Goal: Information Seeking & Learning: Learn about a topic

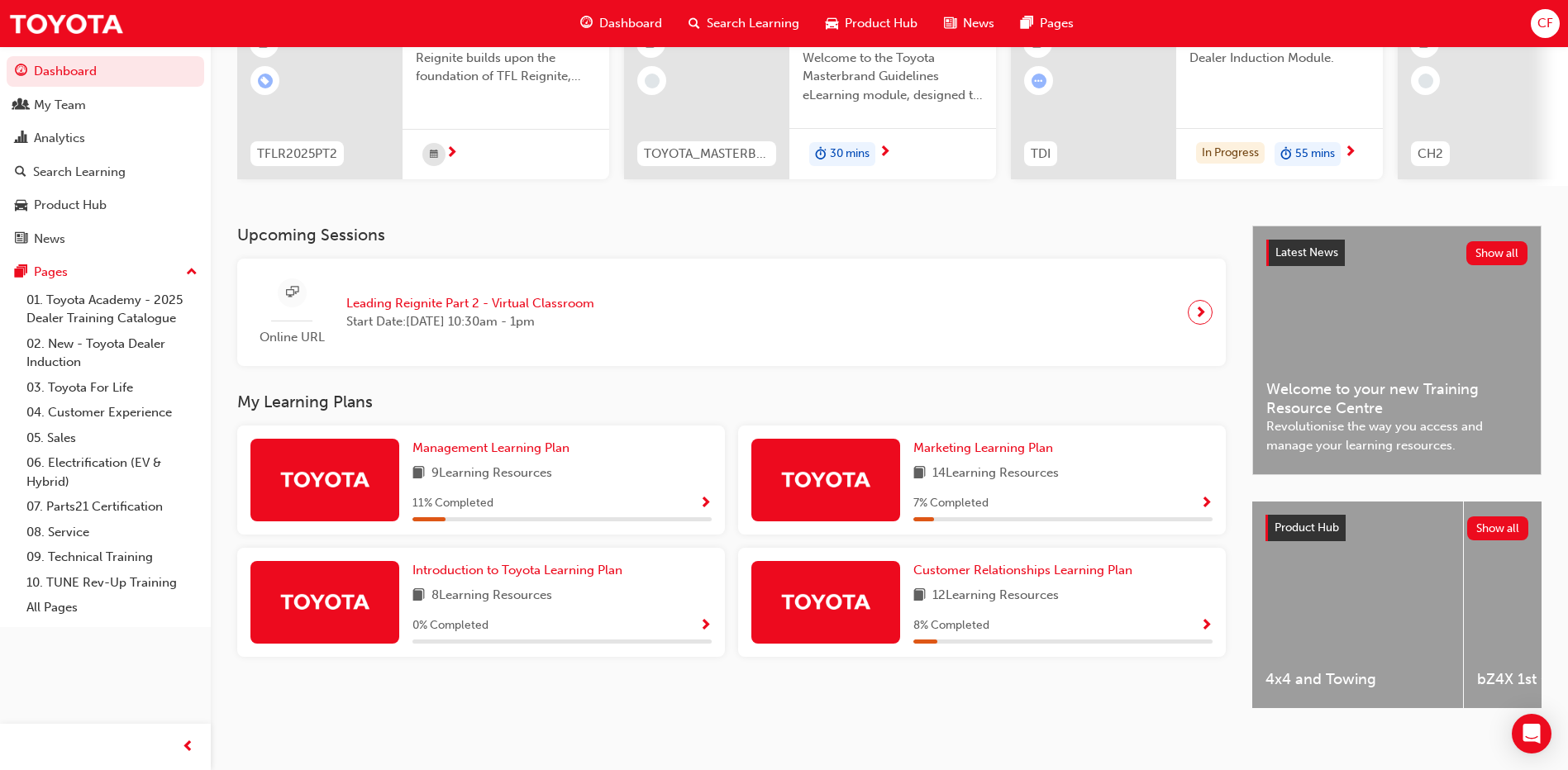
scroll to position [217, 0]
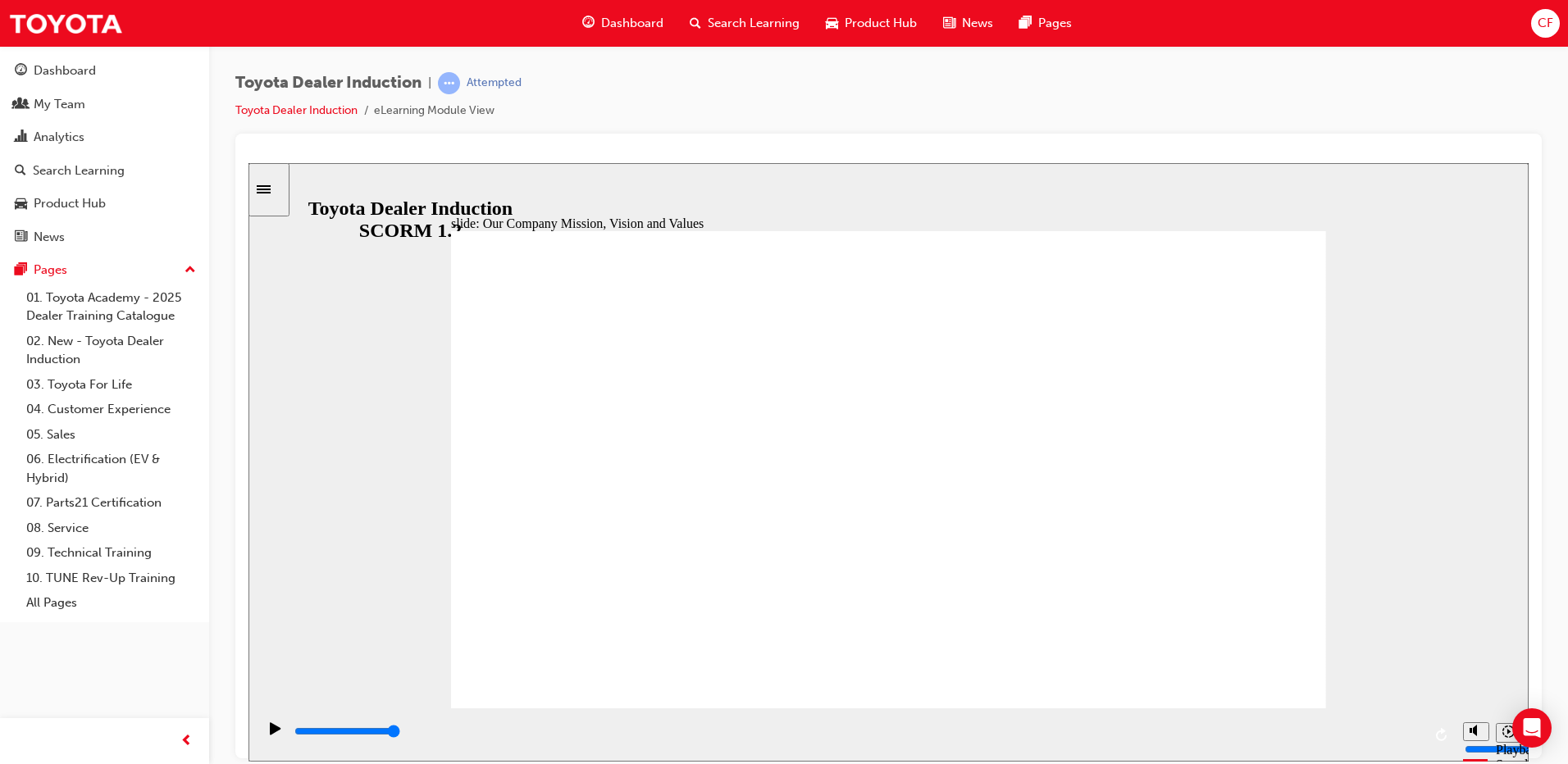
type input "5000"
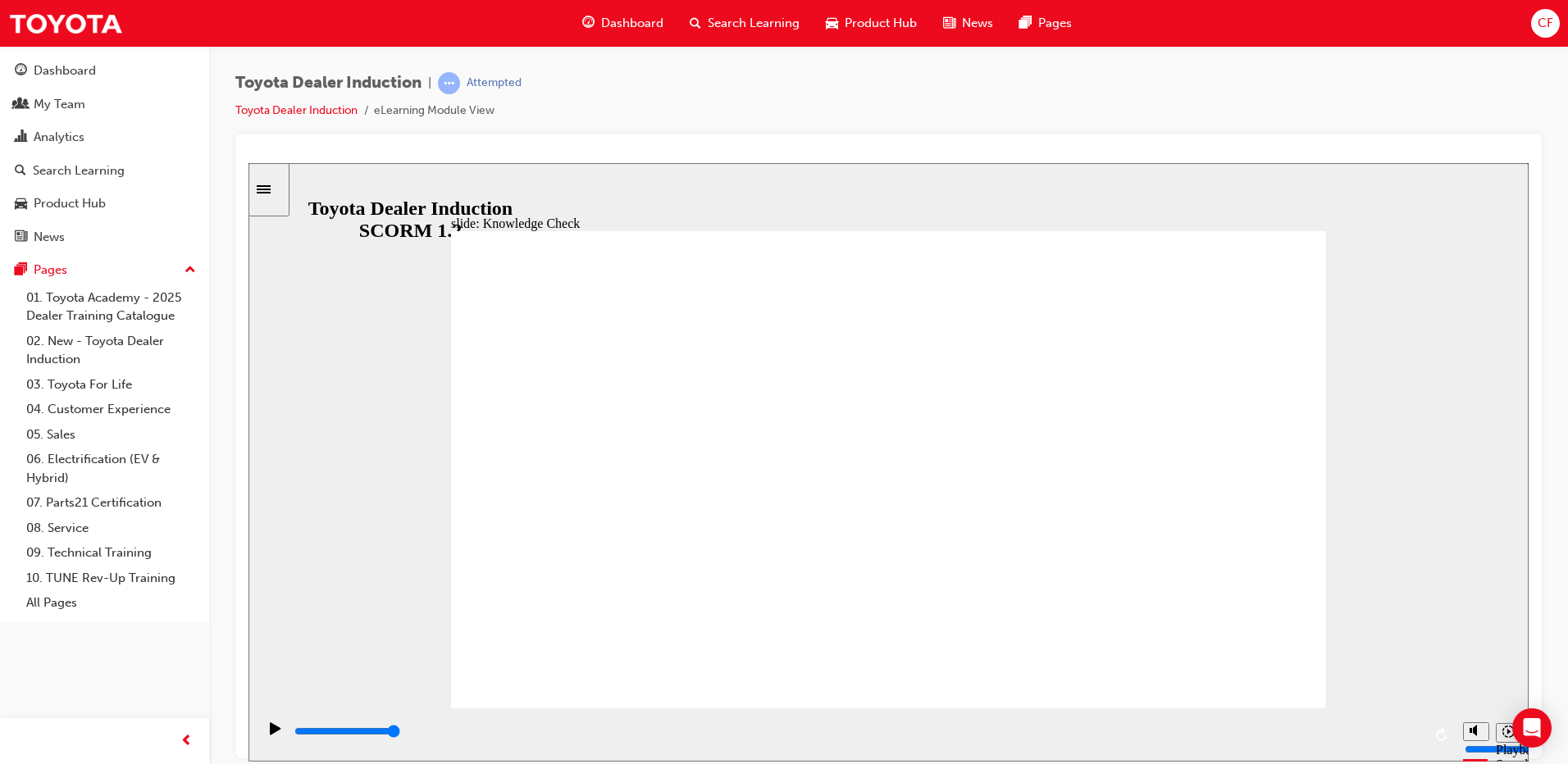
type input "H"
type input "Ha"
type input "Hap"
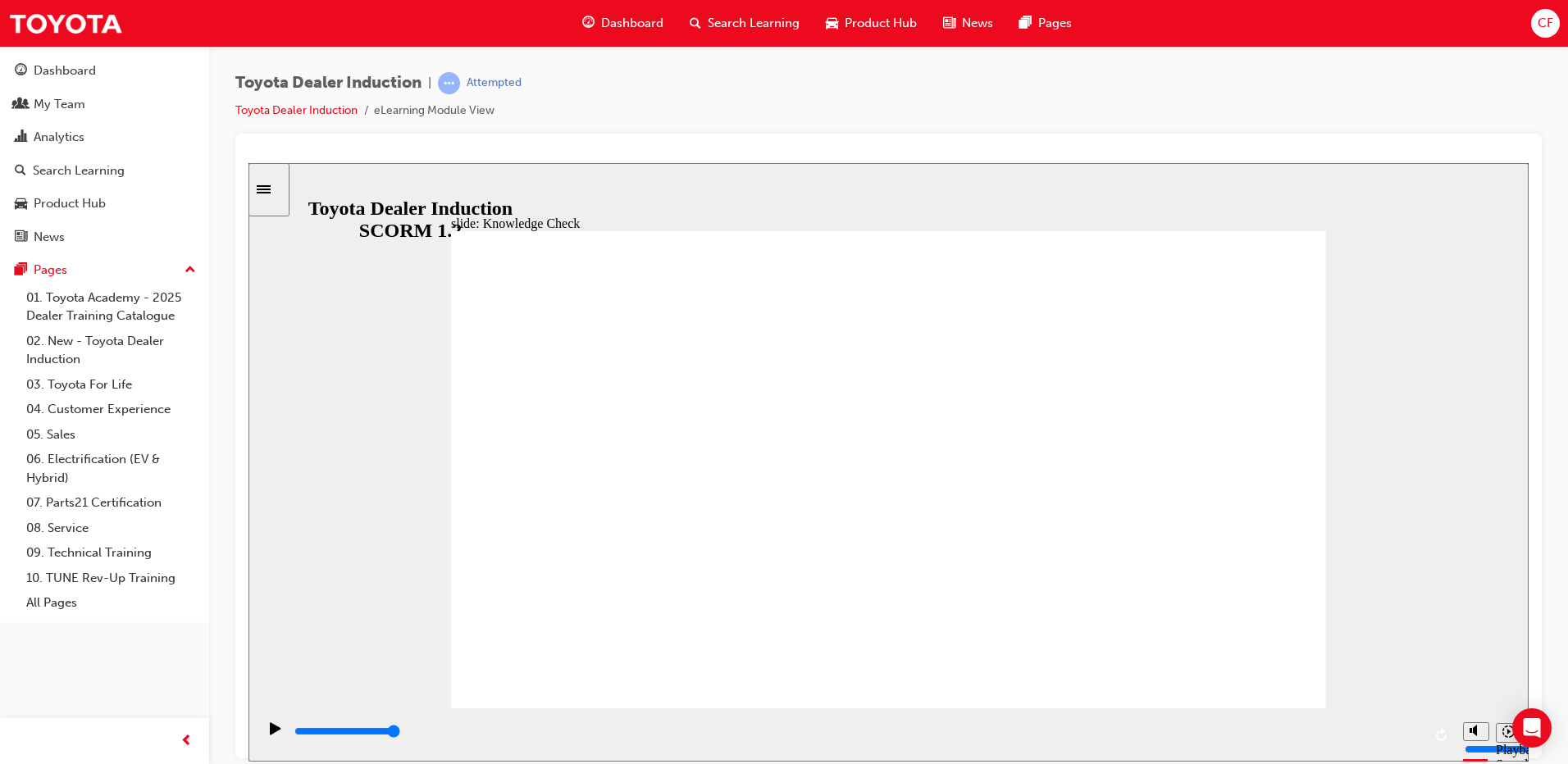
type input "Hap"
type input "Happ"
type input "Happi"
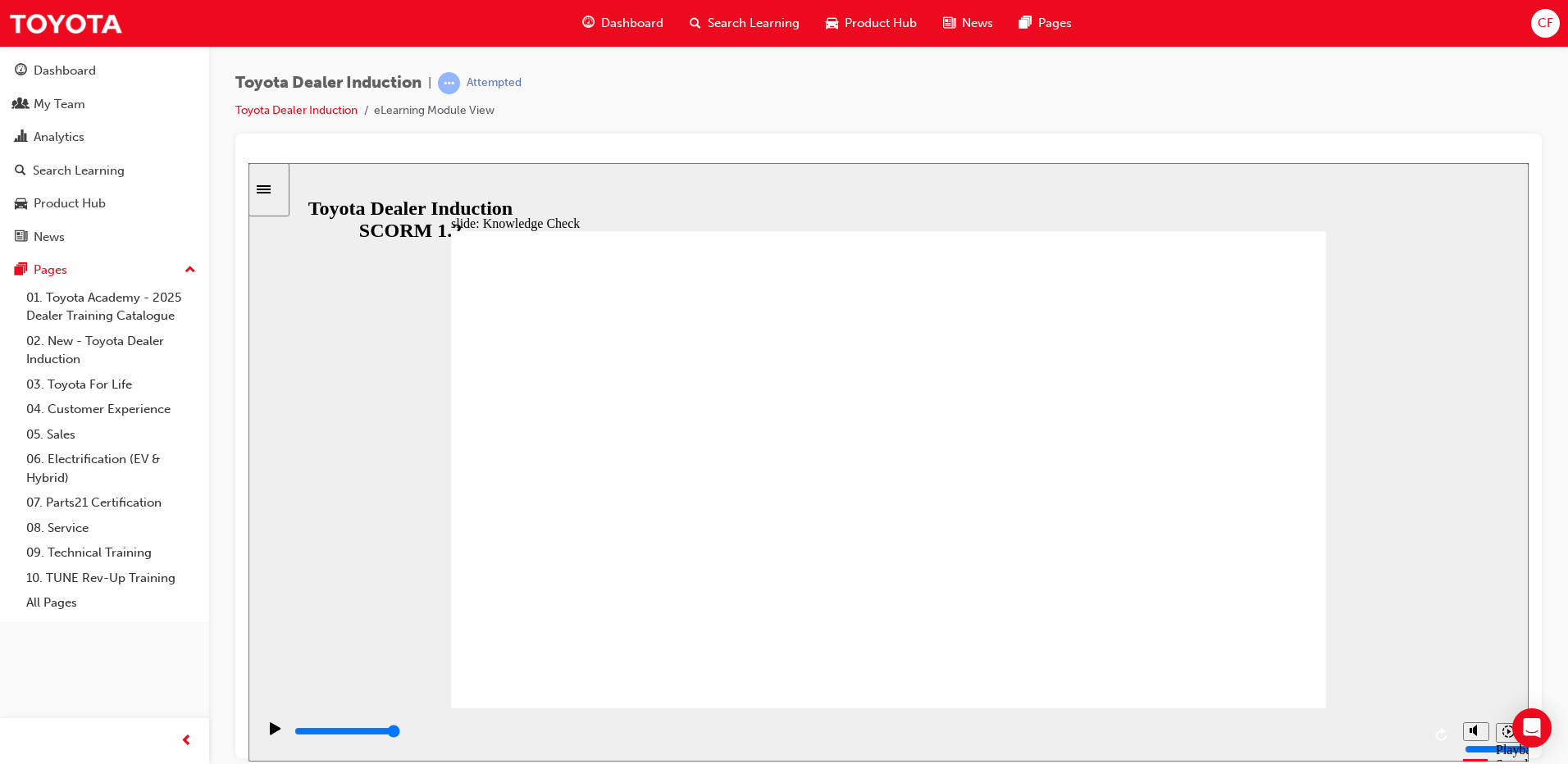
type input "Happin"
type input "Happine"
type input "Happines"
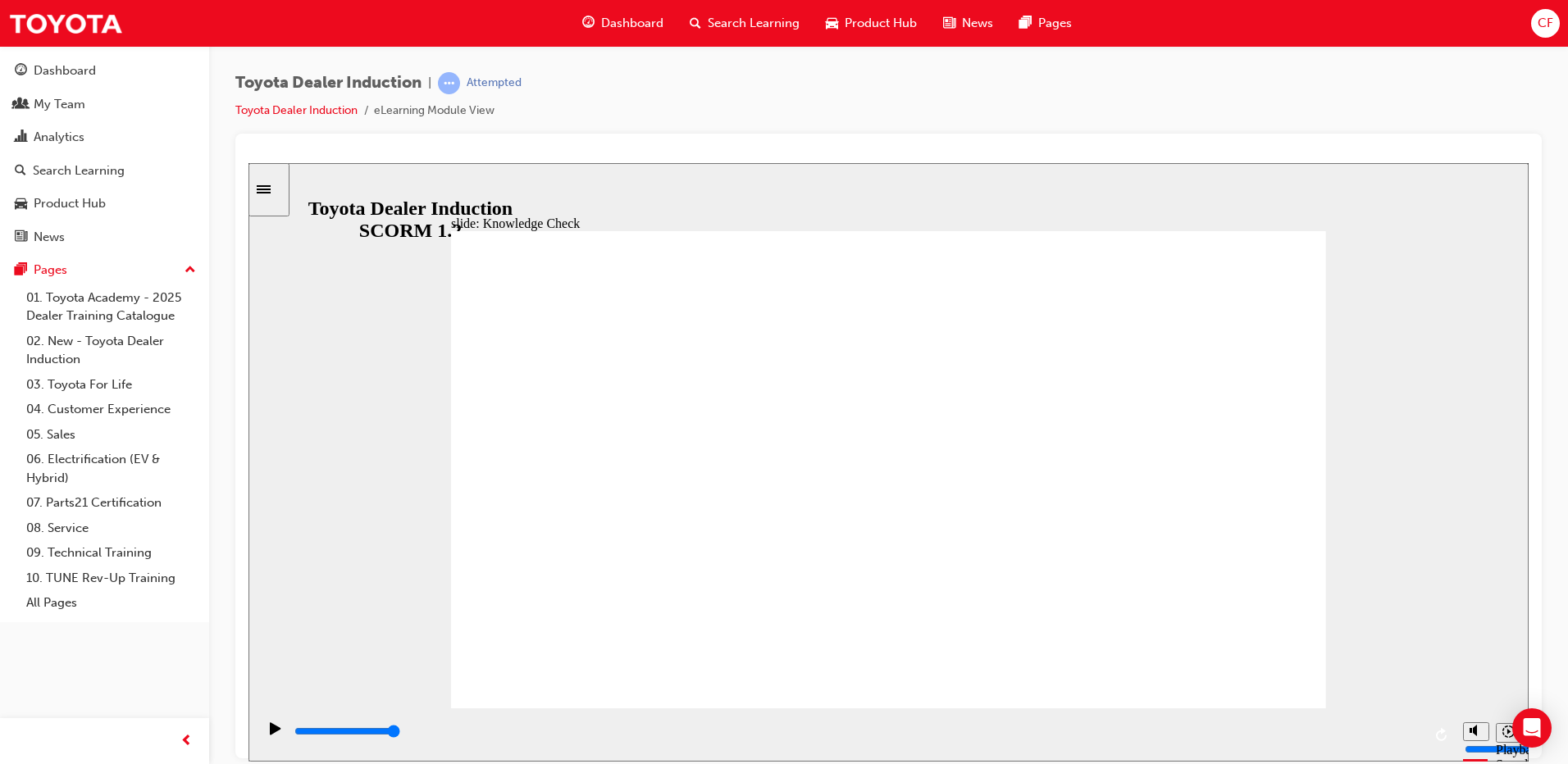
type input "Happines"
type input "Happiness"
type input "5000"
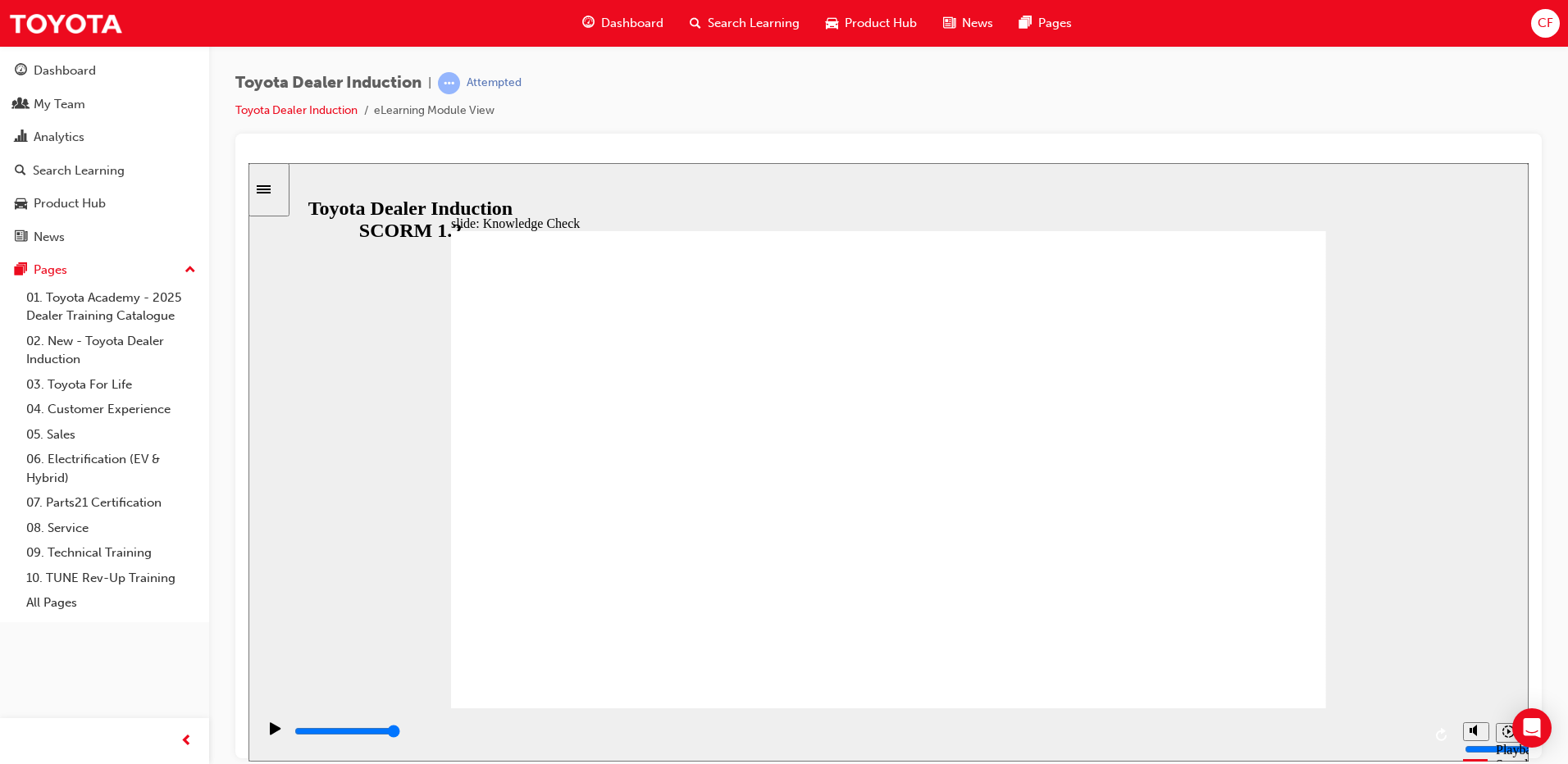
type input "m"
type input "mo"
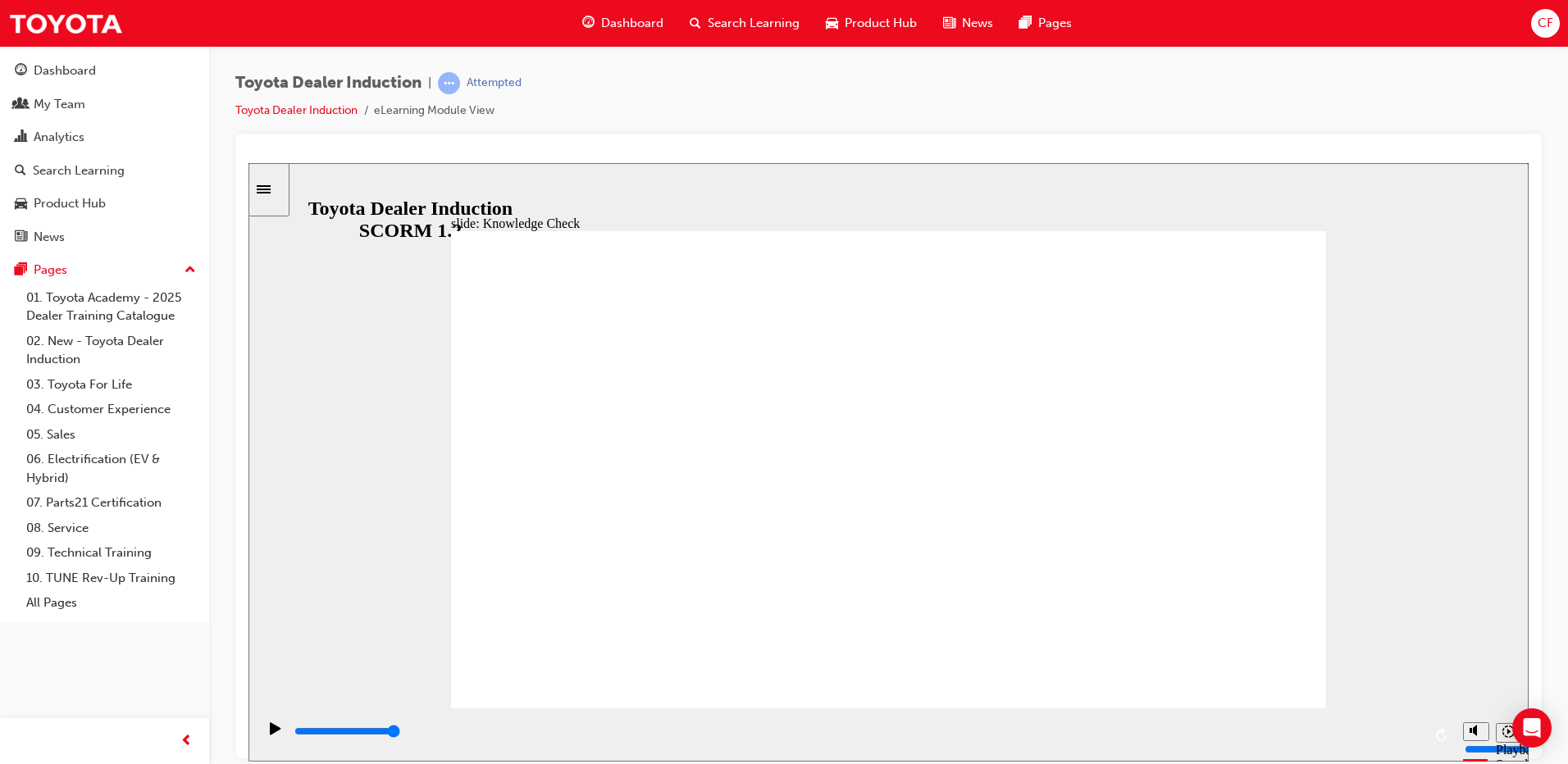
type input "mov"
type input "move"
type input "moved"
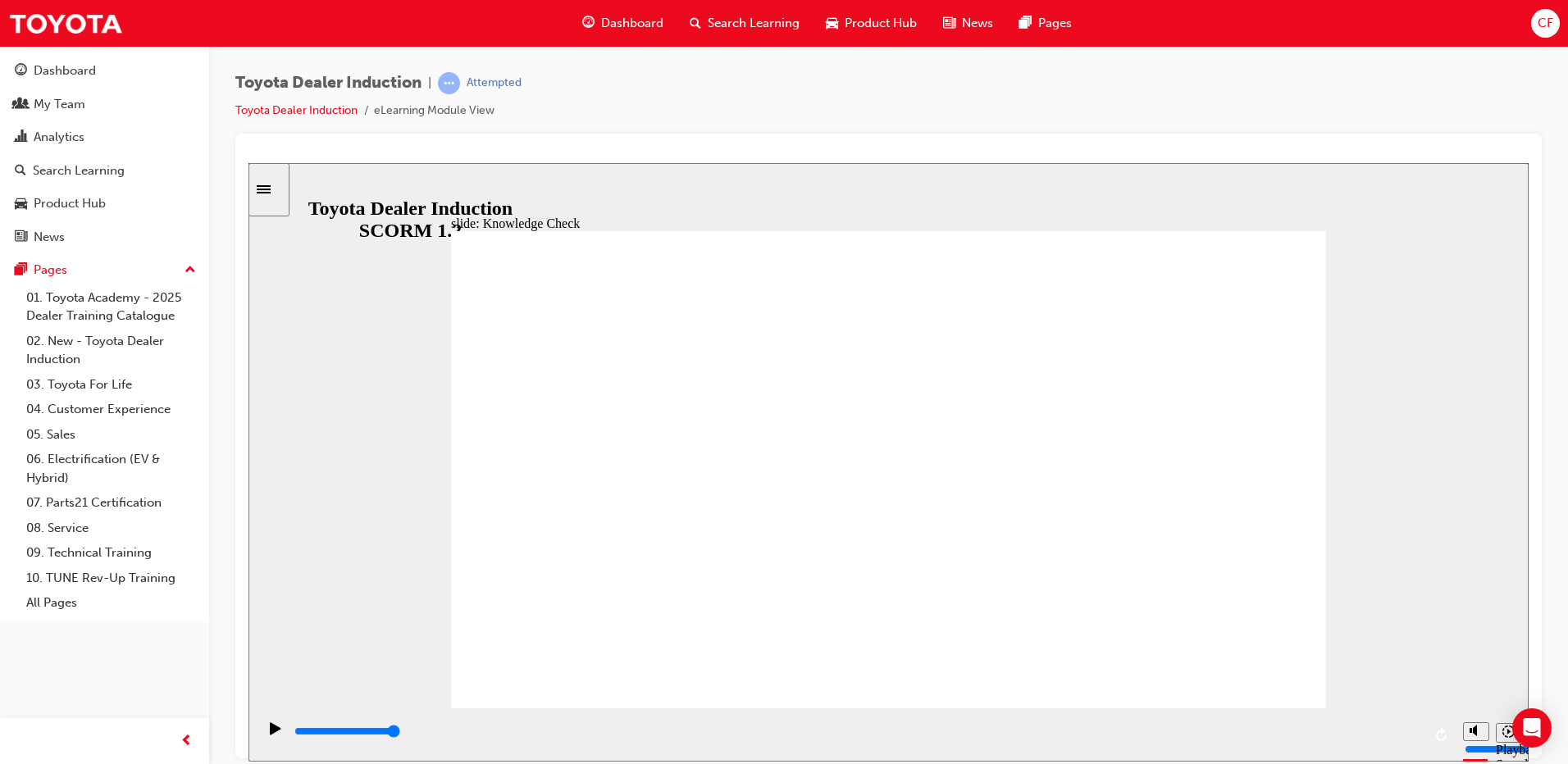
type input "moved"
type input "6500"
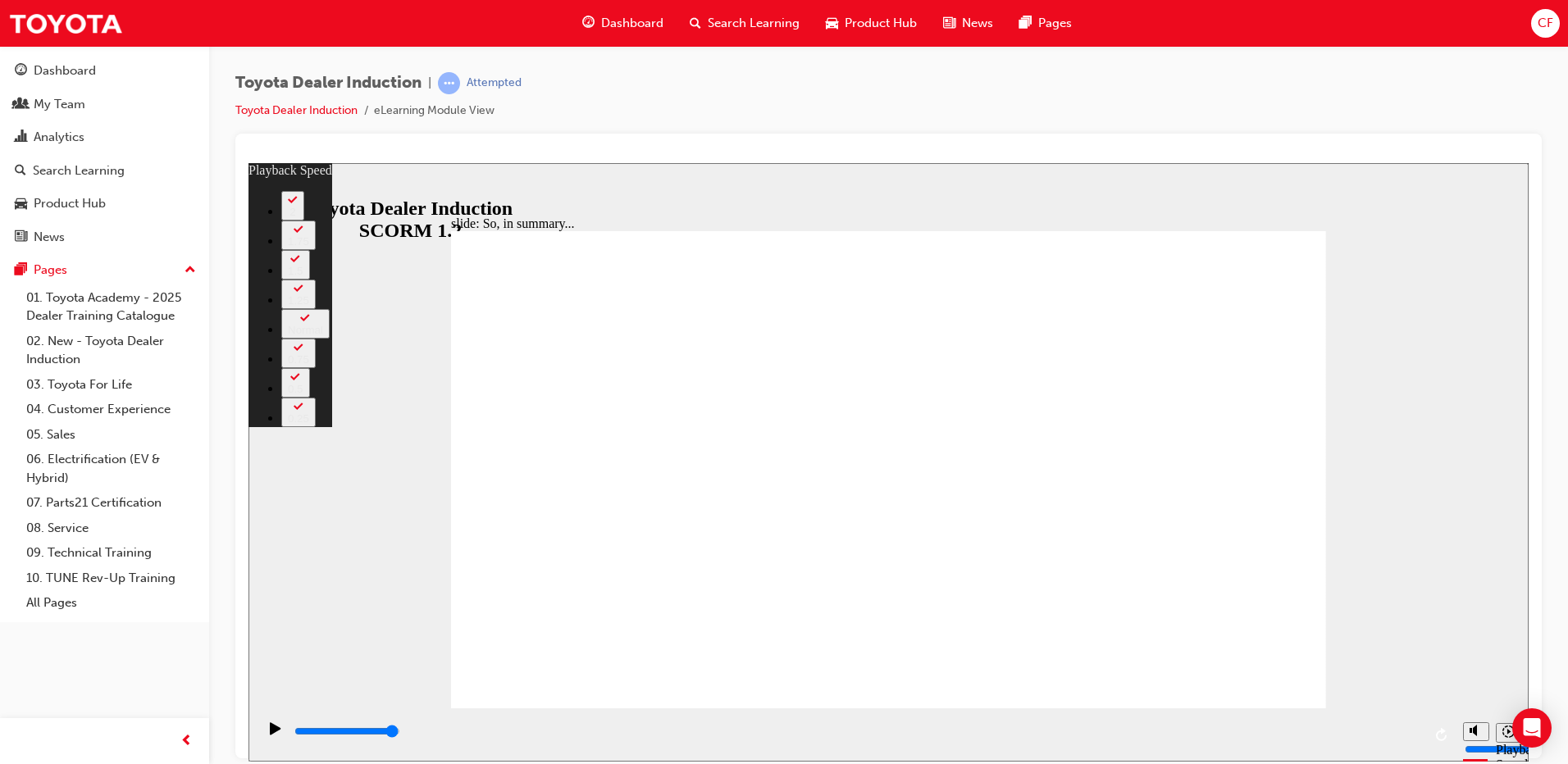
type input "128"
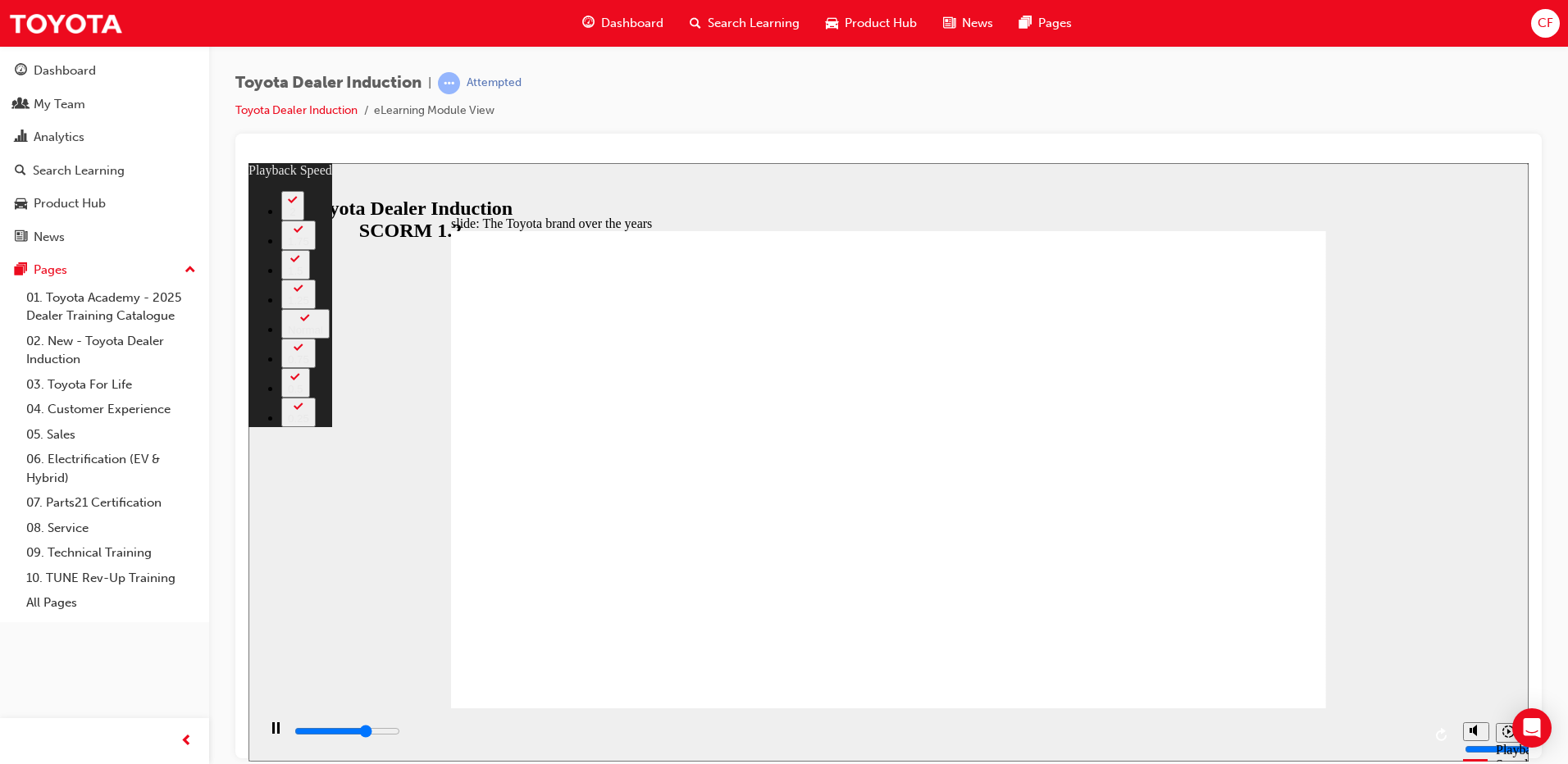
type input "5900"
type input "0"
type input "6200"
type input "0"
type input "6400"
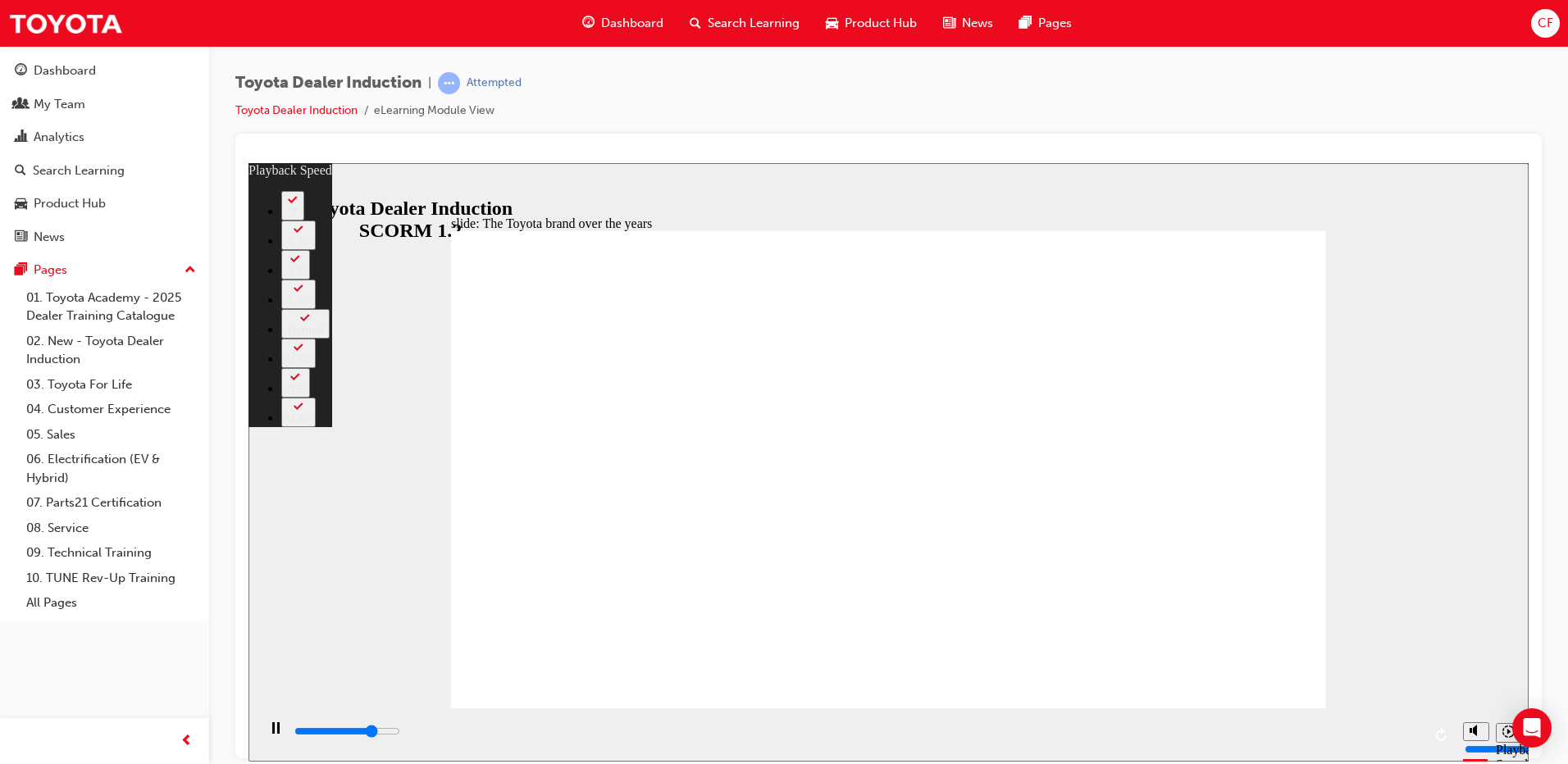
type input "1"
type input "6700"
type input "1"
type input "6900"
type input "1"
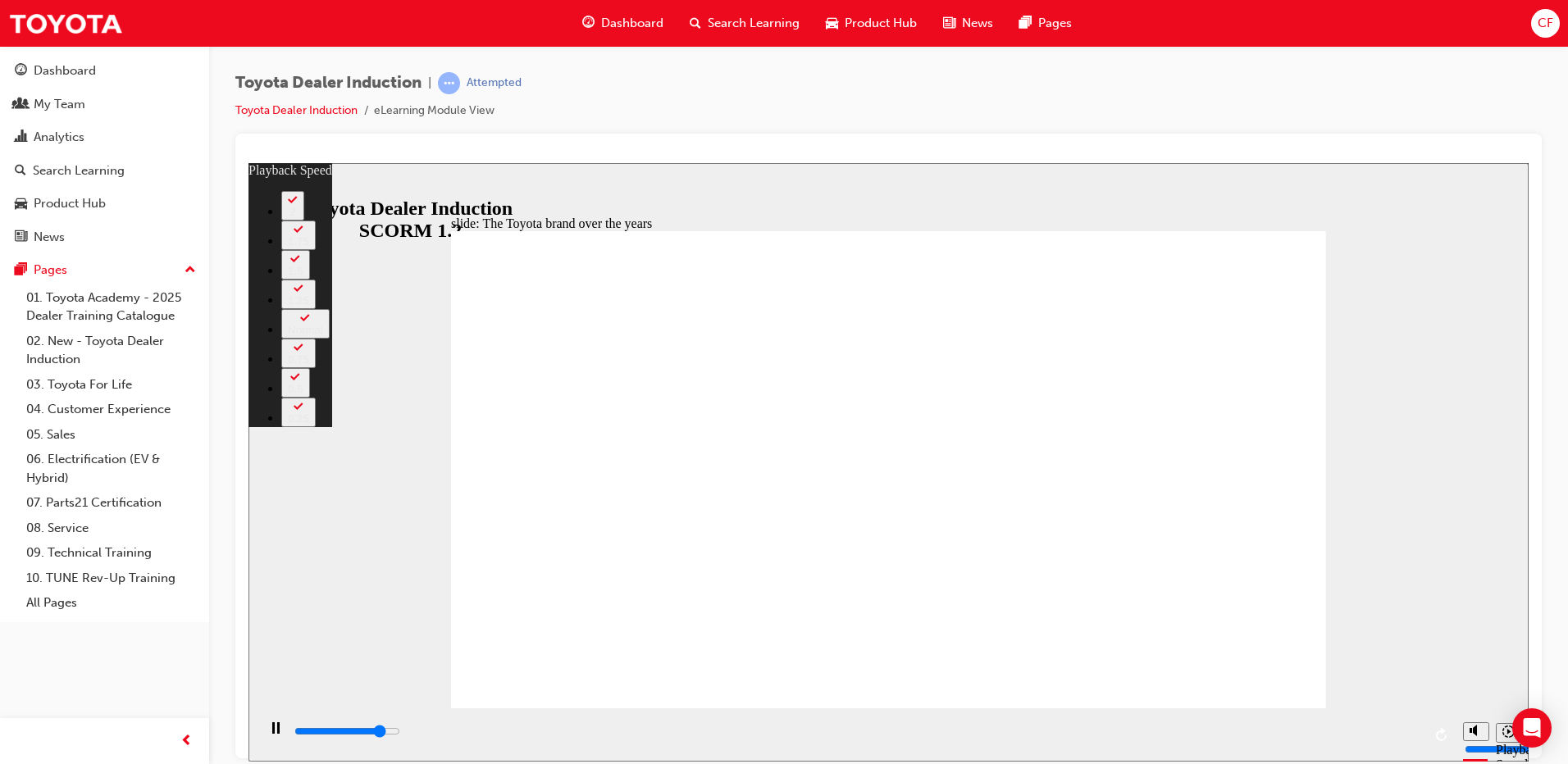
type input "7200"
type input "1"
type input "7500"
type input "2"
type input "7800"
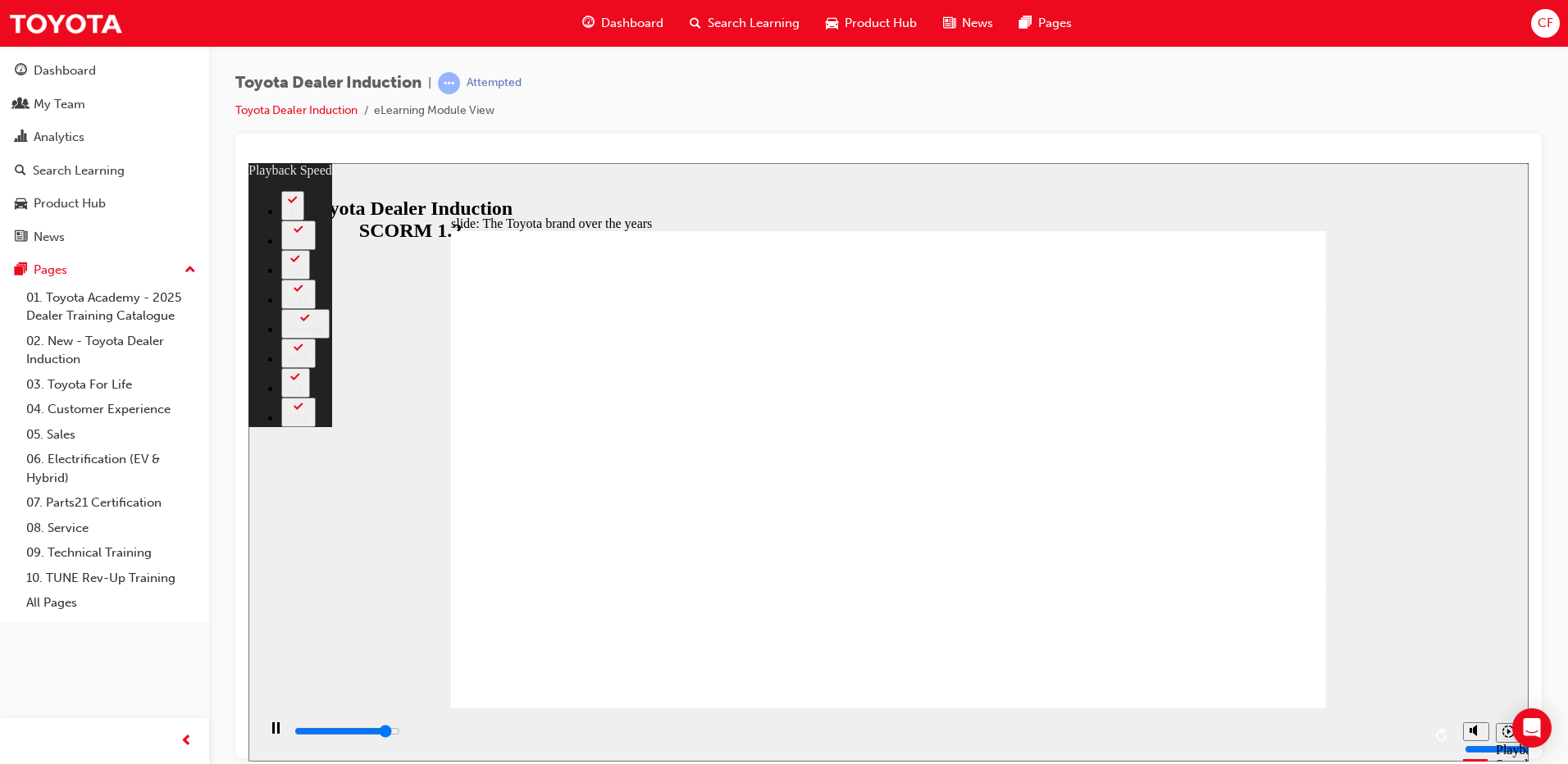
type input "2"
type input "8000"
type input "2"
type input "8300"
type input "2"
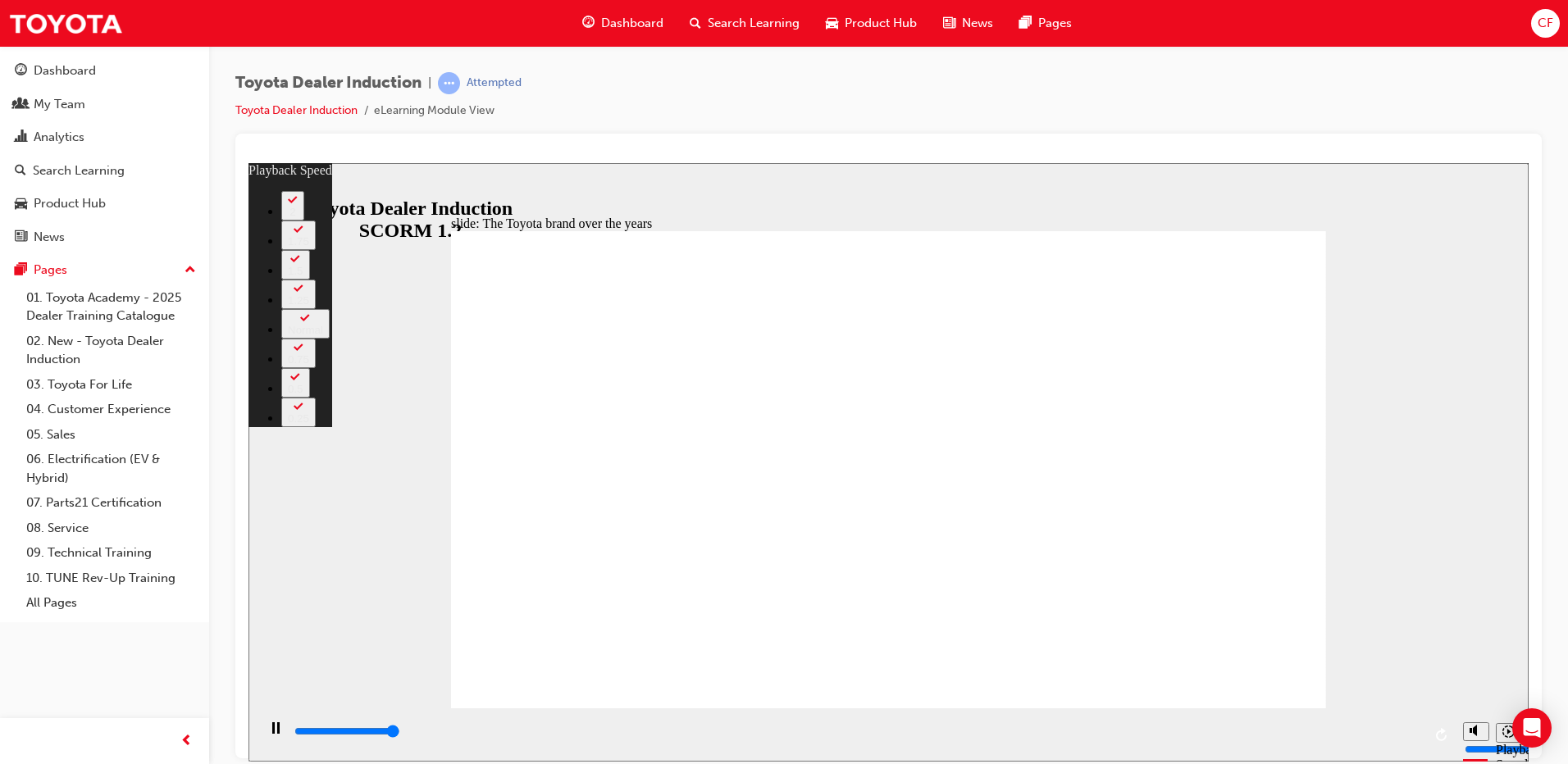
type input "8400"
type input "165"
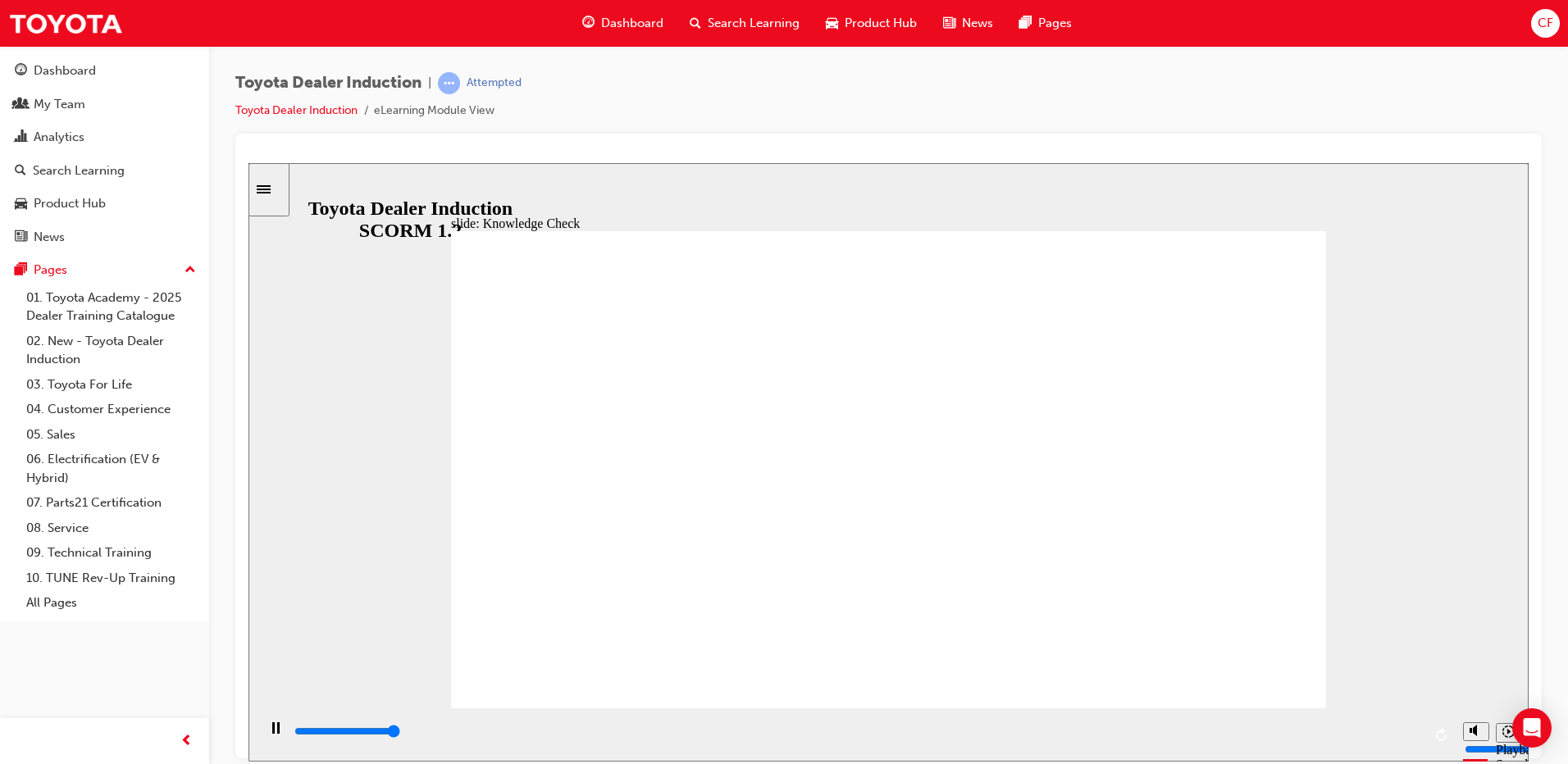
type input "5000"
radio input "true"
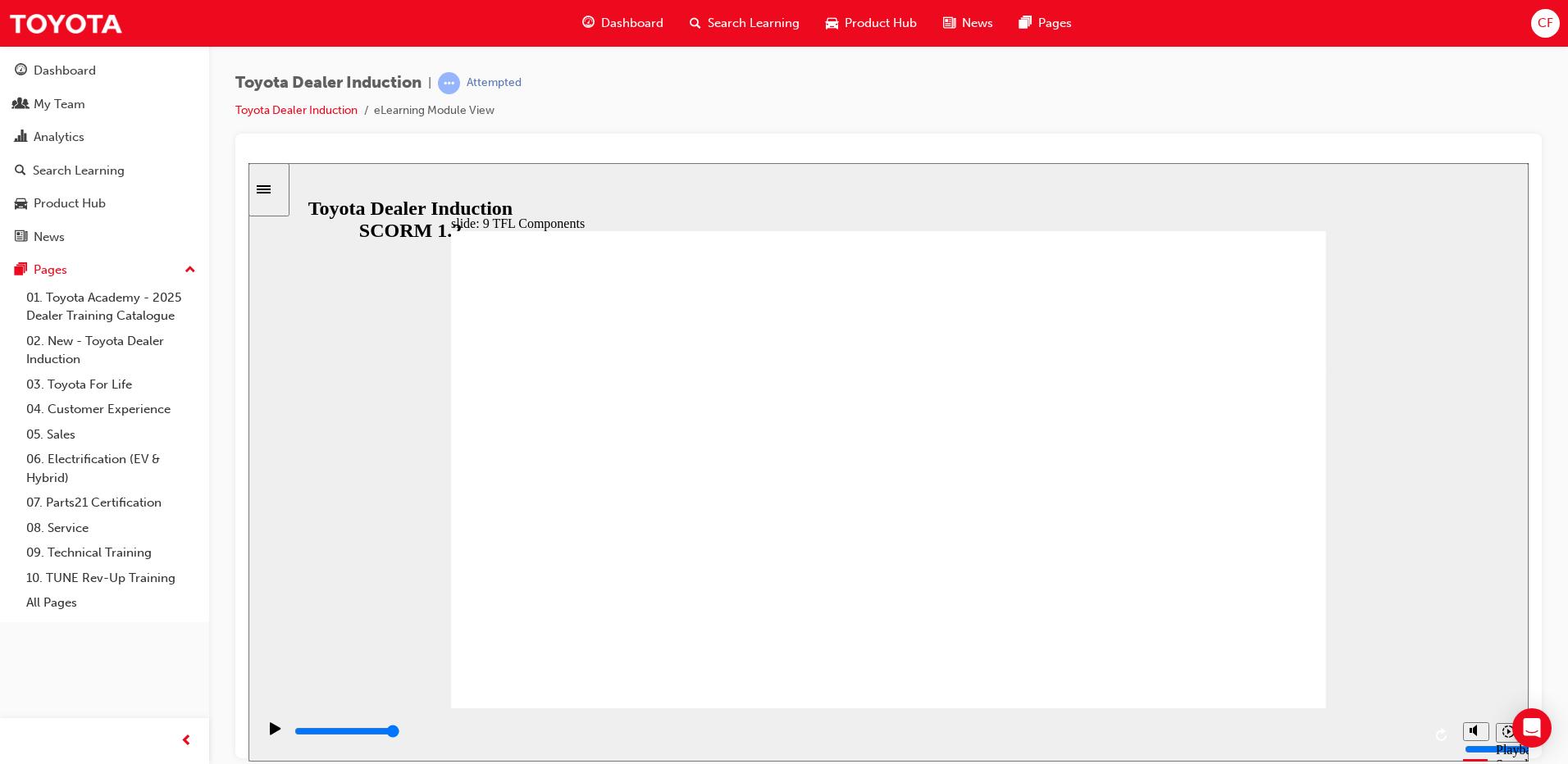
drag, startPoint x: 741, startPoint y: 612, endPoint x: 777, endPoint y: 579, distance: 48.8
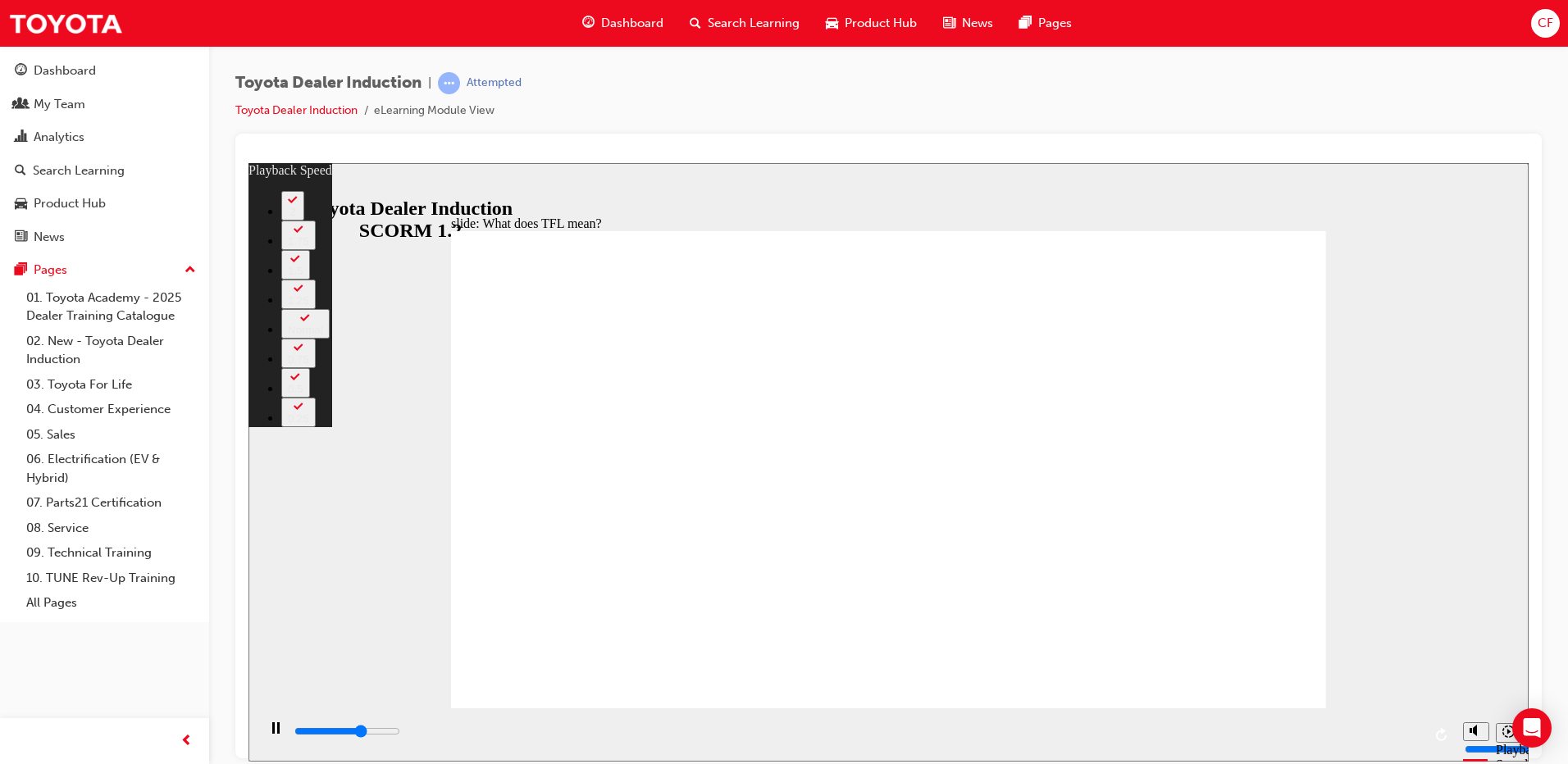
type input "7000"
type input "0"
type input "7200"
type input "1"
type input "7500"
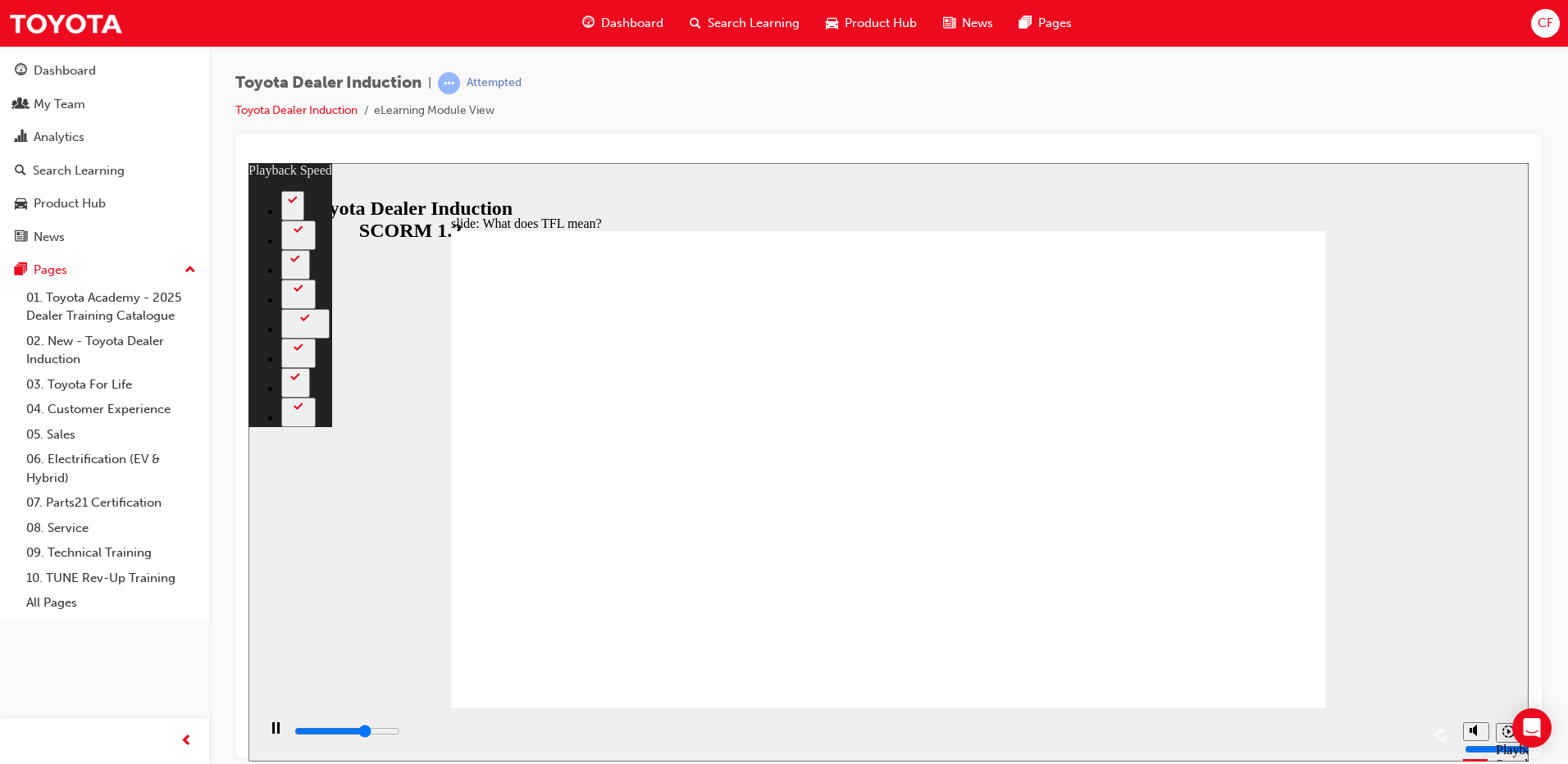
type input "1"
type input "7700"
type input "1"
type input "8000"
type input "1"
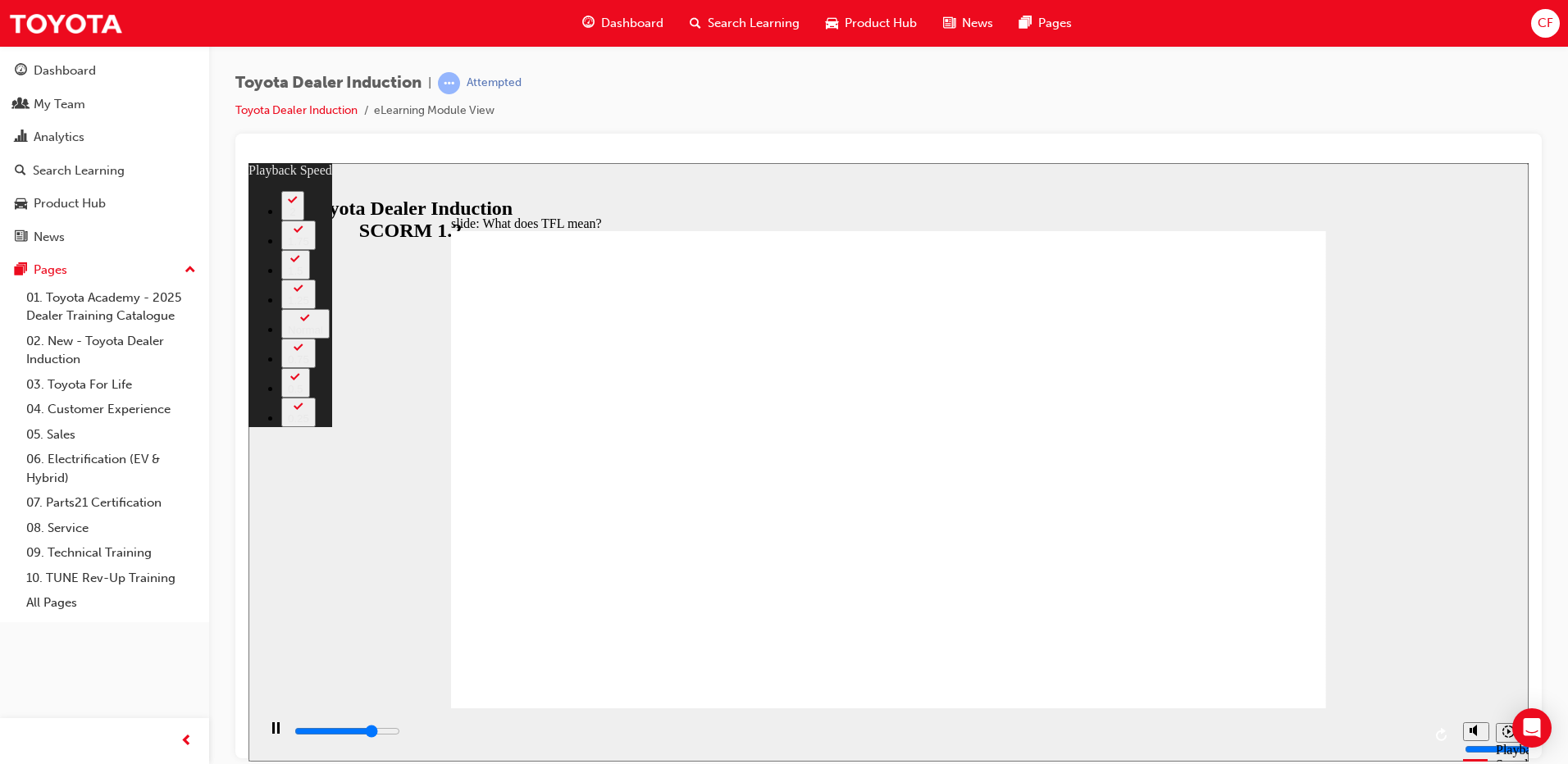
type input "8300"
type input "2"
type input "8600"
type input "2"
type input "8800"
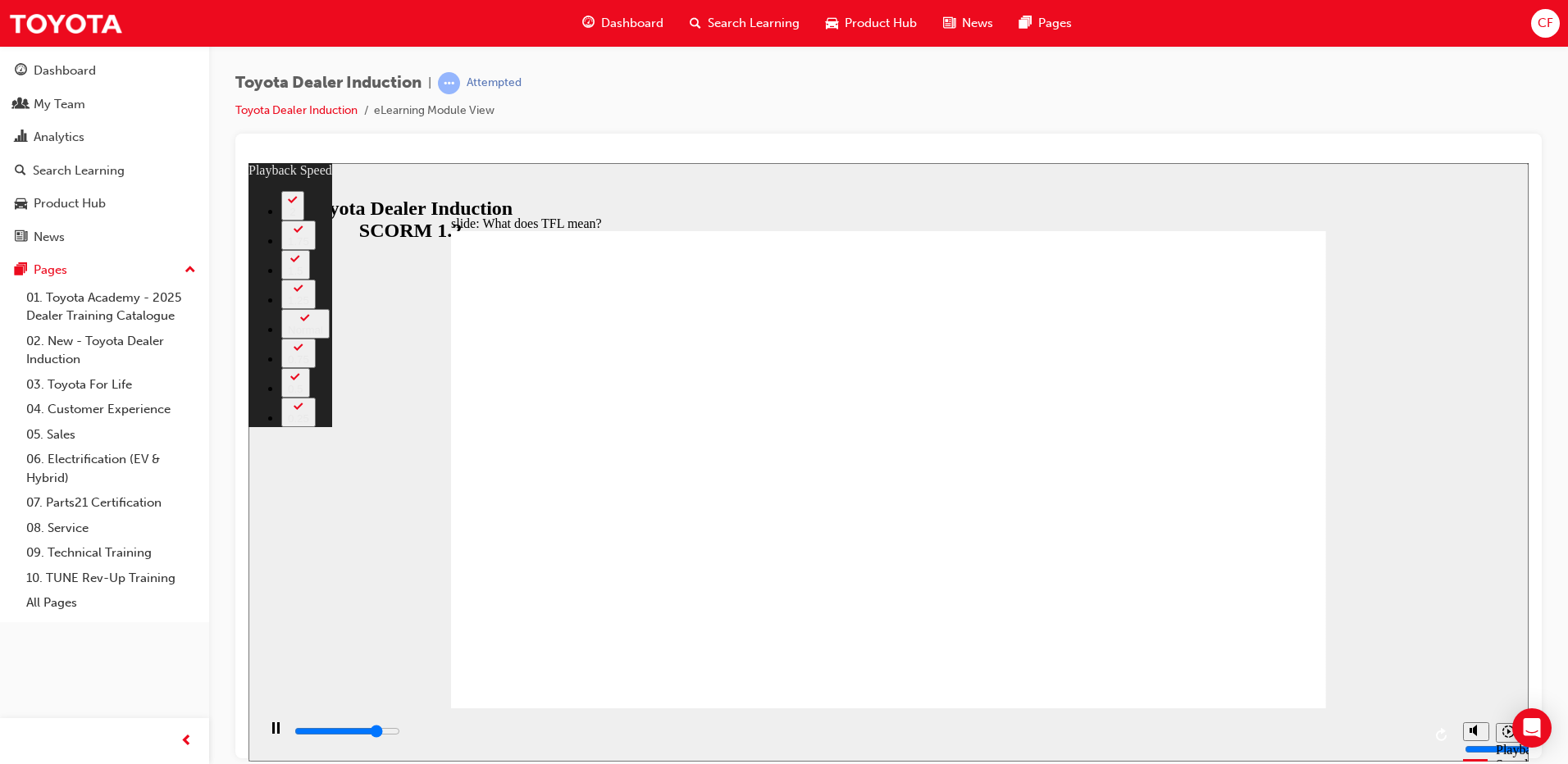
type input "2"
type input "9100"
type input "2"
type input "9300"
type input "3"
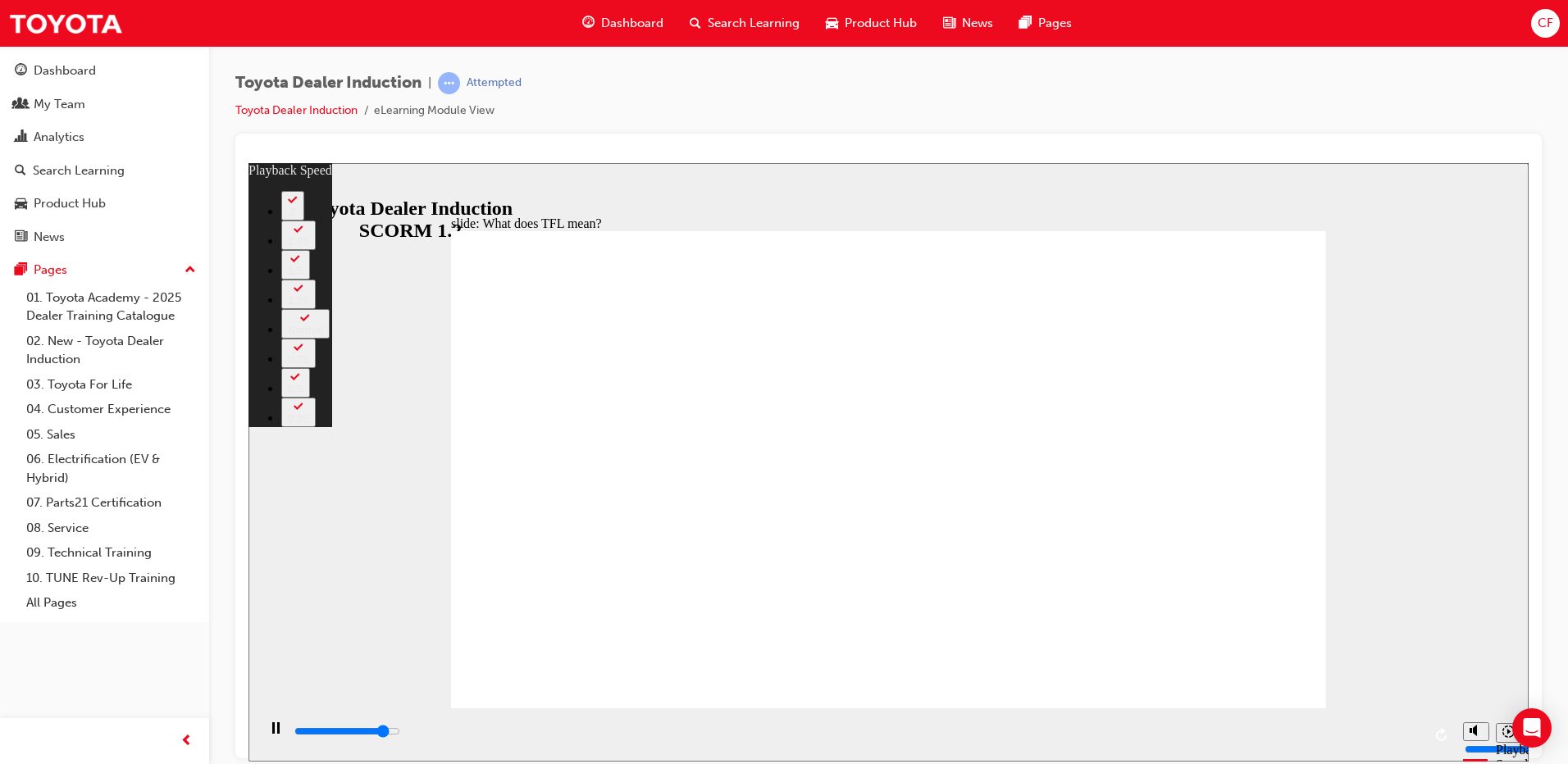
type input "9600"
type input "3"
type input "9900"
type input "3"
type input "10200"
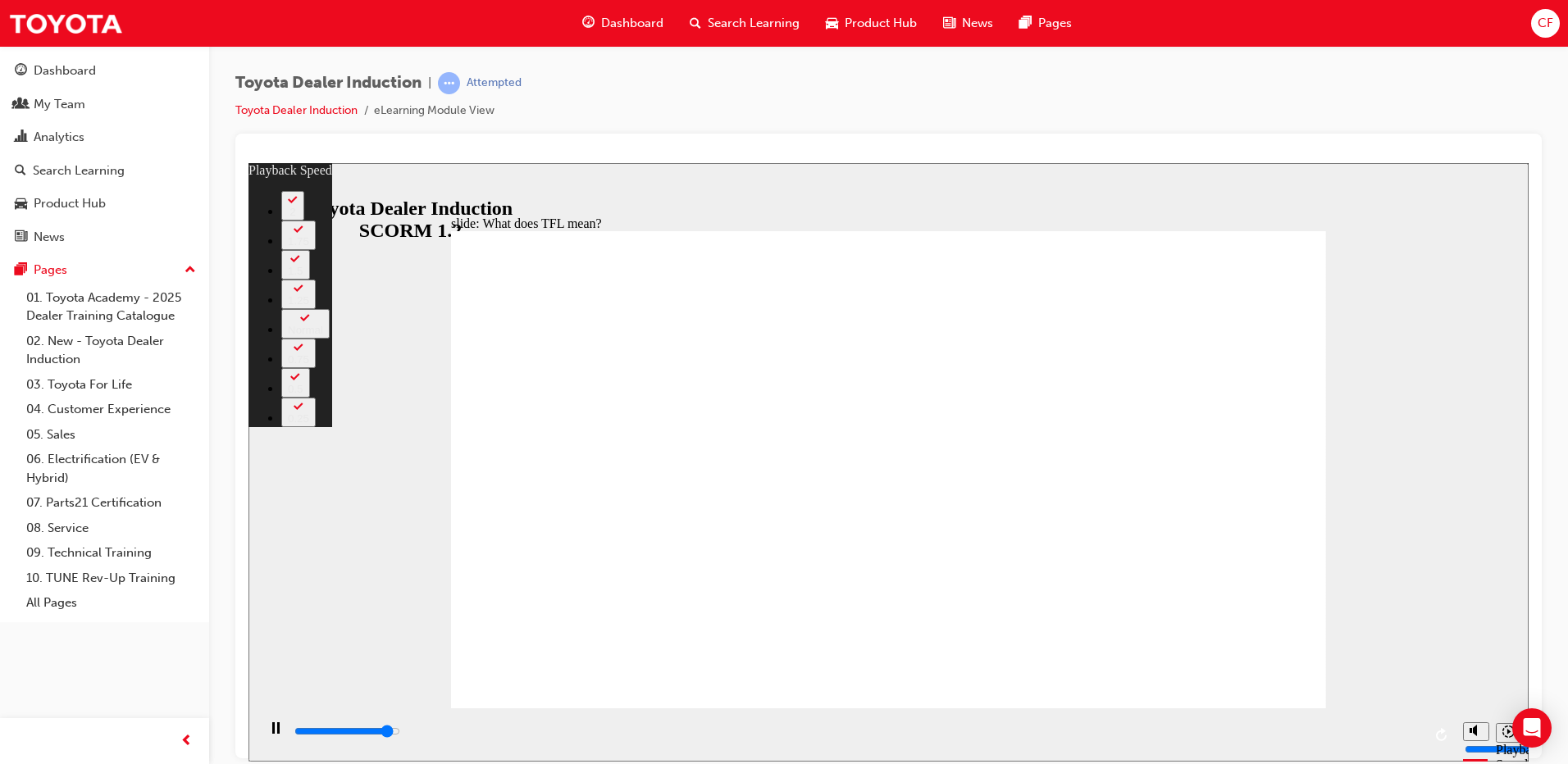
type input "3"
type input "10400"
type input "4"
type input "10700"
type input "4"
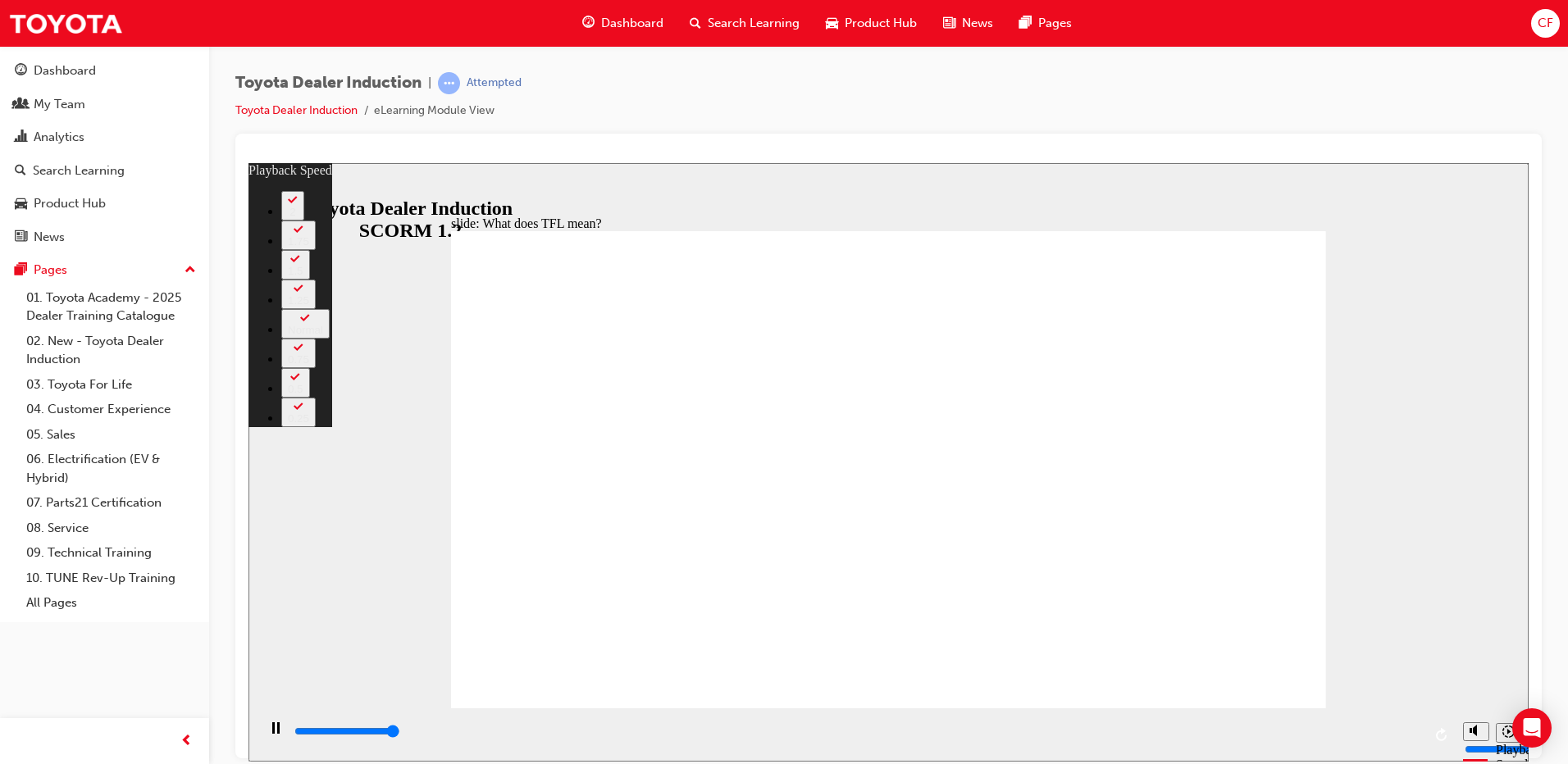
type input "10800"
type input "139"
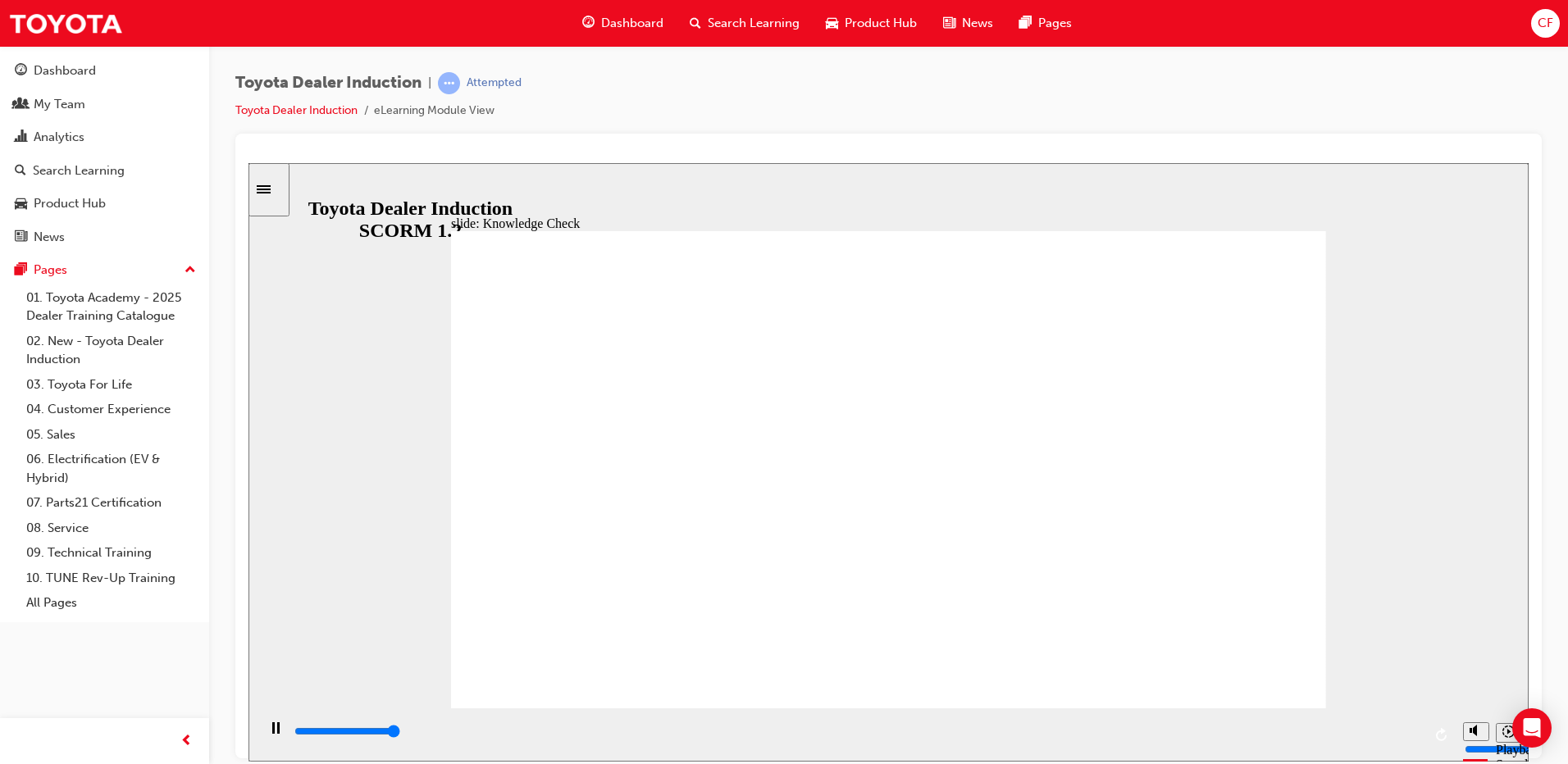
type input "5000"
radio input "true"
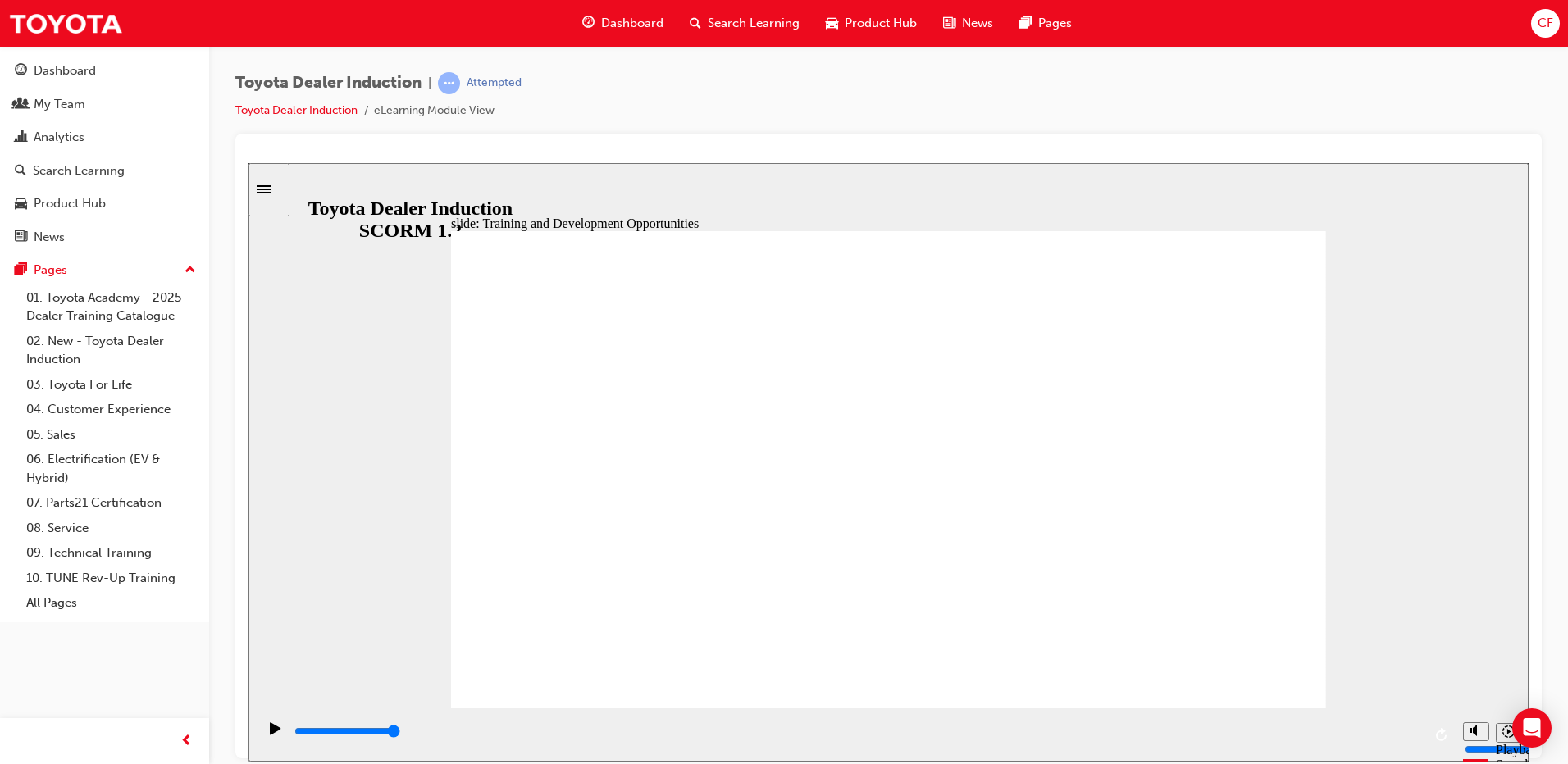
drag, startPoint x: 1271, startPoint y: 333, endPoint x: 1255, endPoint y: 349, distance: 22.6
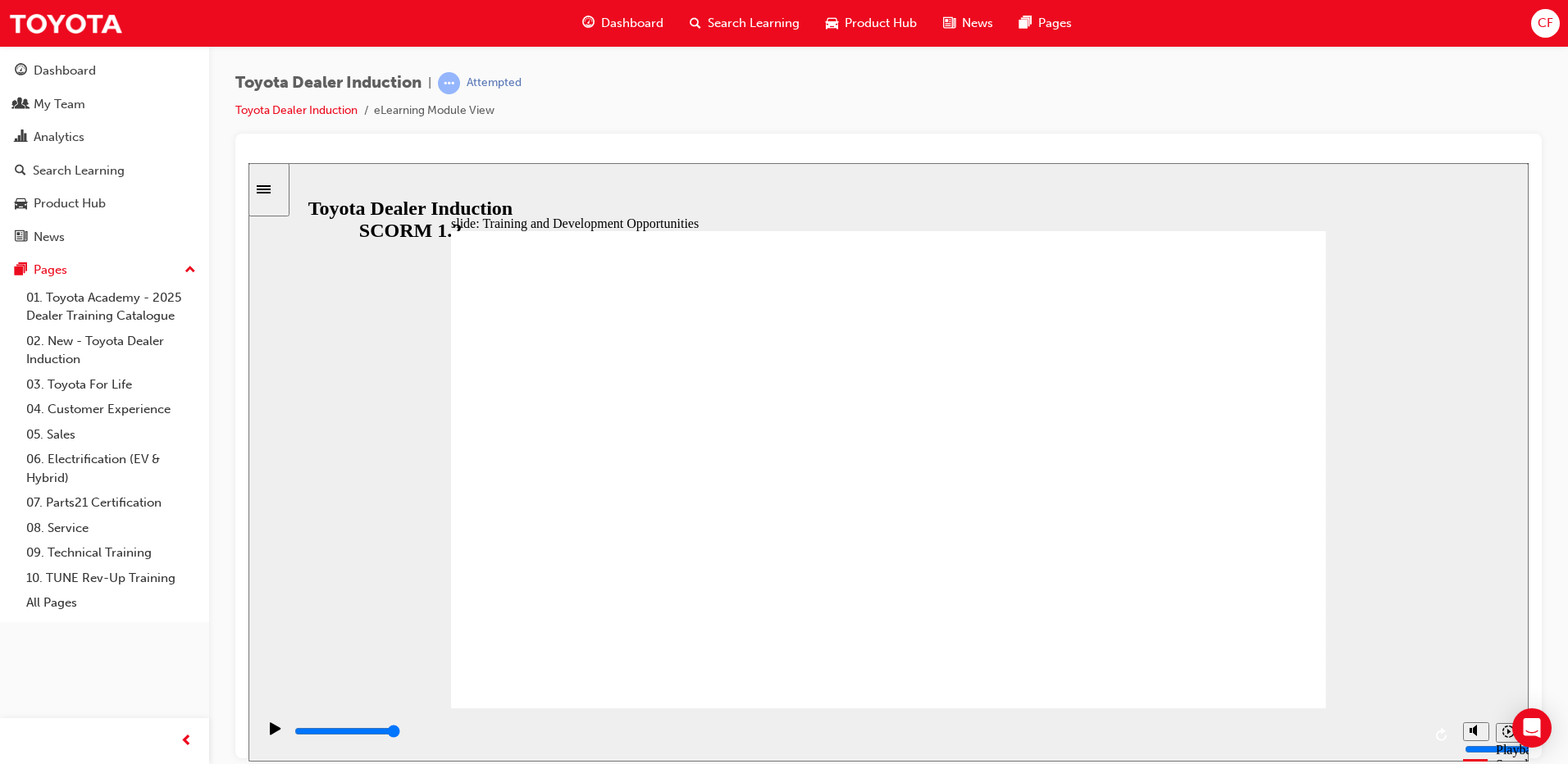
drag, startPoint x: 915, startPoint y: 431, endPoint x: 926, endPoint y: 518, distance: 87.7
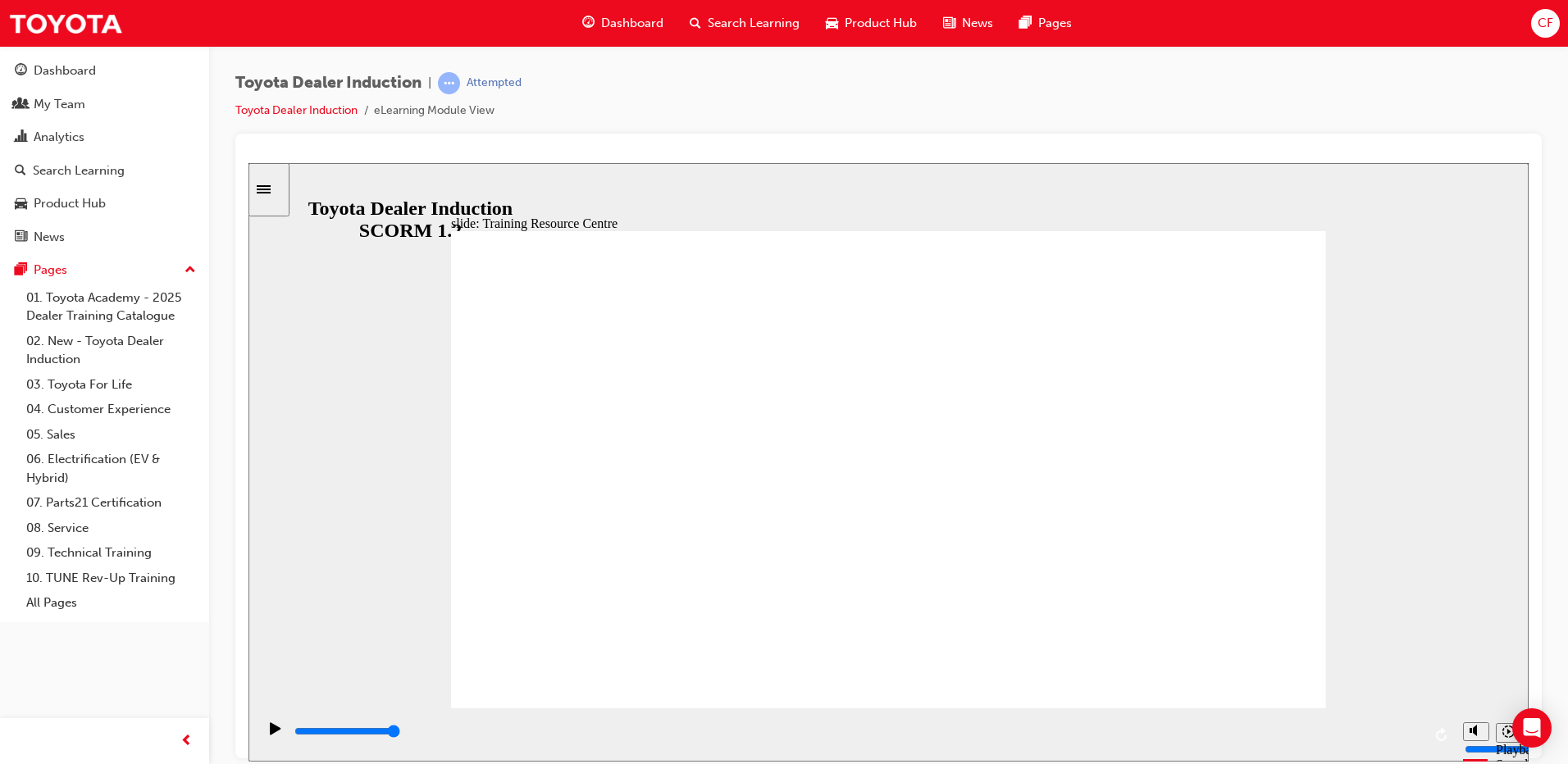
type input "5000"
radio input "true"
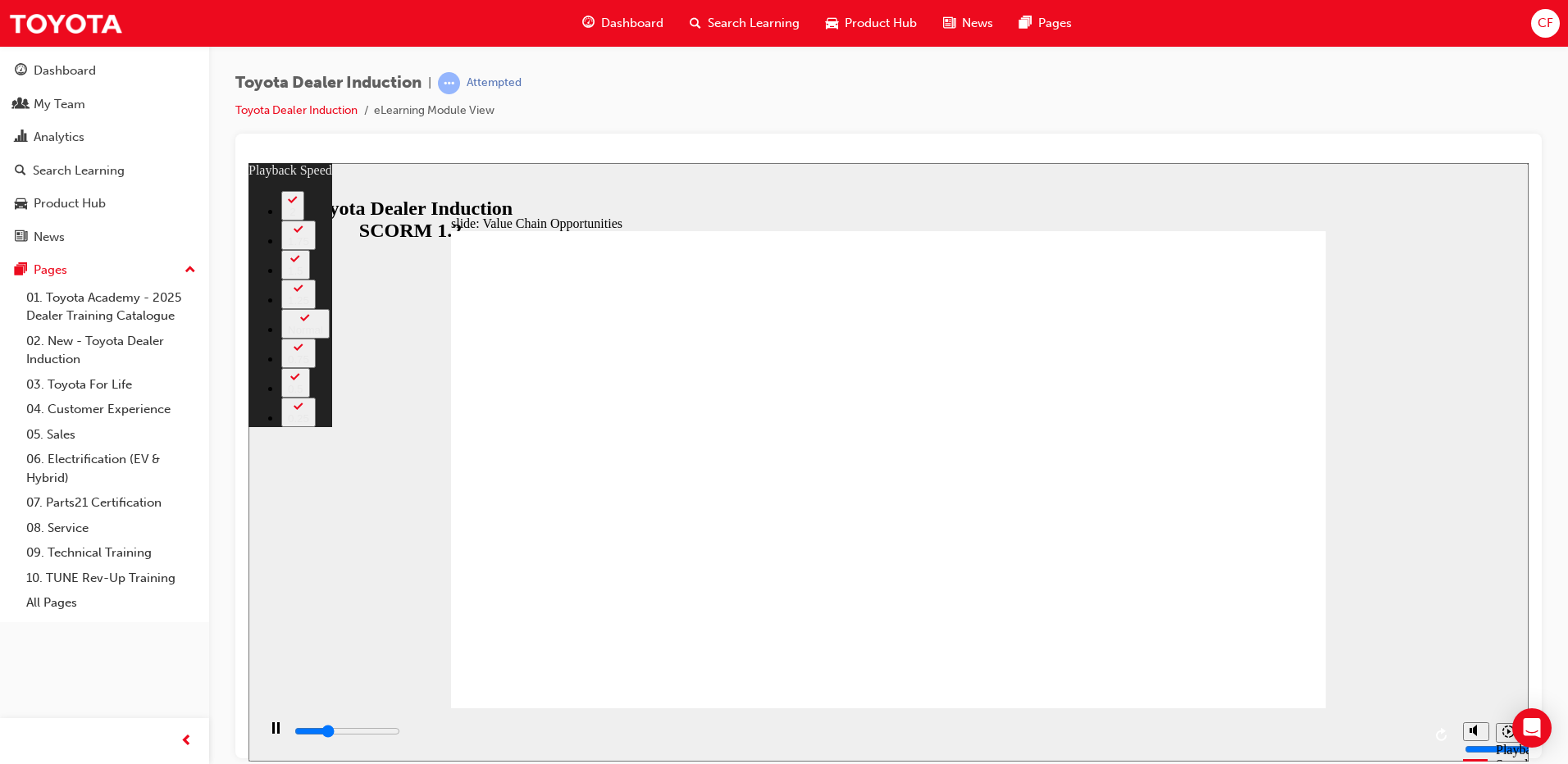
type input "3300"
type input "0"
type input "3500"
type input "0"
type input "3800"
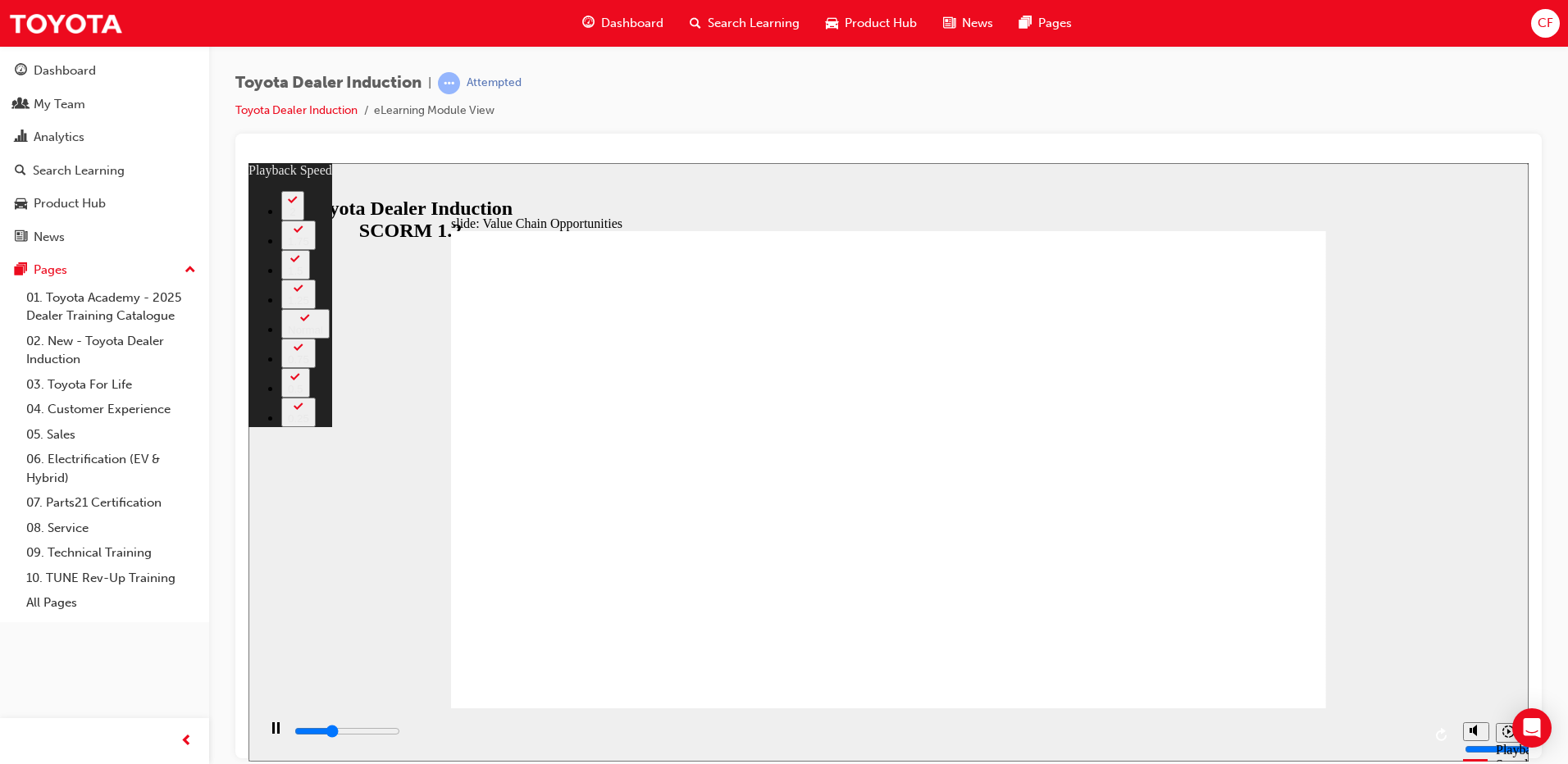
type input "1"
type input "4000"
type input "1"
type input "4300"
type input "1"
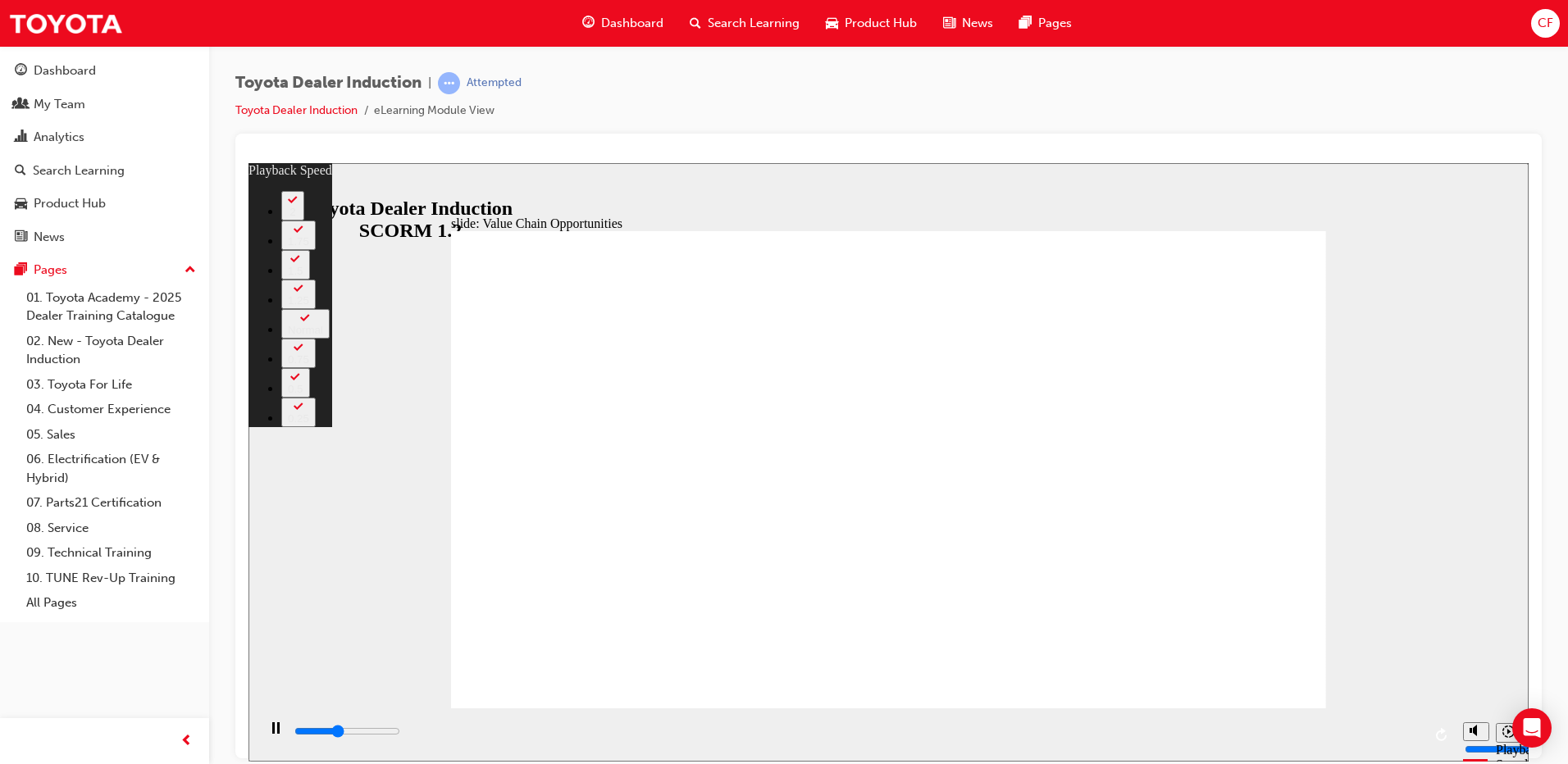
type input "4500"
type input "1"
type input "5100"
type input "2"
type input "5200"
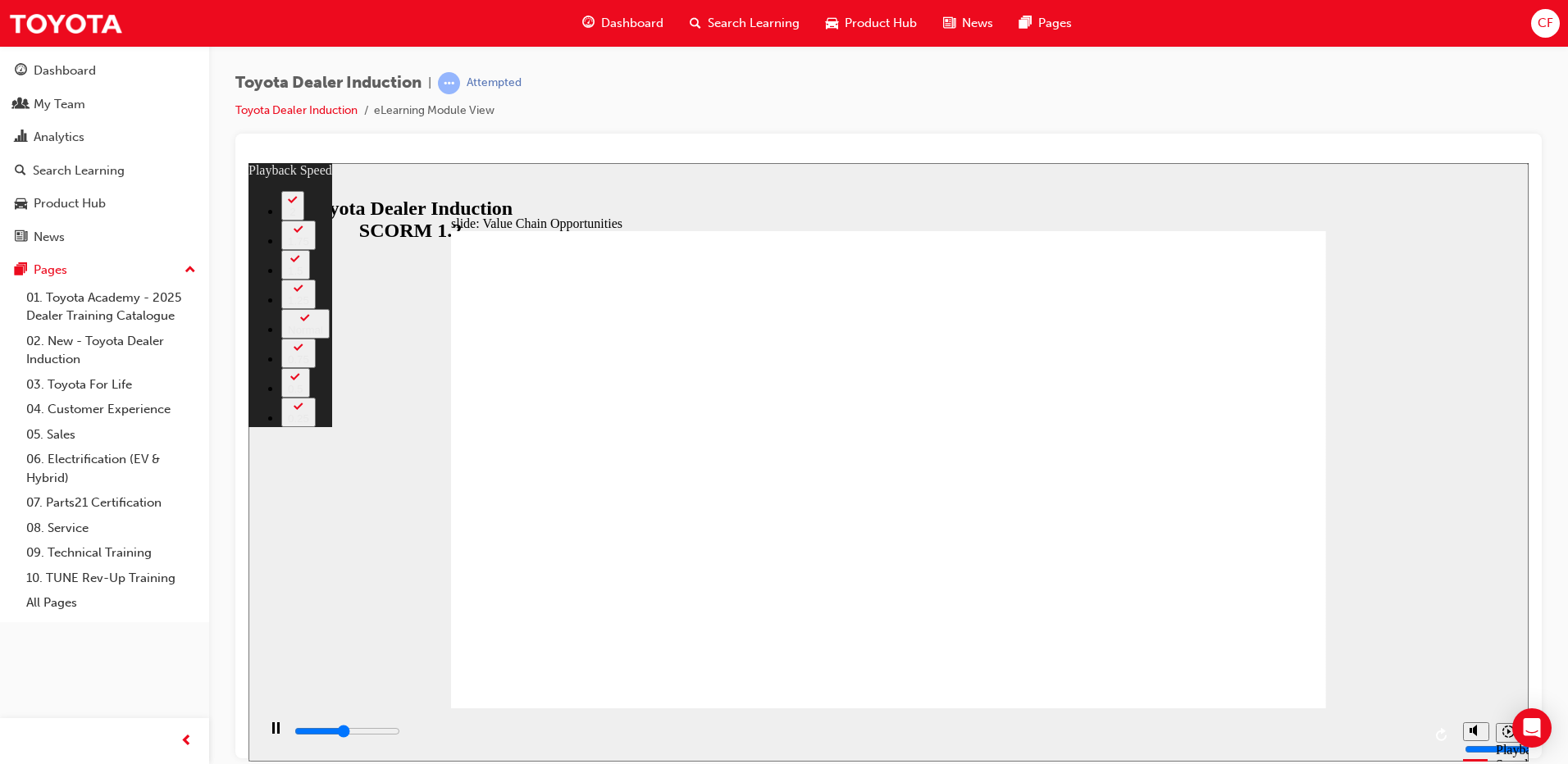
type input "2"
type input "5500"
type input "2"
type input "5800"
type input "3"
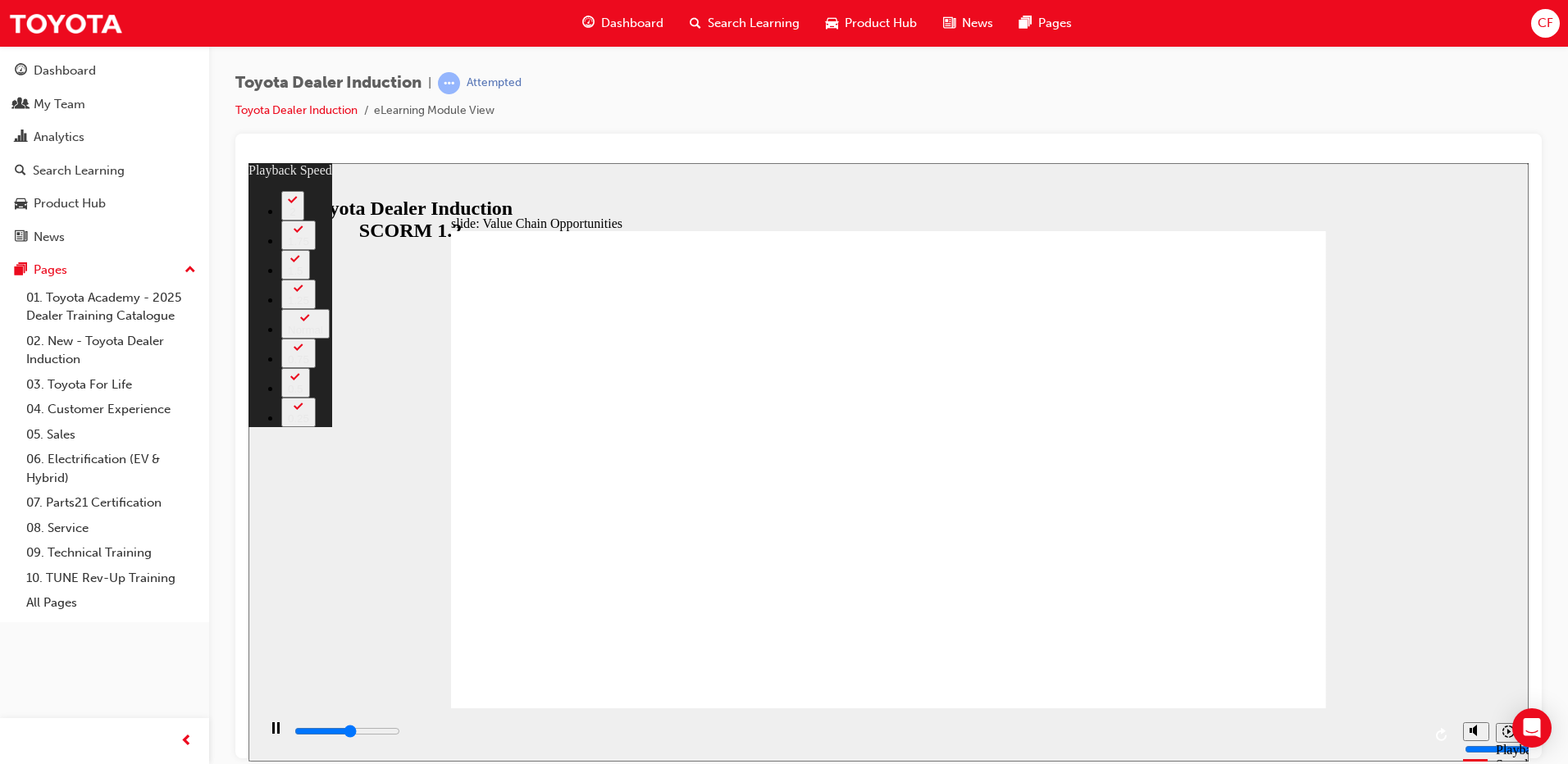
type input "6000"
type input "3"
type input "6300"
type input "3"
type input "6500"
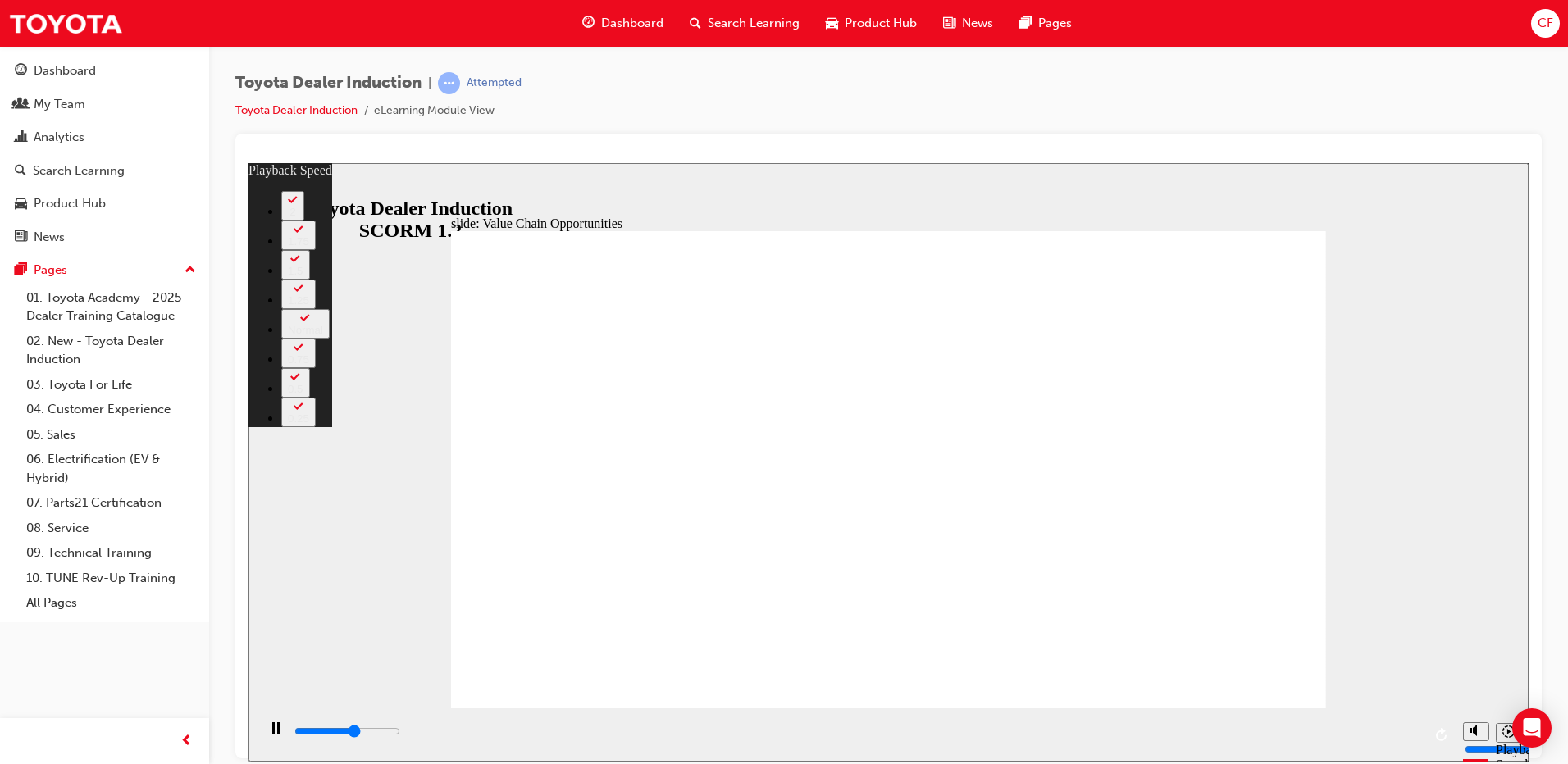
type input "3"
type input "6800"
type input "4"
type input "7100"
type input "4"
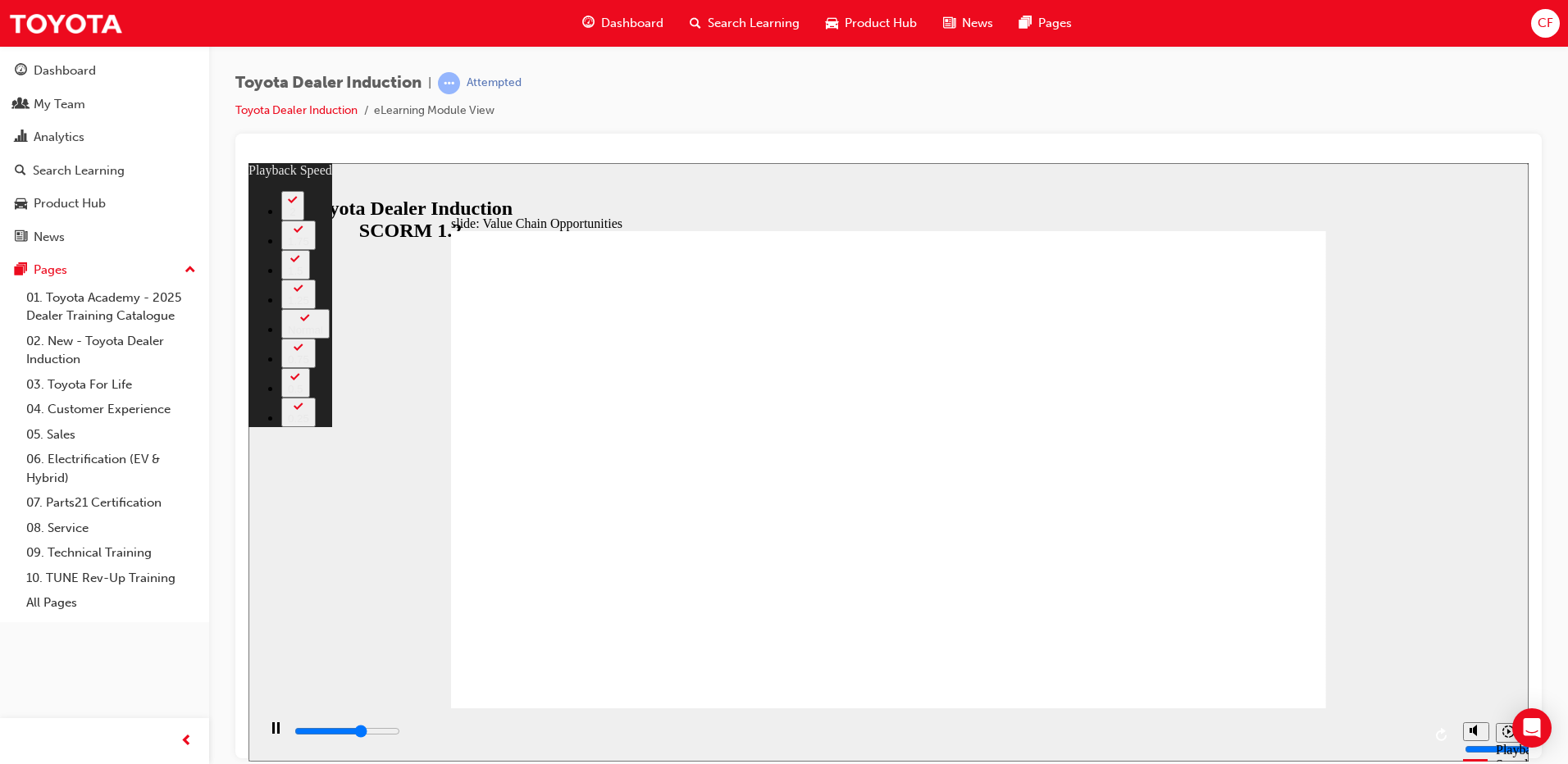
type input "7300"
type input "4"
type input "7900"
type input "5"
type input "8000"
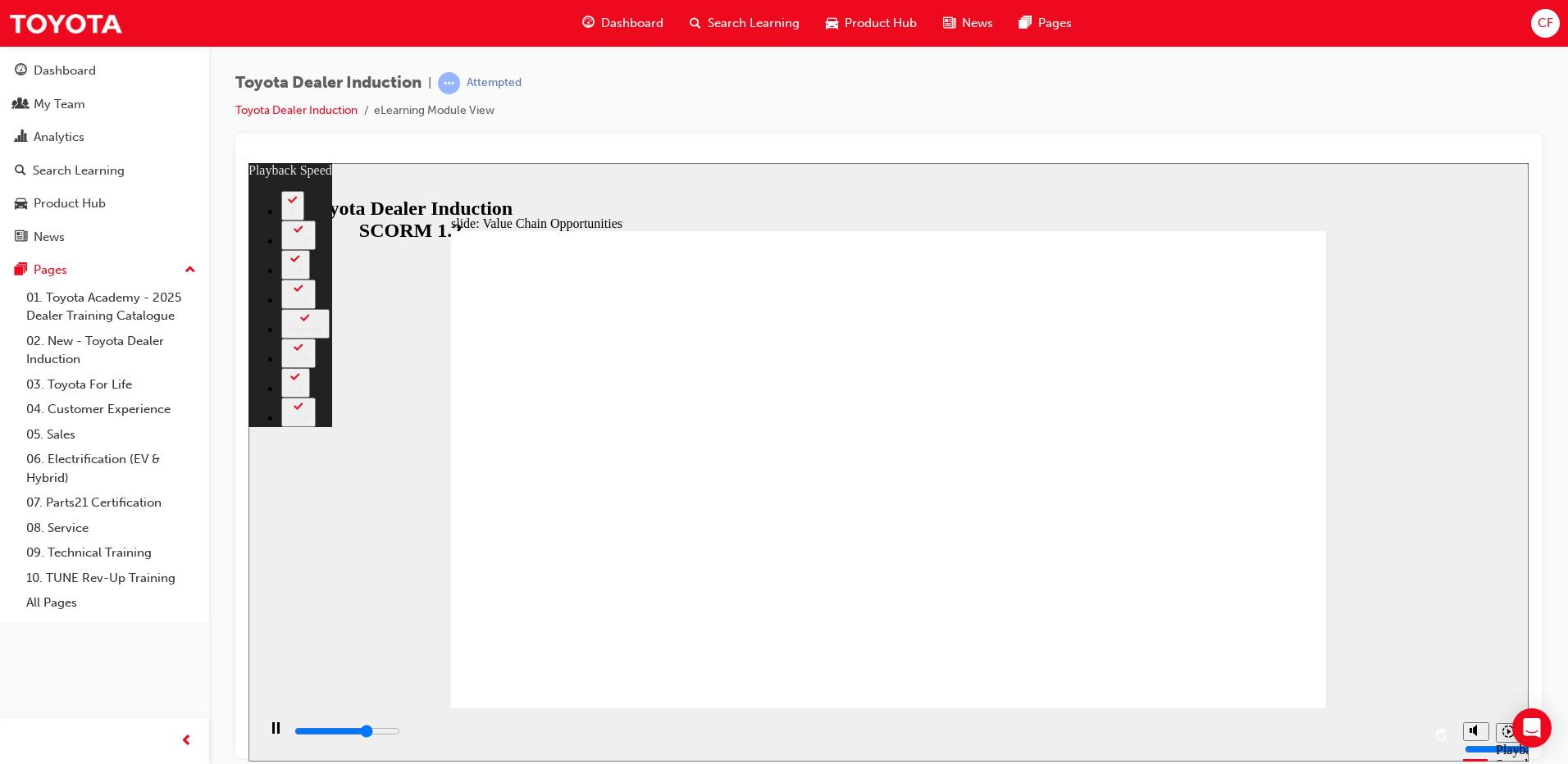
type input "5"
type input "8300"
type input "5"
type input "8500"
type input "5"
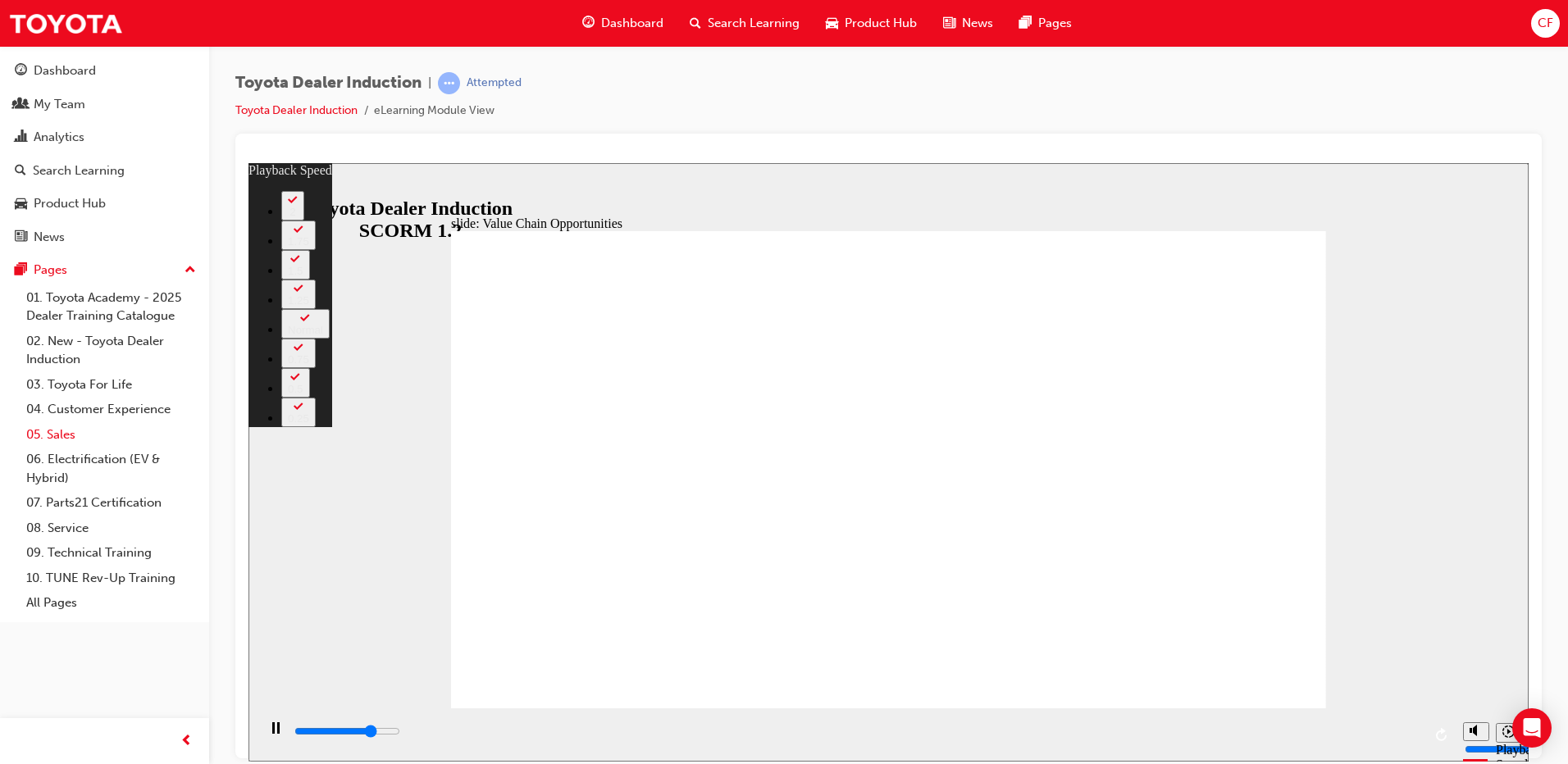
type input "8600"
type input "5"
type input "8800"
type input "6"
type input "9000"
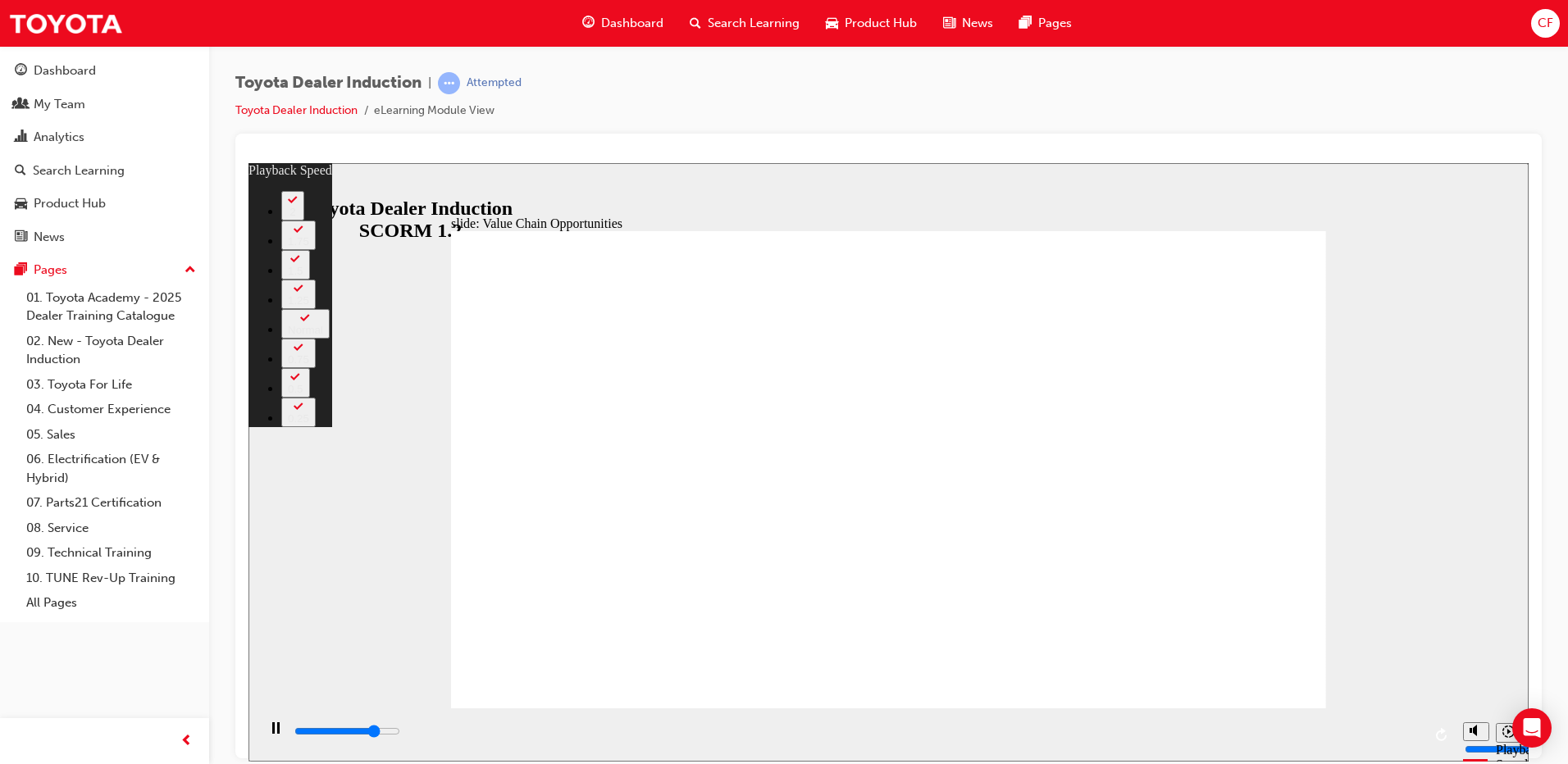
type input "6"
type input "9000"
type input "6"
type input "9100"
type input "6"
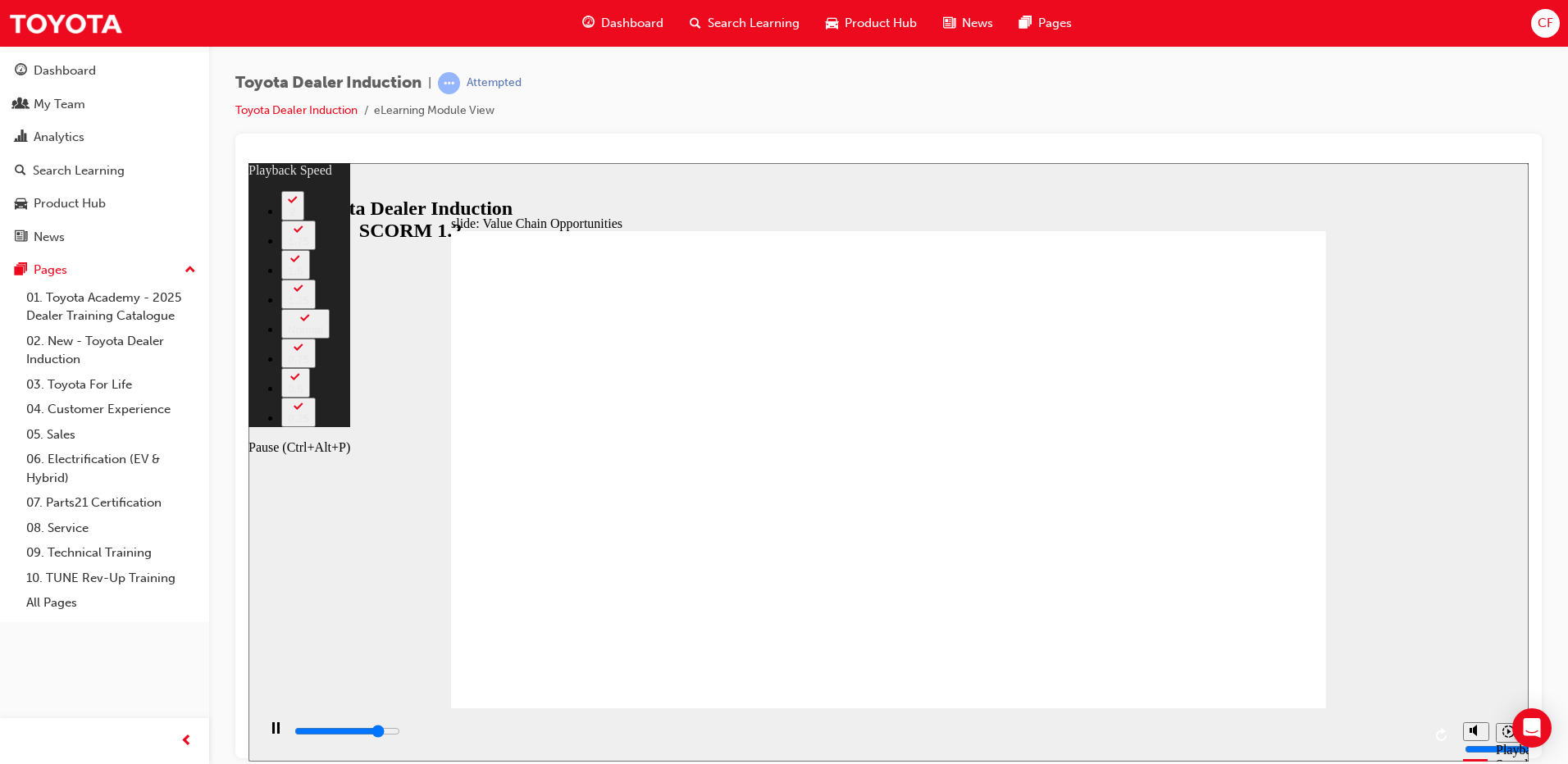
type input "9400"
type input "6"
type input "9500"
type input "6"
type input "9700"
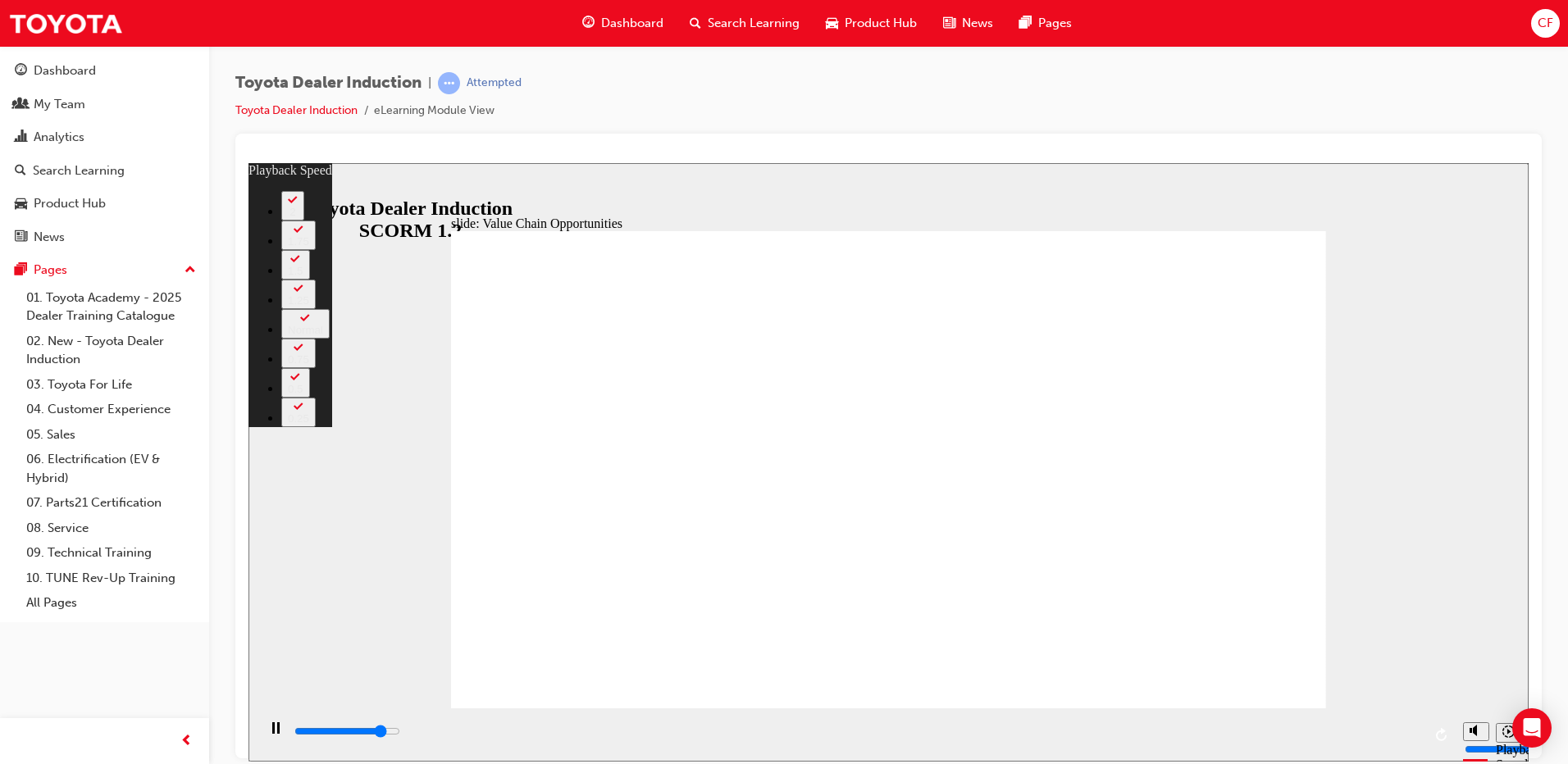
type input "6"
type input "9900"
type input "7"
type input "10300"
type input "7"
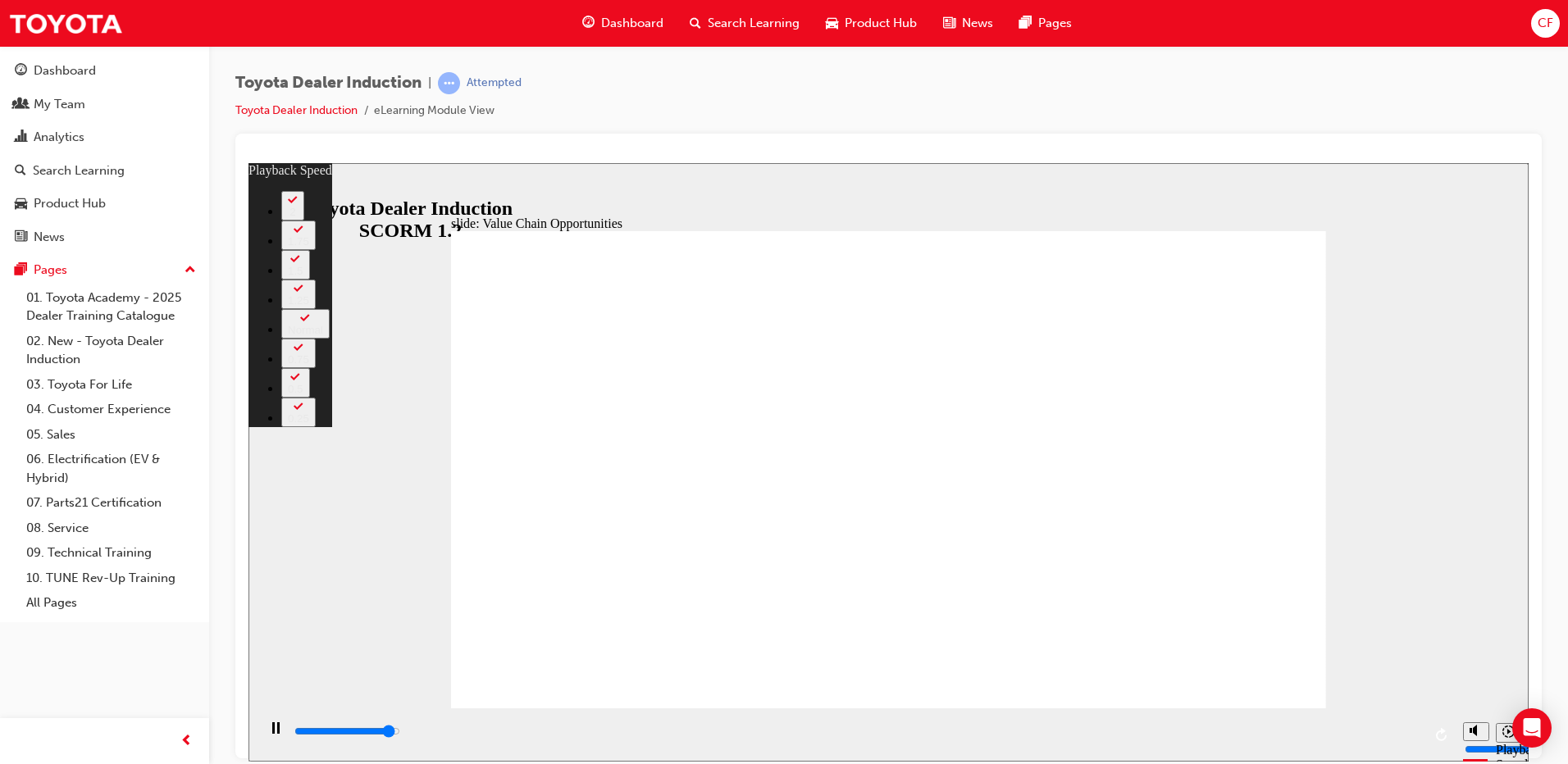
type input "10700"
type input "7"
type input "10800"
type input "7"
type input "10900"
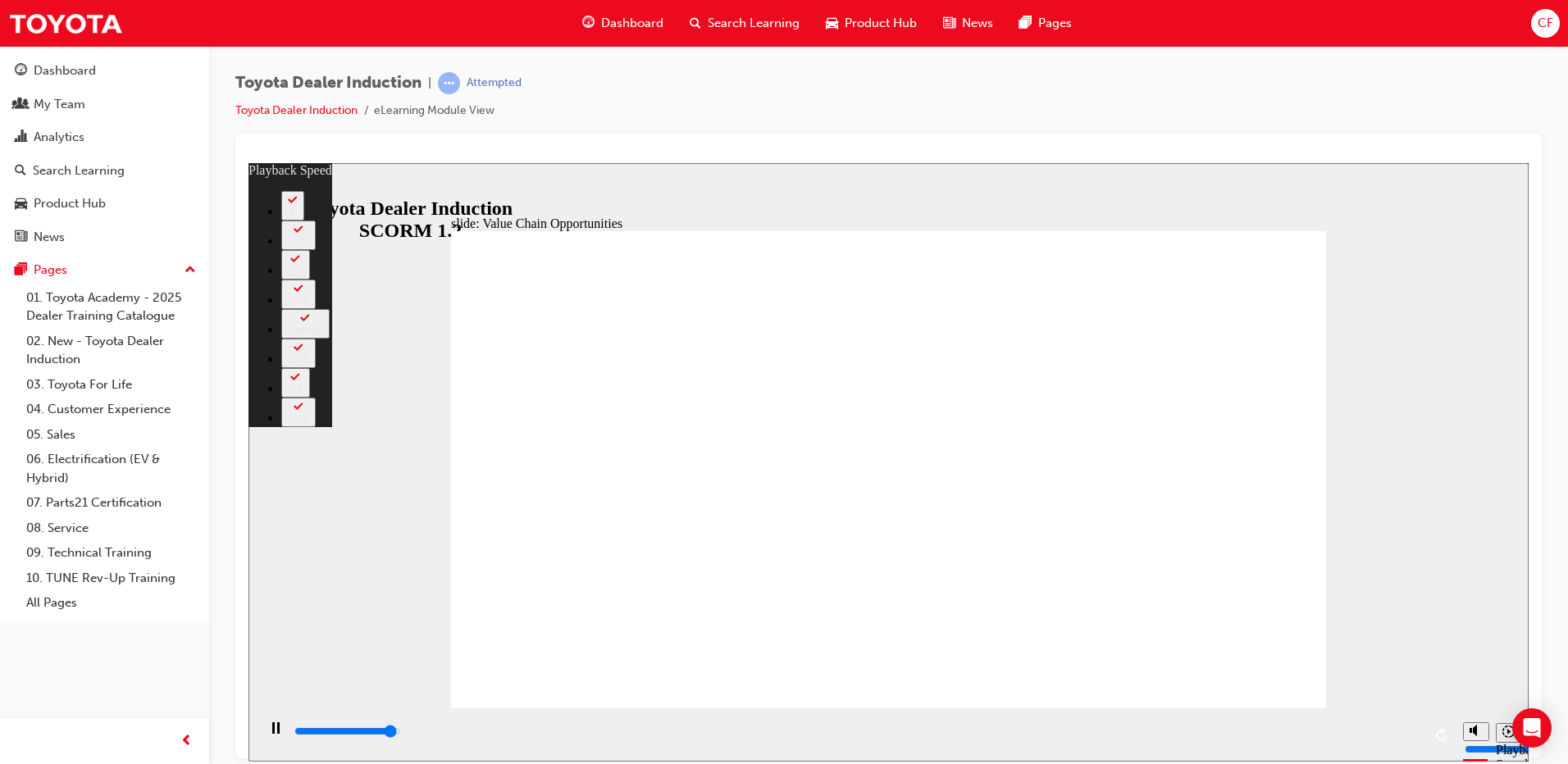
type input "8"
type input "11100"
type input "8"
type input "11200"
type input "8"
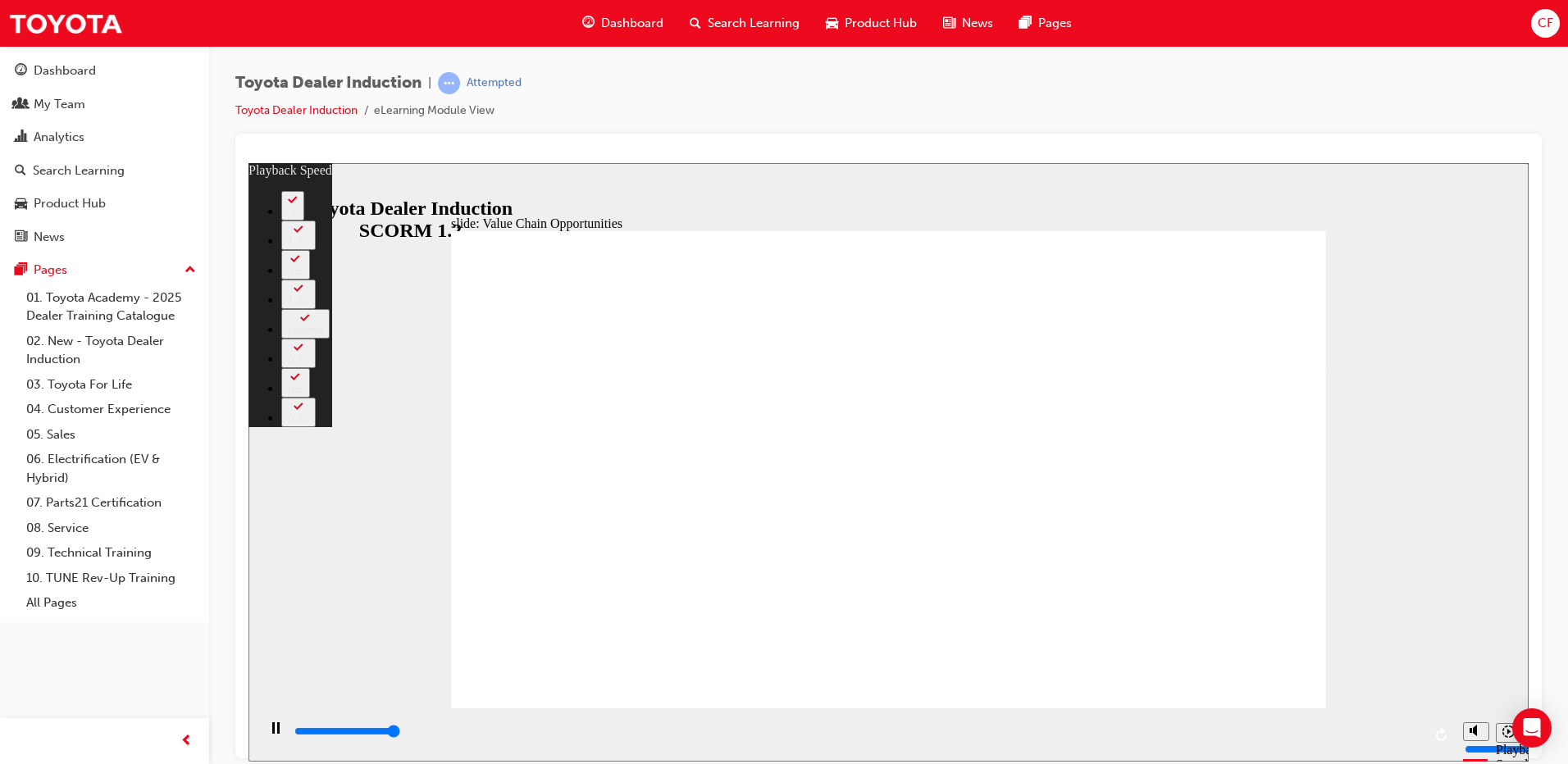
type input "11300"
type input "8"
type input "11300"
type input "64"
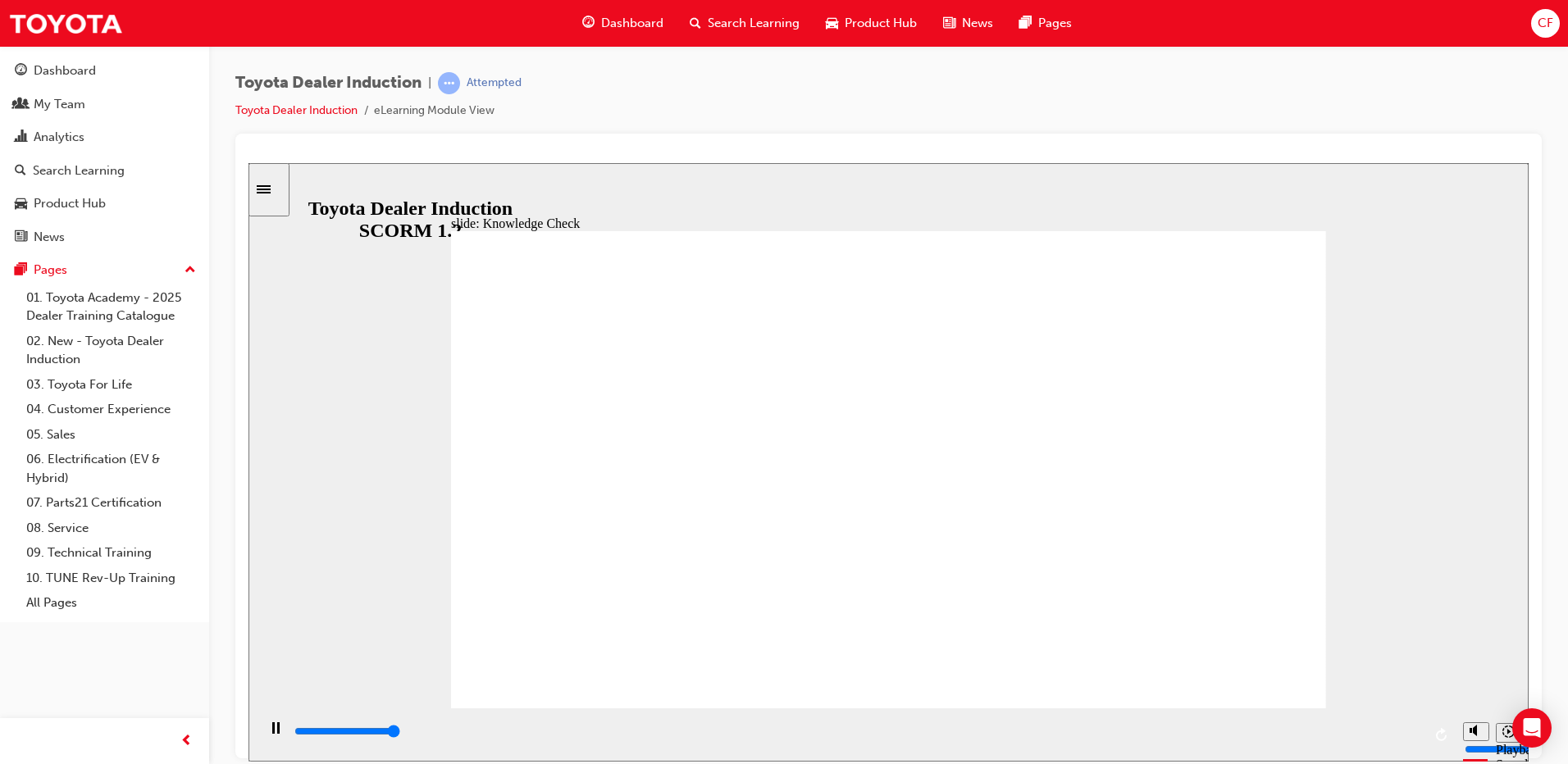
type input "5000"
radio input "true"
type input "800"
type input "5000"
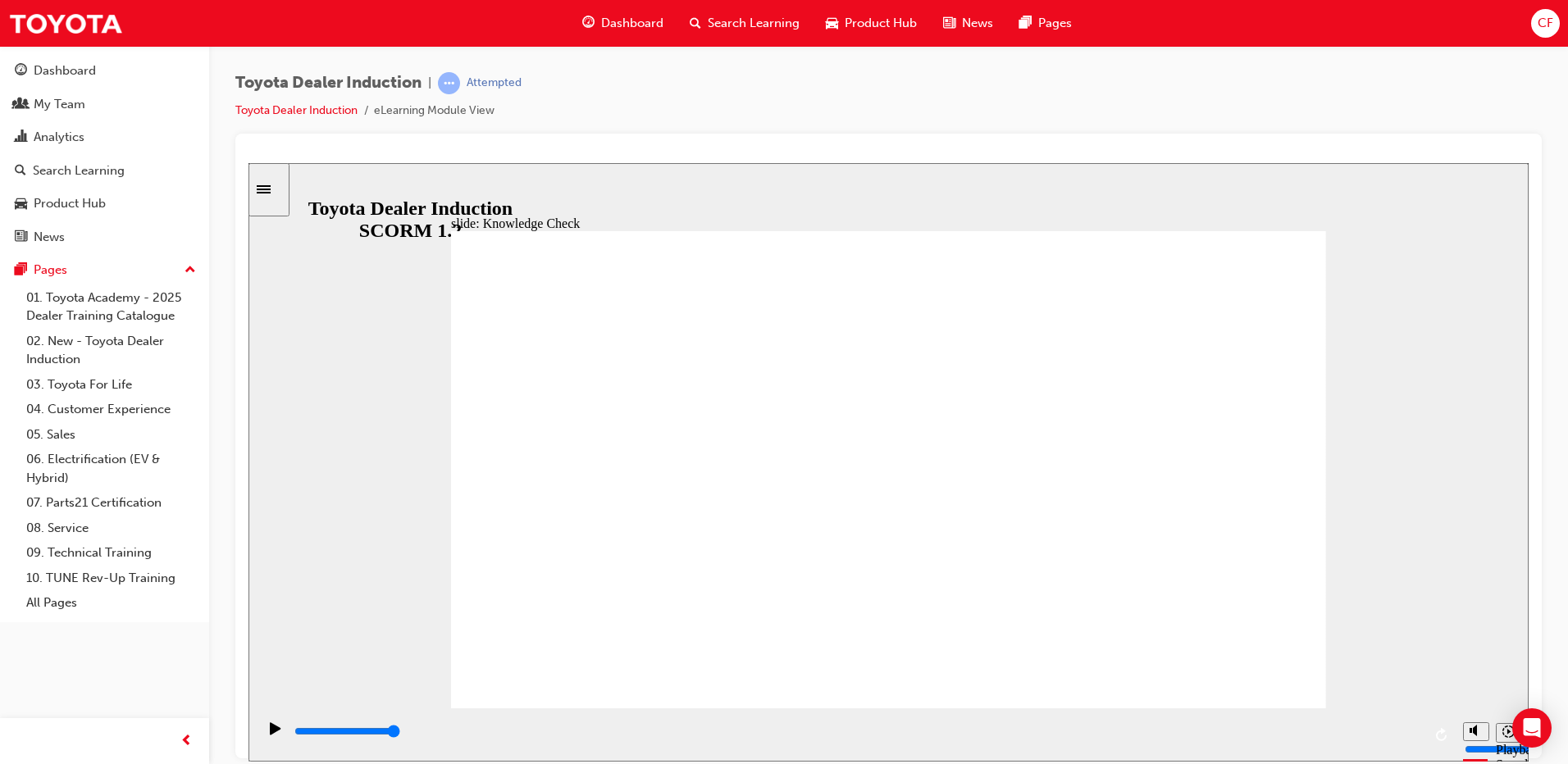
radio input "true"
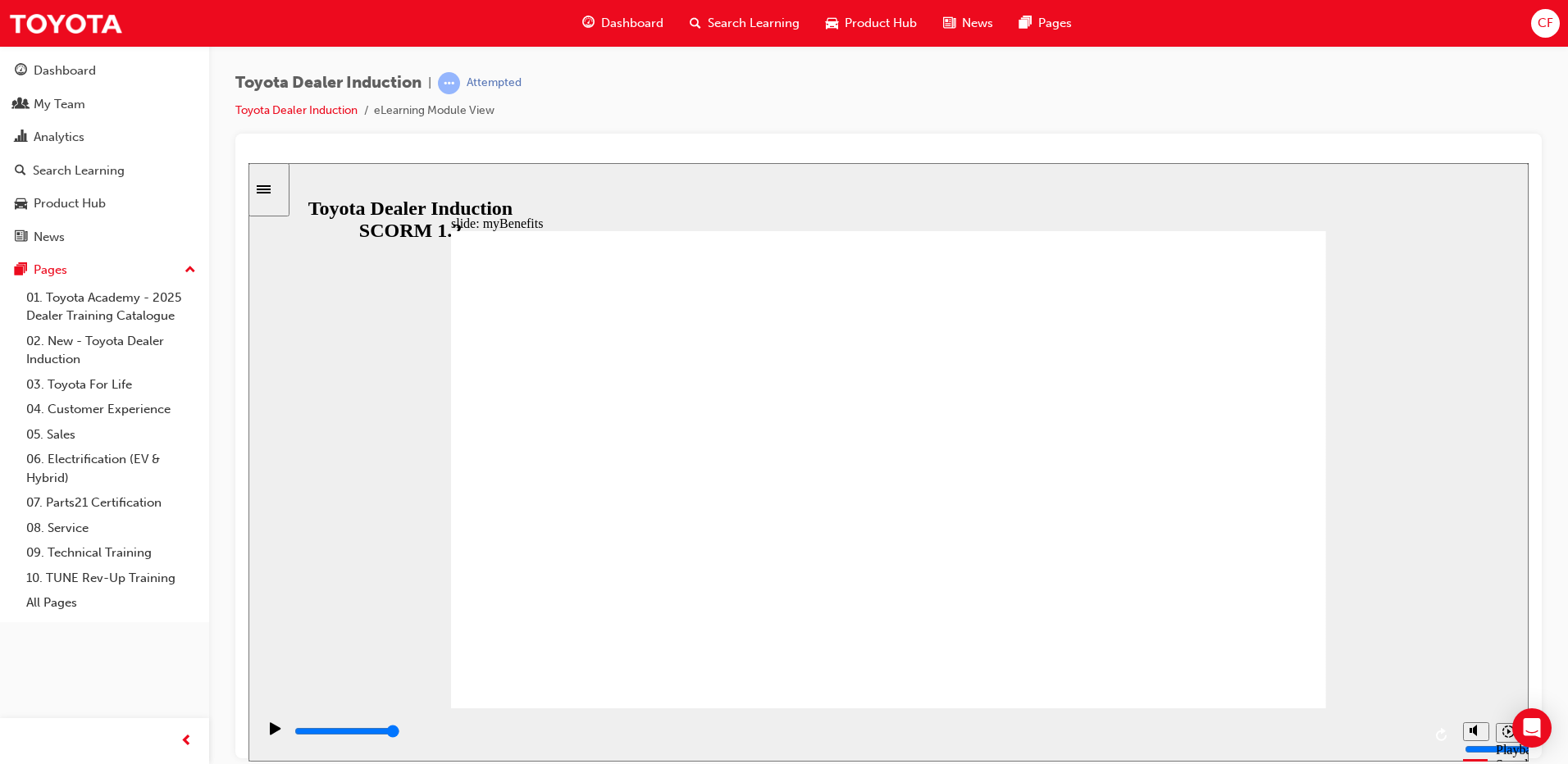
type input "5000"
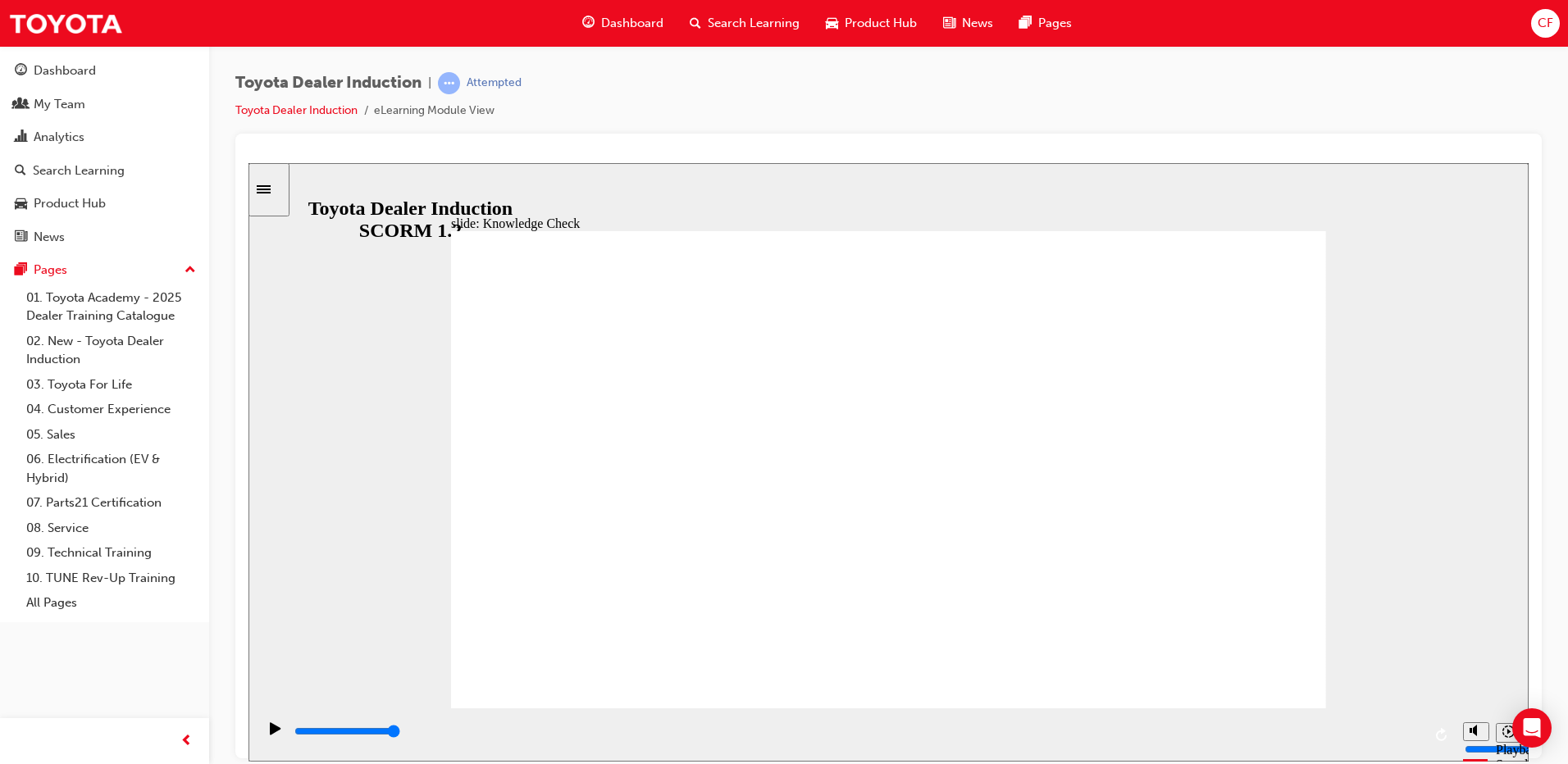
type input "T"
type input "To"
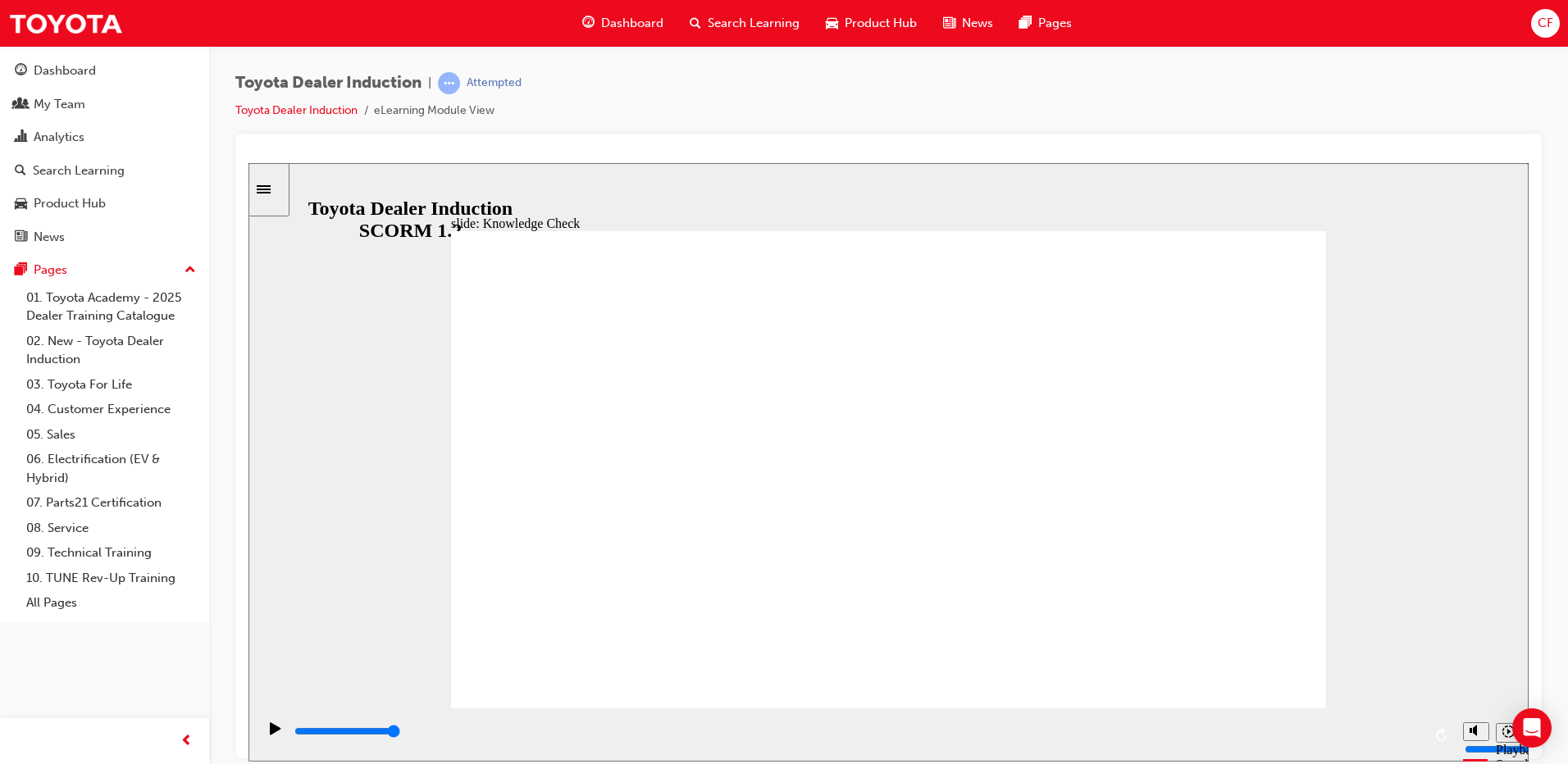
type input "To"
type input "Toy"
type input "Toyo"
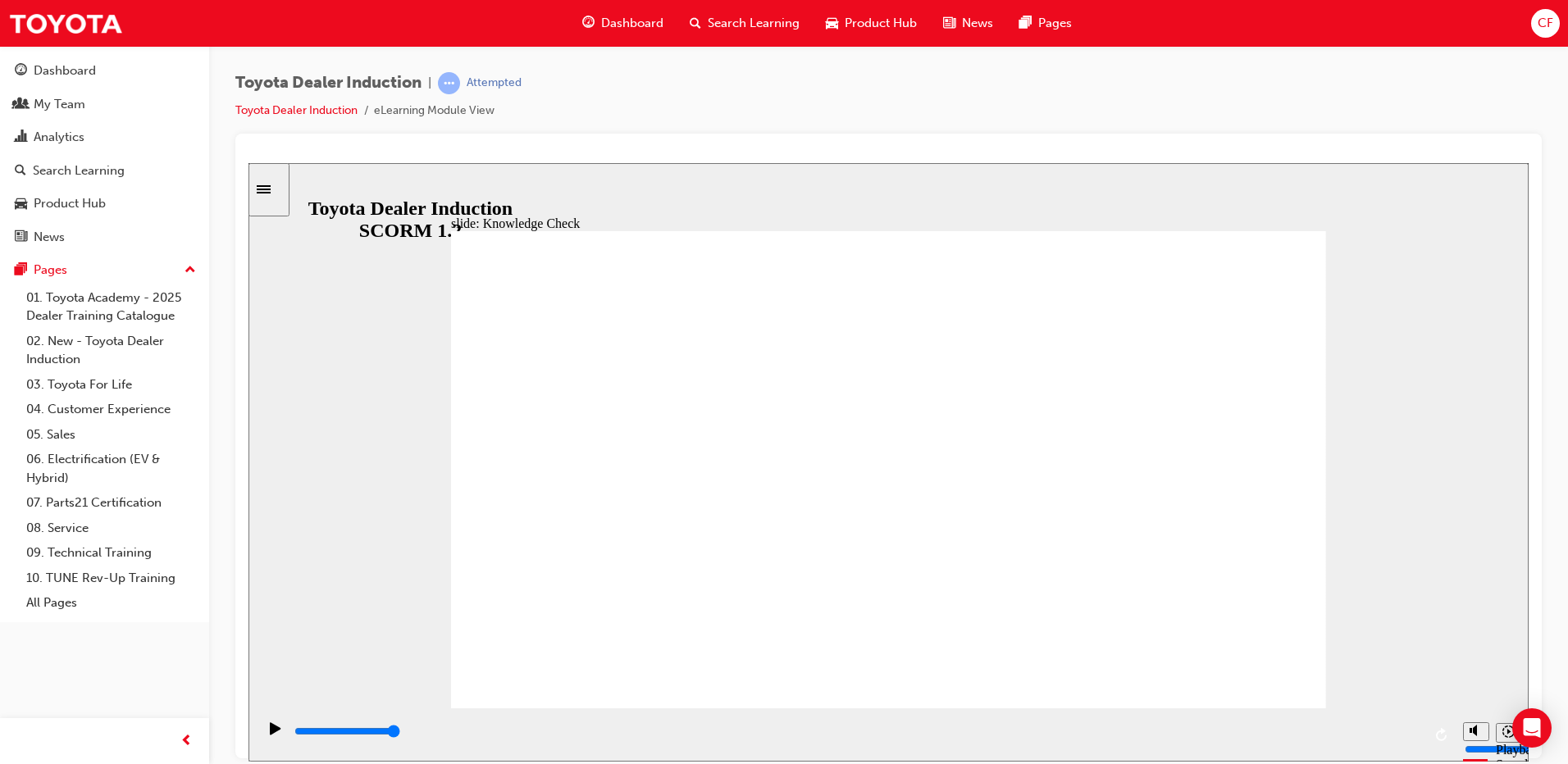
type input "Toyot"
type input "Toyota"
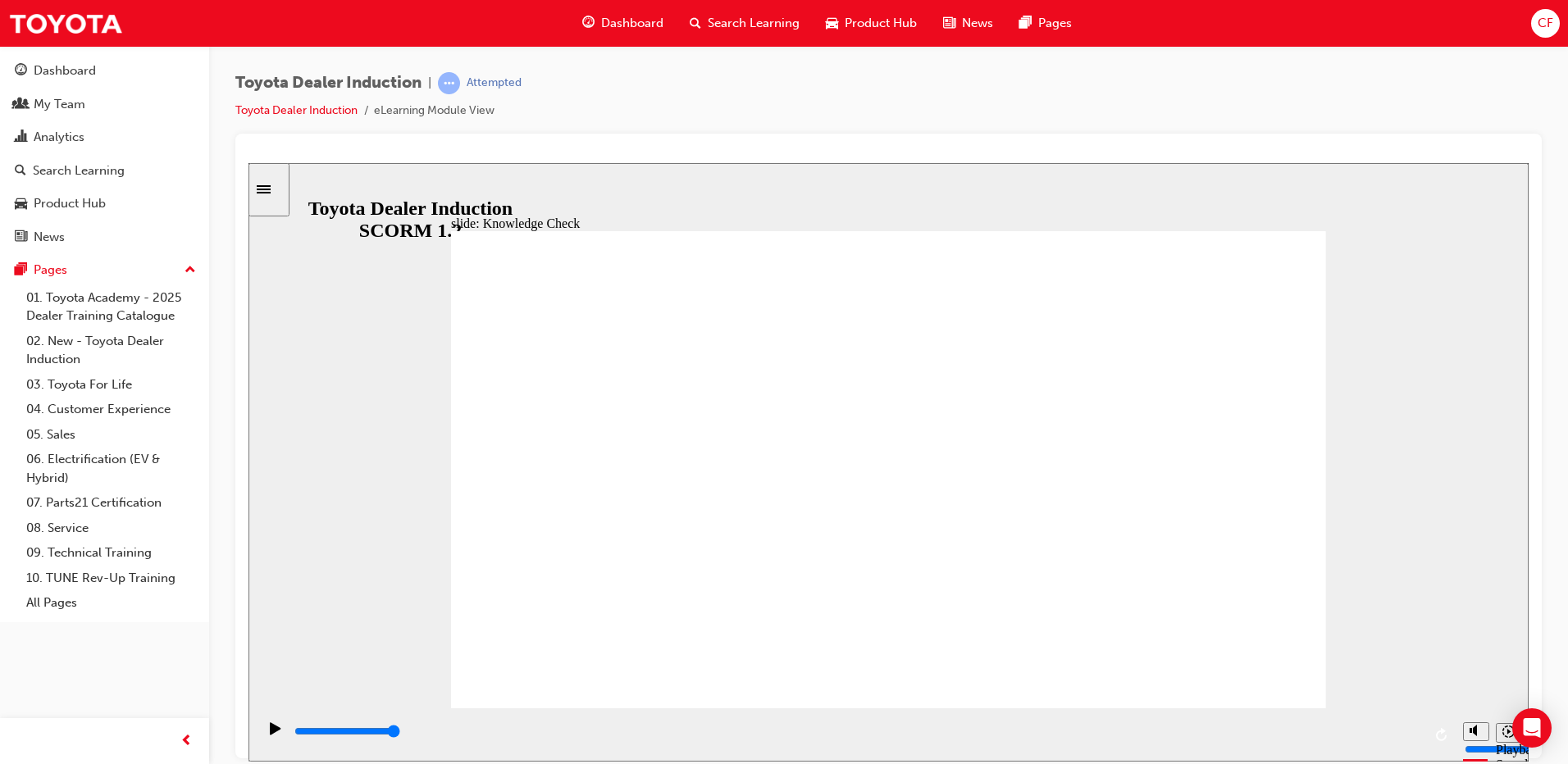
type input "Toyota"
type input "Toyota e"
type input "Toyota en"
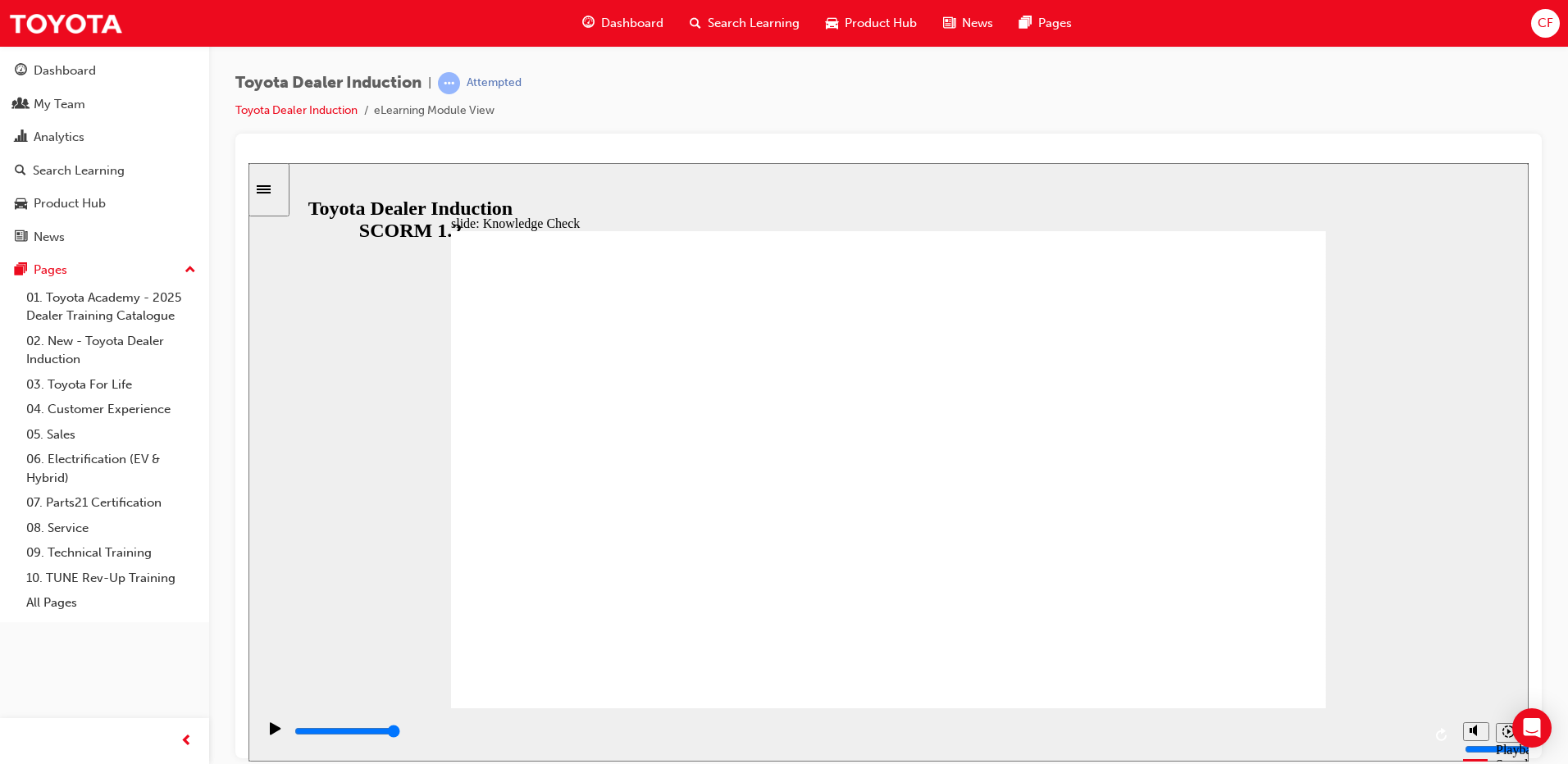
type input "Toyota eng"
type input "Toyota enga"
type input "Toyota engag"
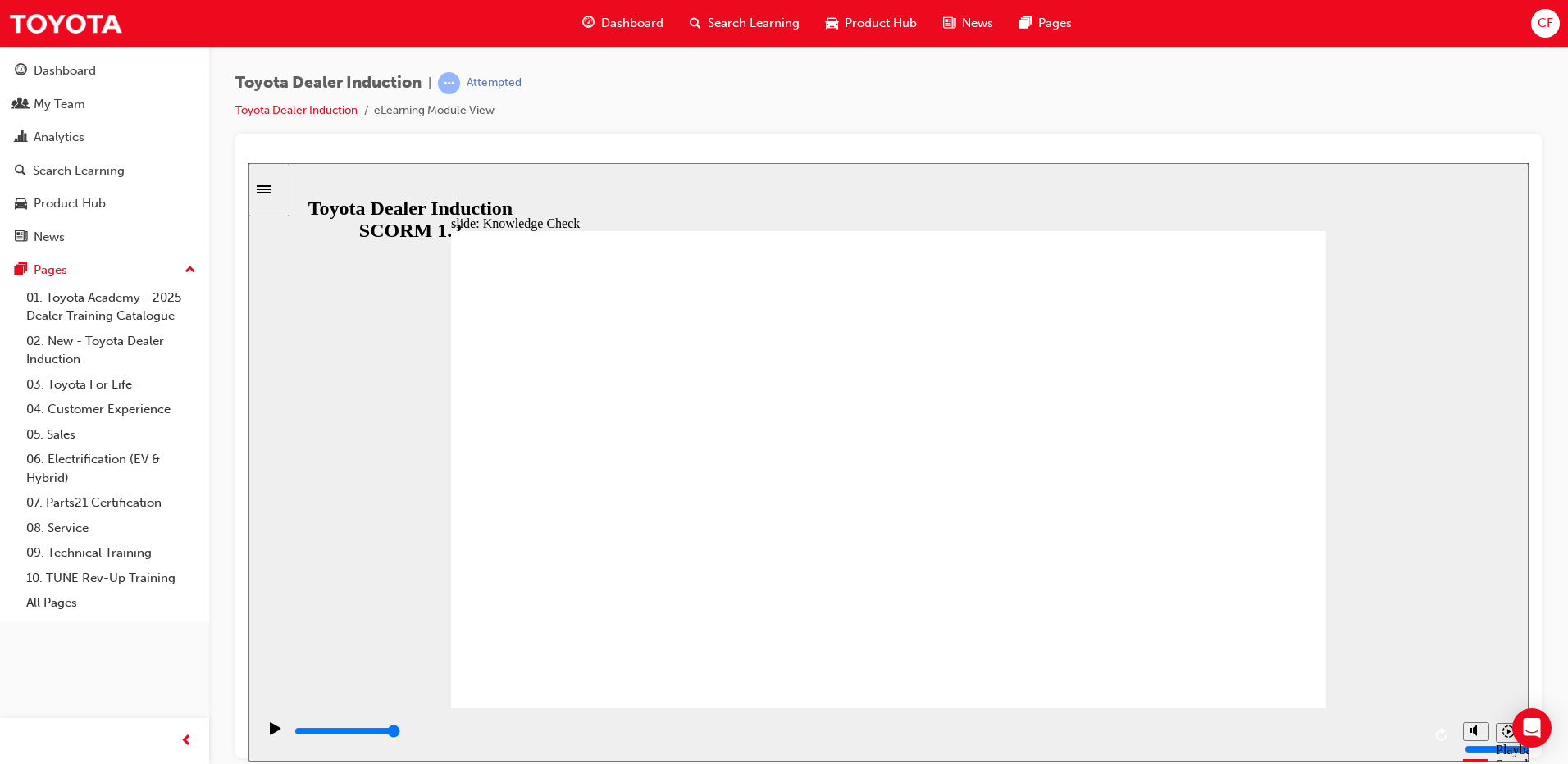
type input "Toyota engag"
type input "Toyota engage"
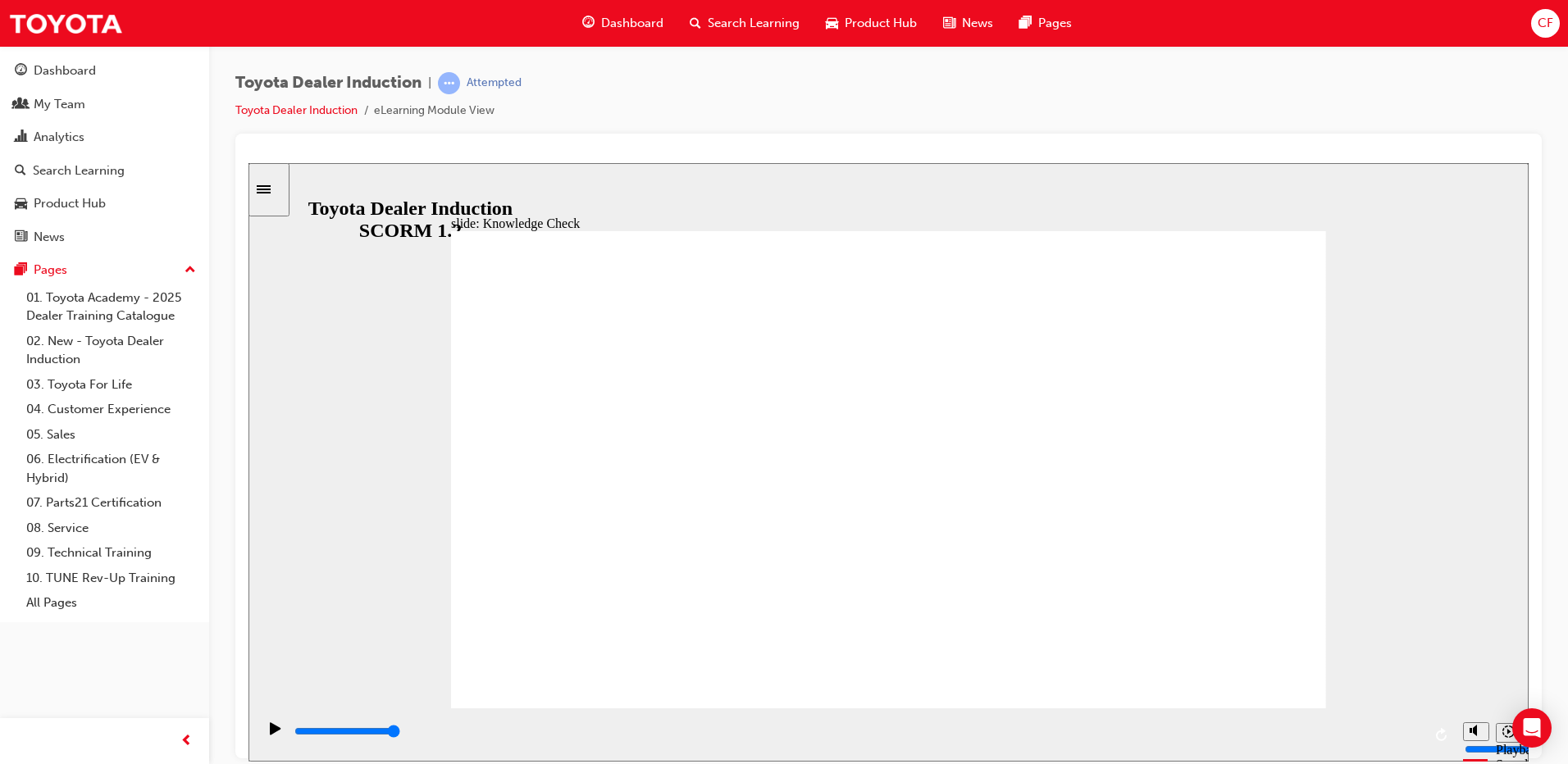
type input "Toyota engage"
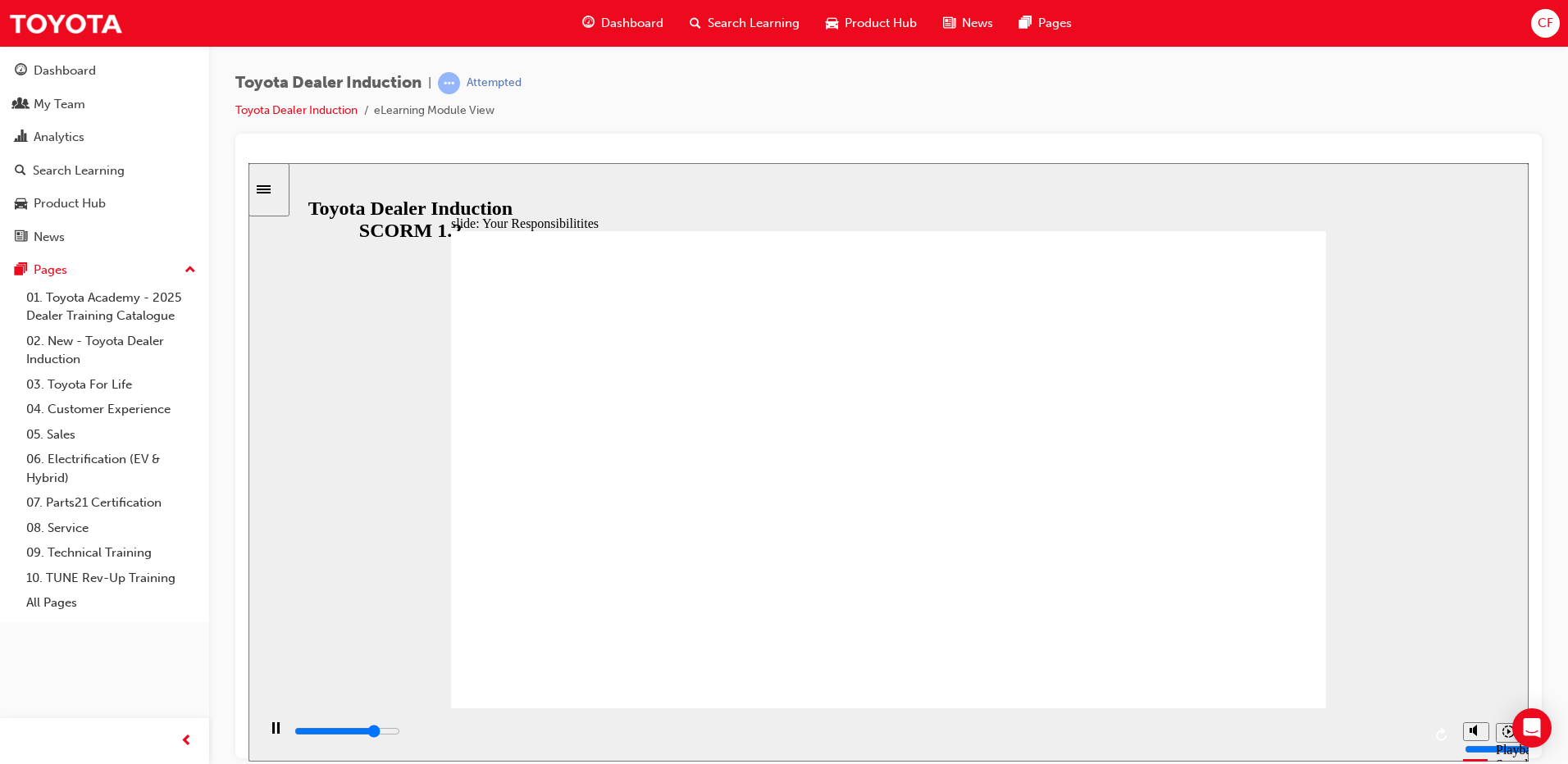
type input "6800"
checkbox input "true"
type input "8400"
checkbox input "true"
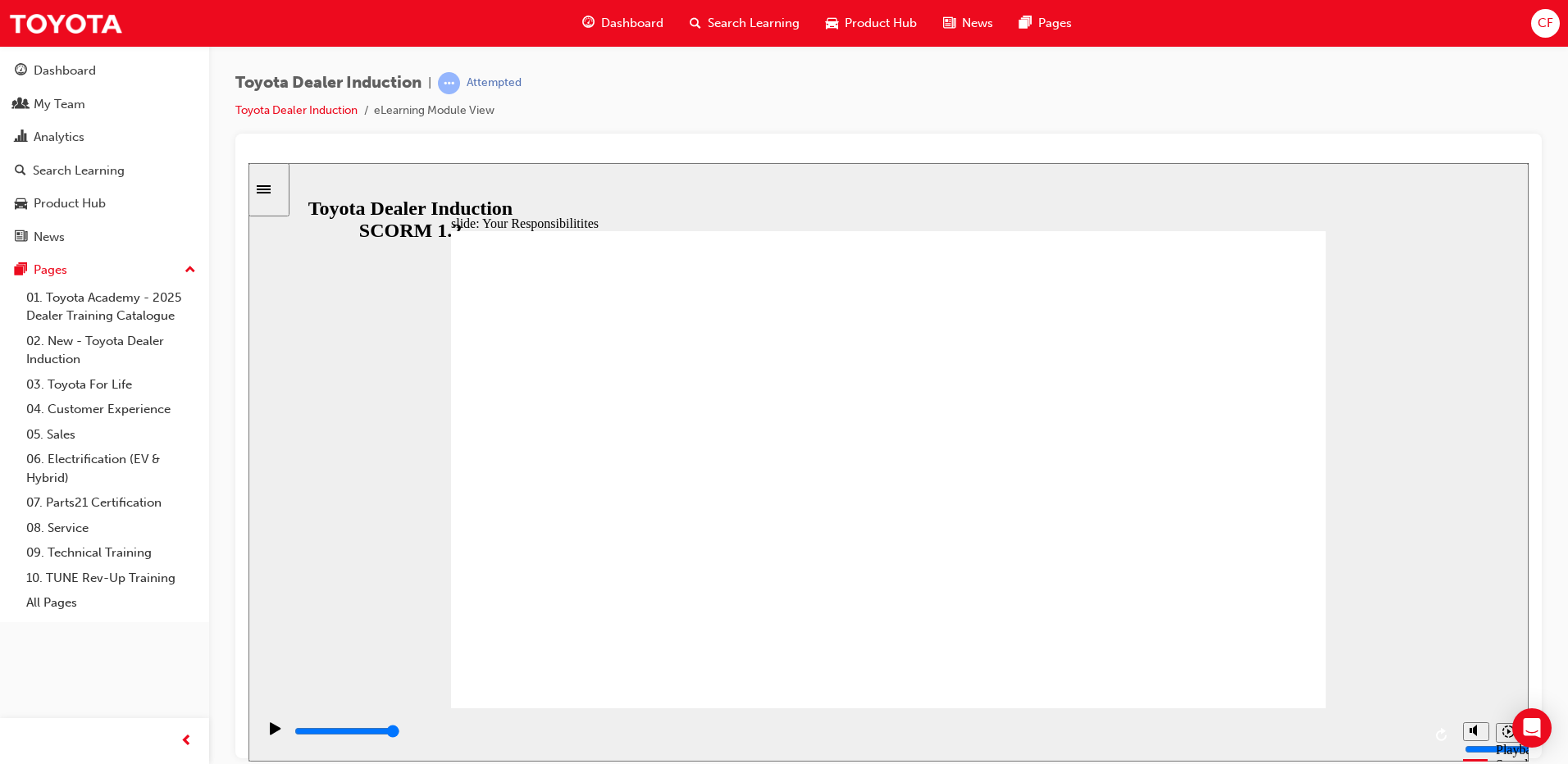
checkbox input "true"
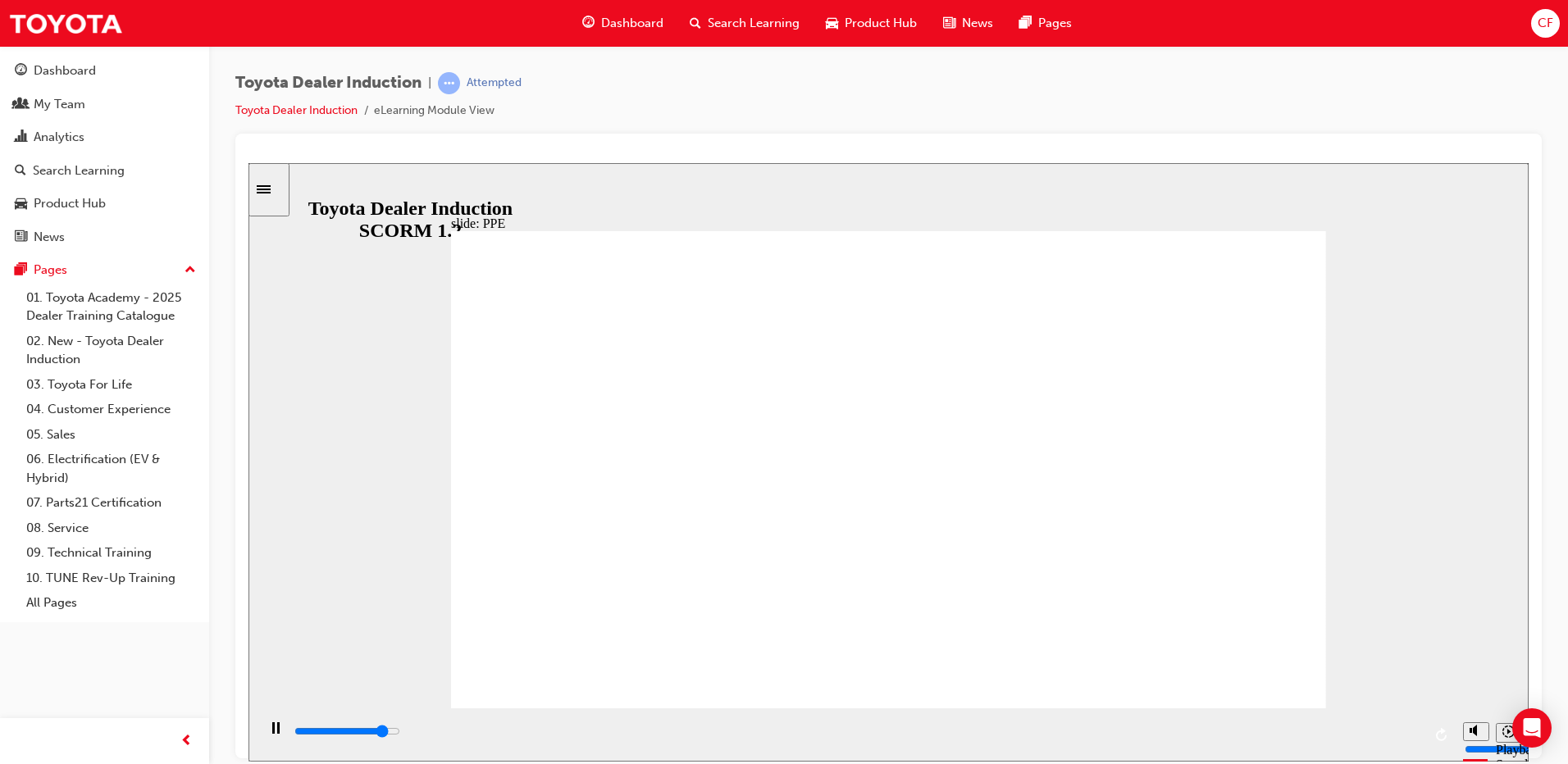
type input "5000"
checkbox input "true"
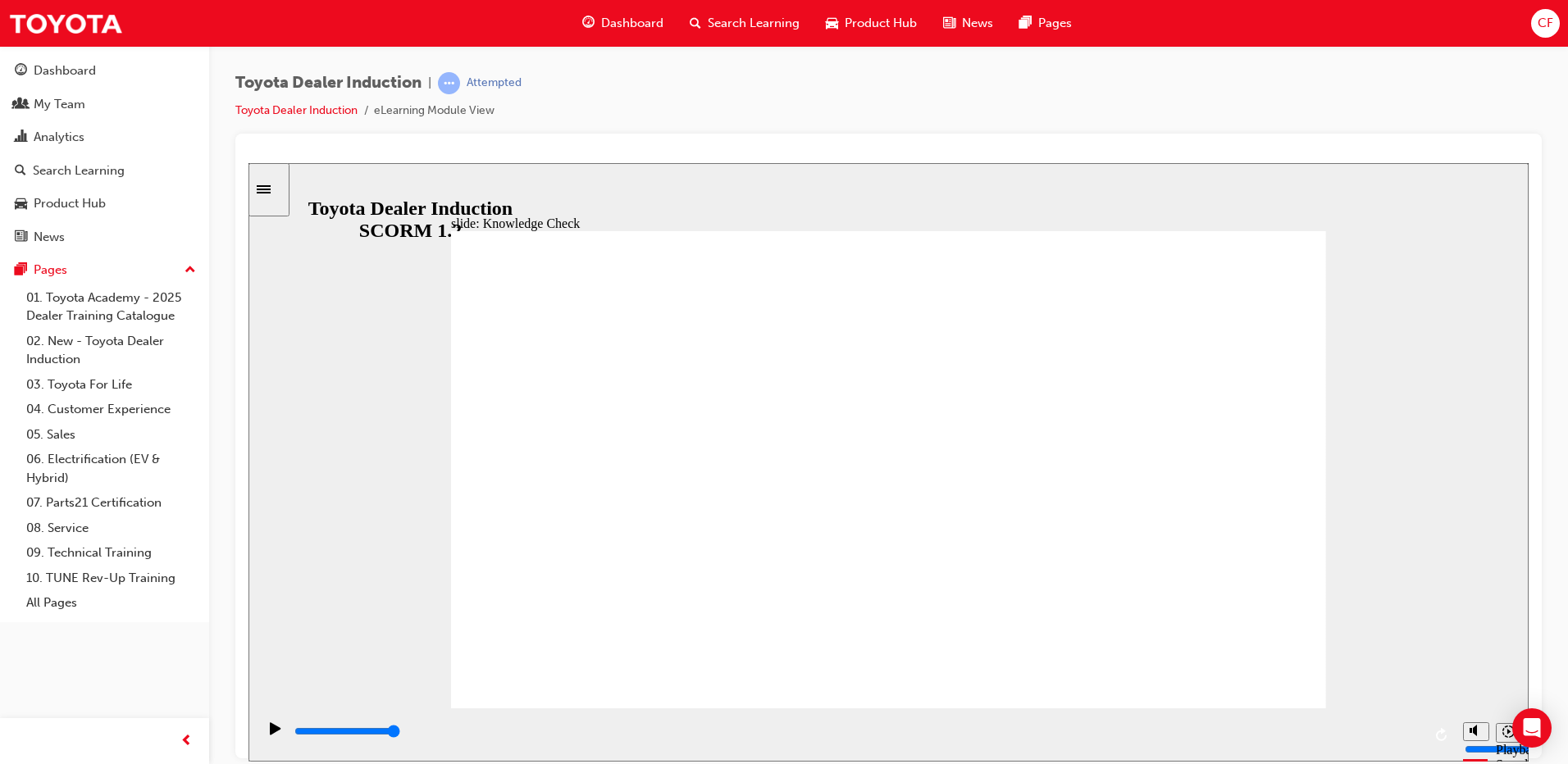
checkbox input "true"
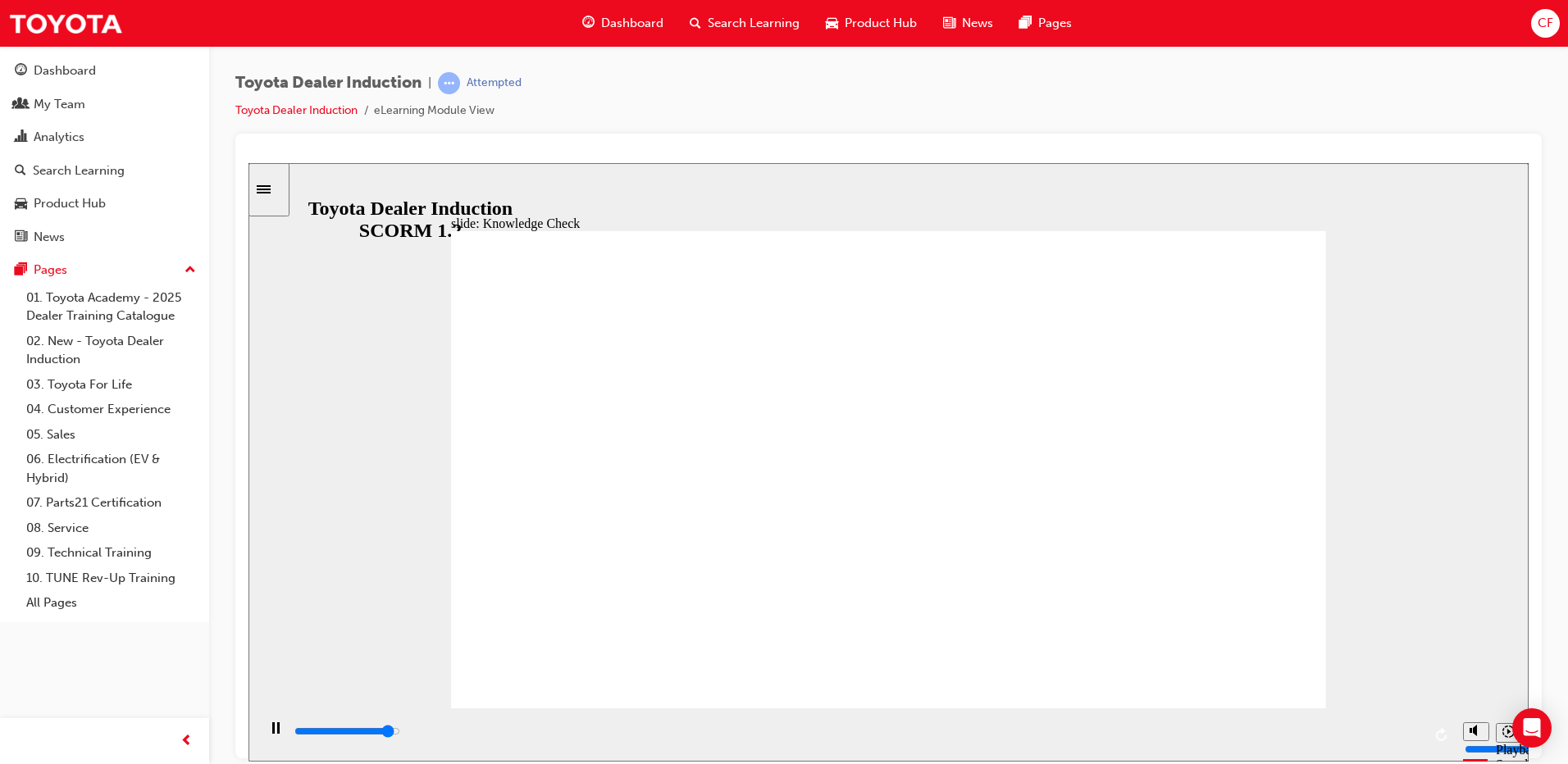
type input "4700"
radio input "true"
type input "5000"
checkbox input "true"
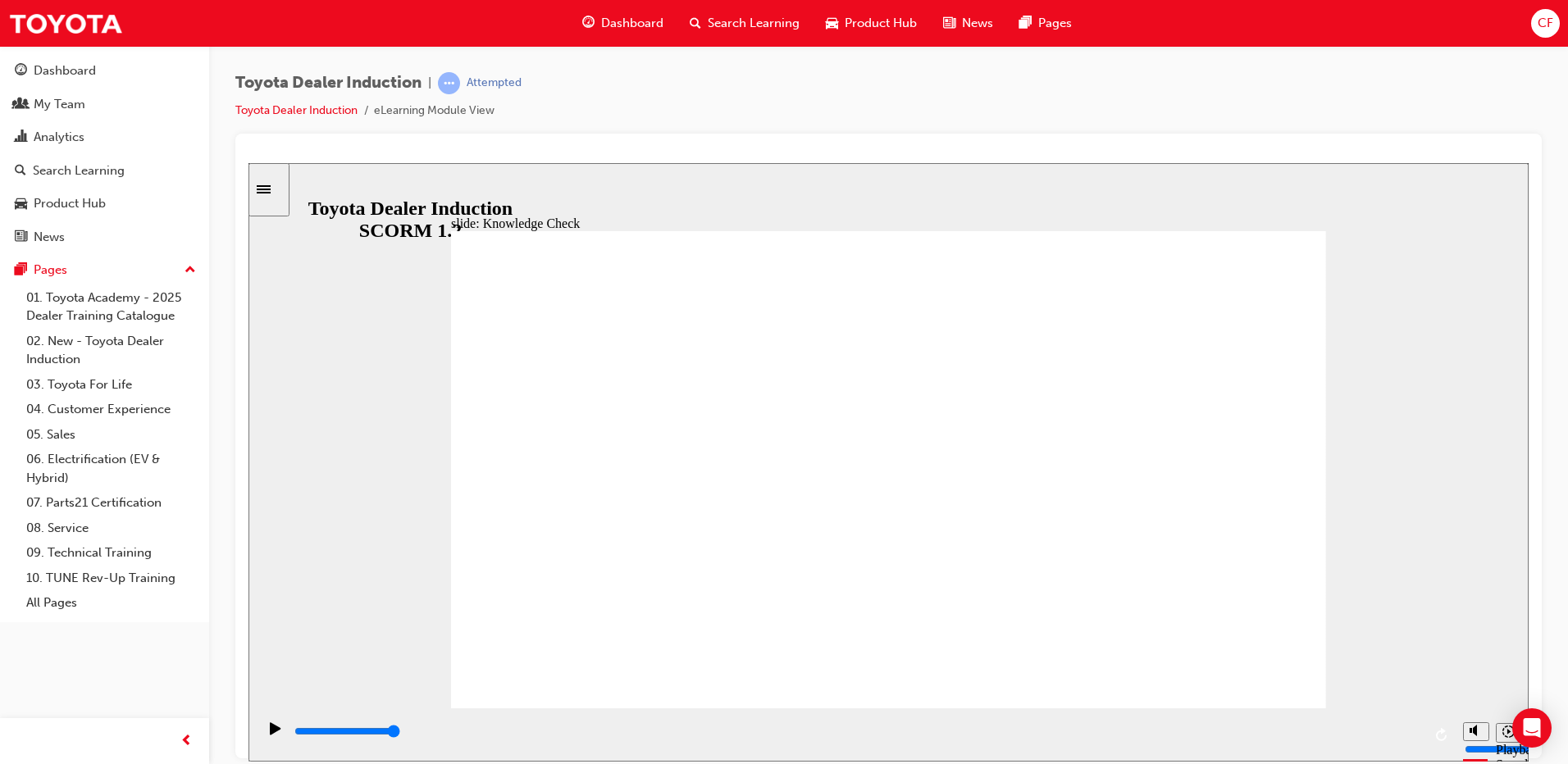
checkbox input "true"
type input "5000"
checkbox input "true"
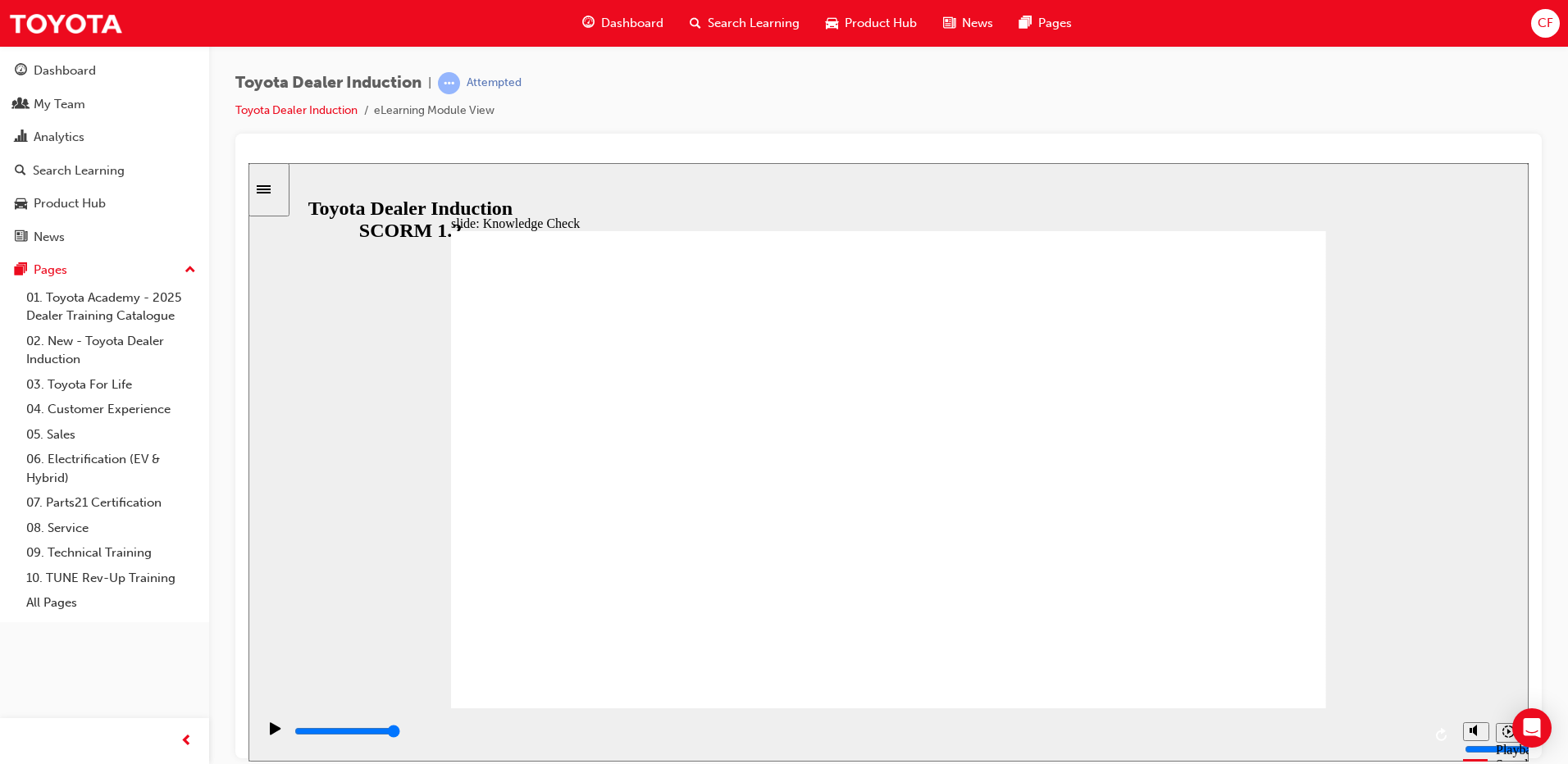
checkbox input "true"
drag, startPoint x: 684, startPoint y: 591, endPoint x: 1074, endPoint y: 410, distance: 430.0
checkbox input "true"
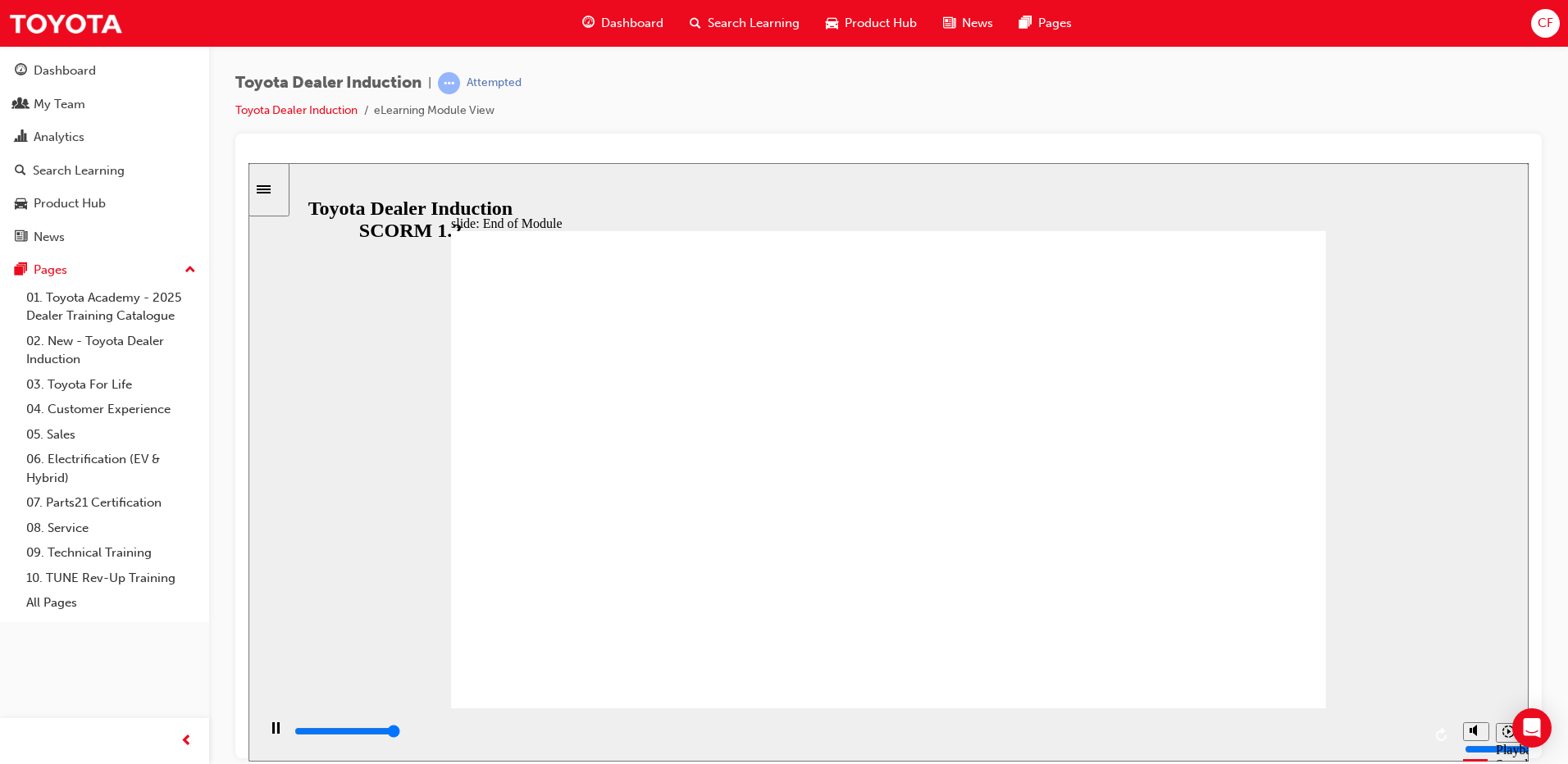
type input "9100"
click at [195, 173] on link "Search Learning" at bounding box center [105, 170] width 196 height 30
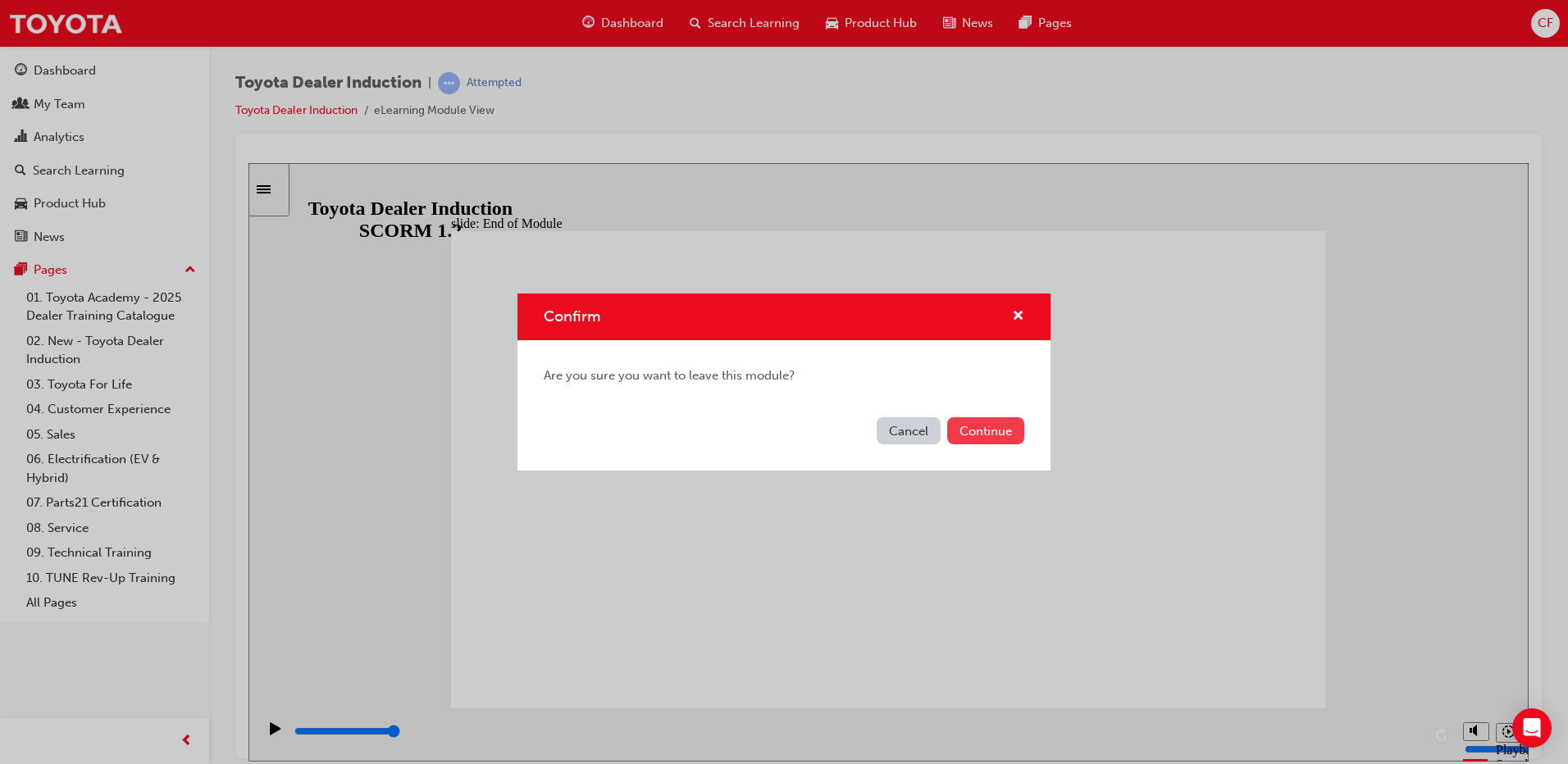
click at [977, 435] on button "Continue" at bounding box center [986, 431] width 77 height 27
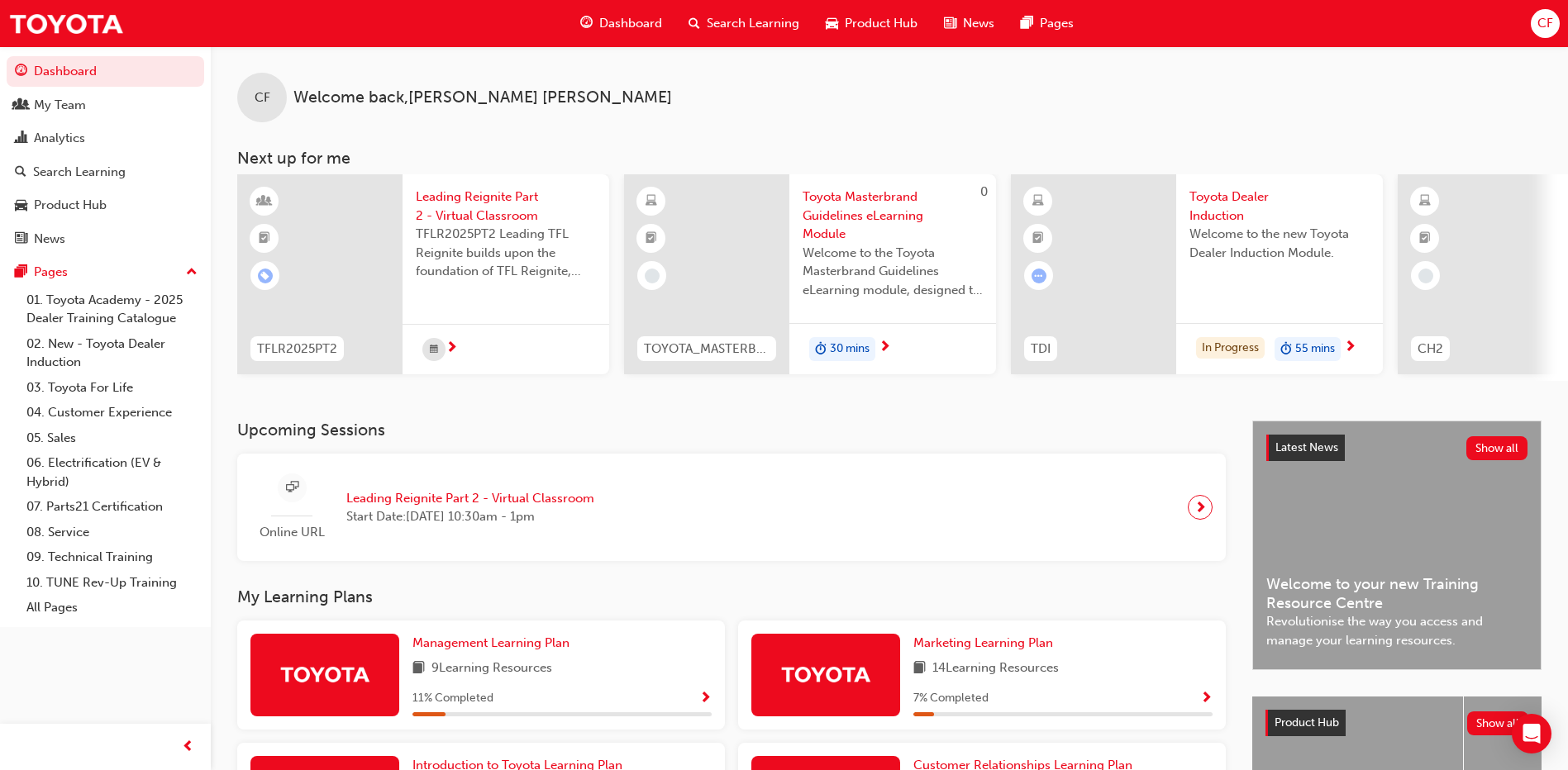
scroll to position [217, 0]
